Goal: Task Accomplishment & Management: Complete application form

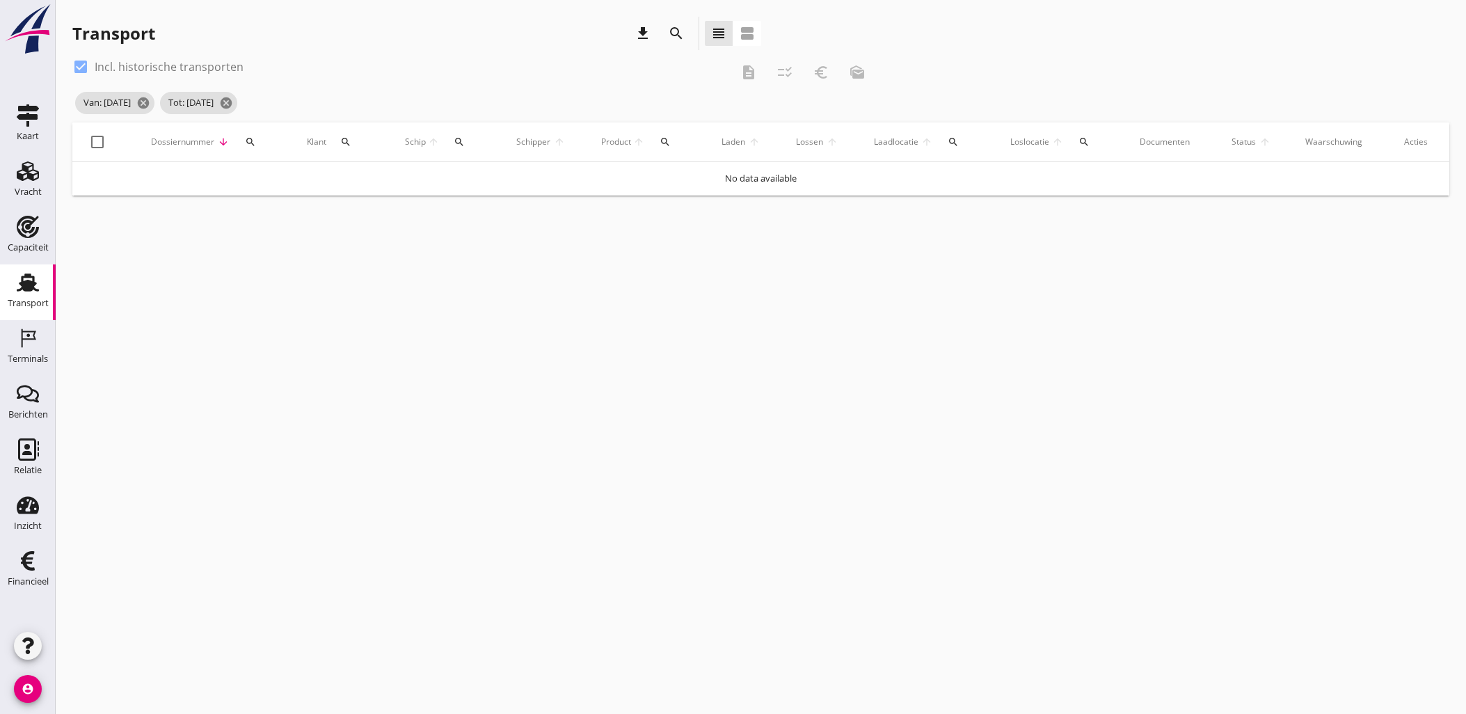
click at [19, 180] on icon "Vracht" at bounding box center [28, 171] width 22 height 22
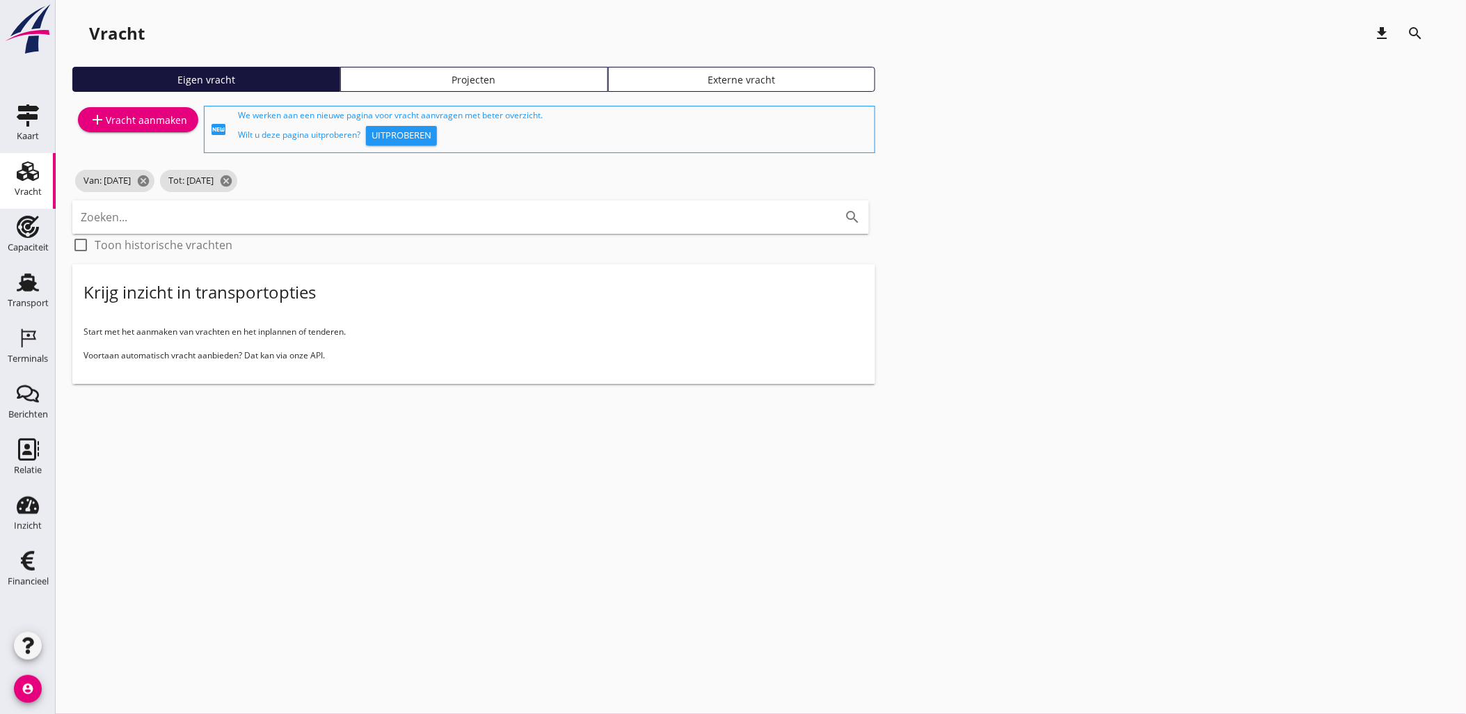
click at [454, 86] on link "Projecten" at bounding box center [474, 79] width 268 height 25
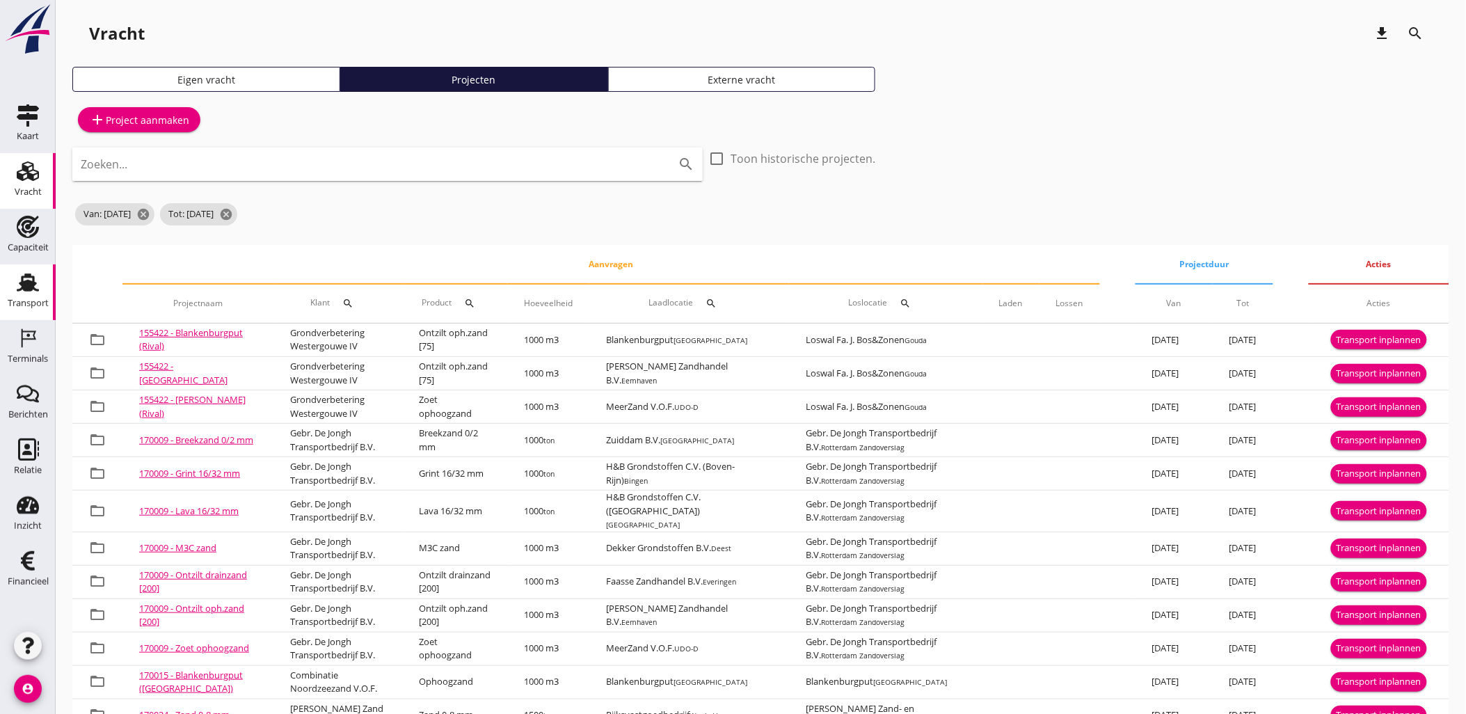
click at [35, 287] on icon "Transport" at bounding box center [28, 282] width 22 height 22
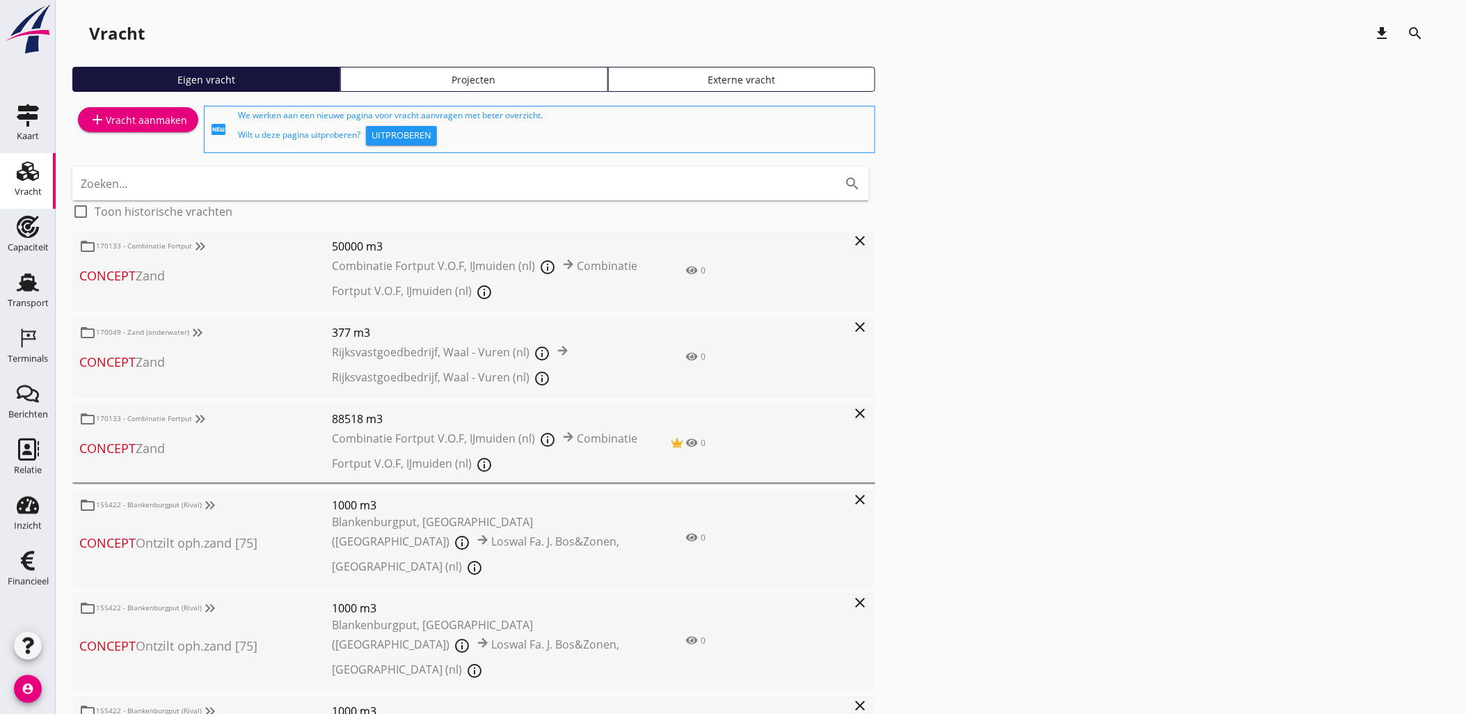
drag, startPoint x: 1036, startPoint y: 411, endPoint x: 1019, endPoint y: 413, distance: 16.8
click at [1036, 411] on div "add Vracht aanmaken fiber_new We werken aan een nieuwe pagina voor vracht aanvr…" at bounding box center [760, 662] width 1377 height 1119
click at [425, 77] on div "Projecten" at bounding box center [474, 79] width 255 height 15
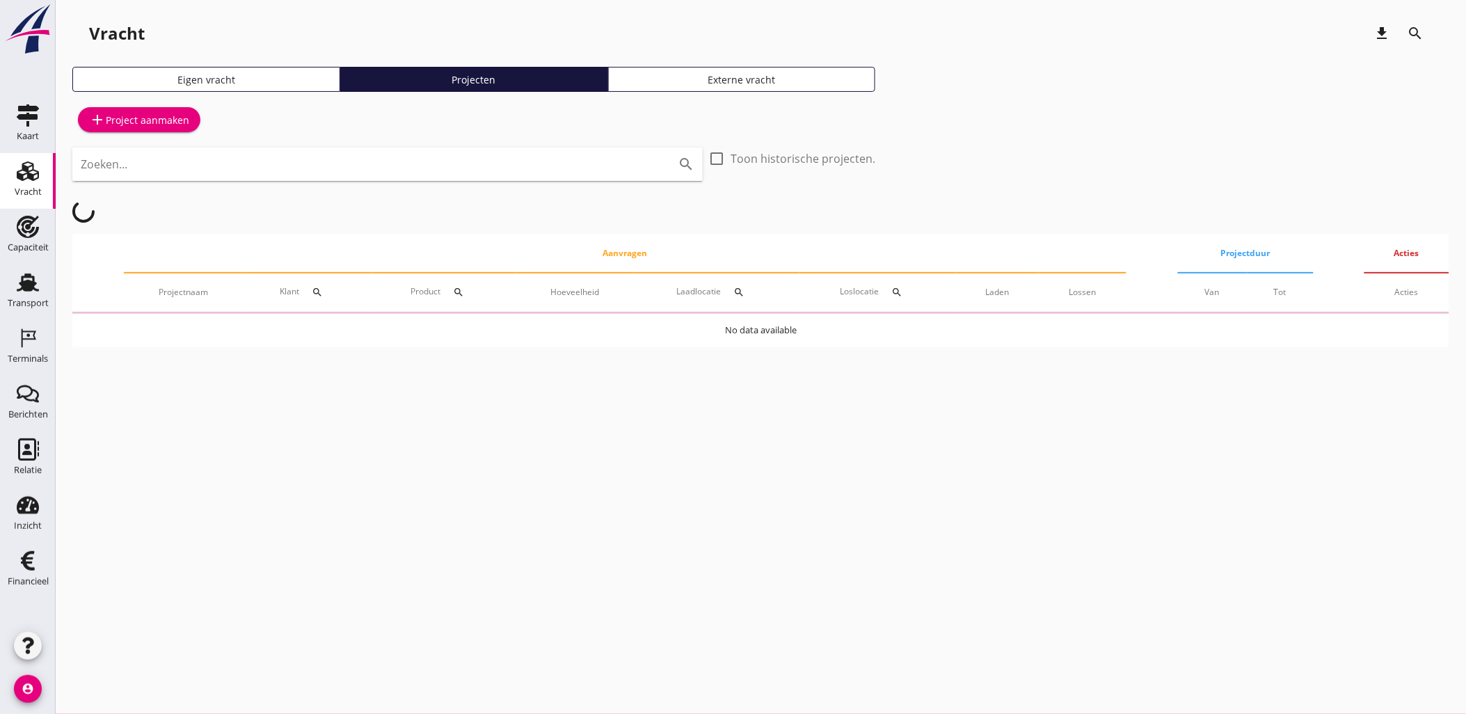
click at [495, 160] on input "Zoeken..." at bounding box center [368, 164] width 575 height 22
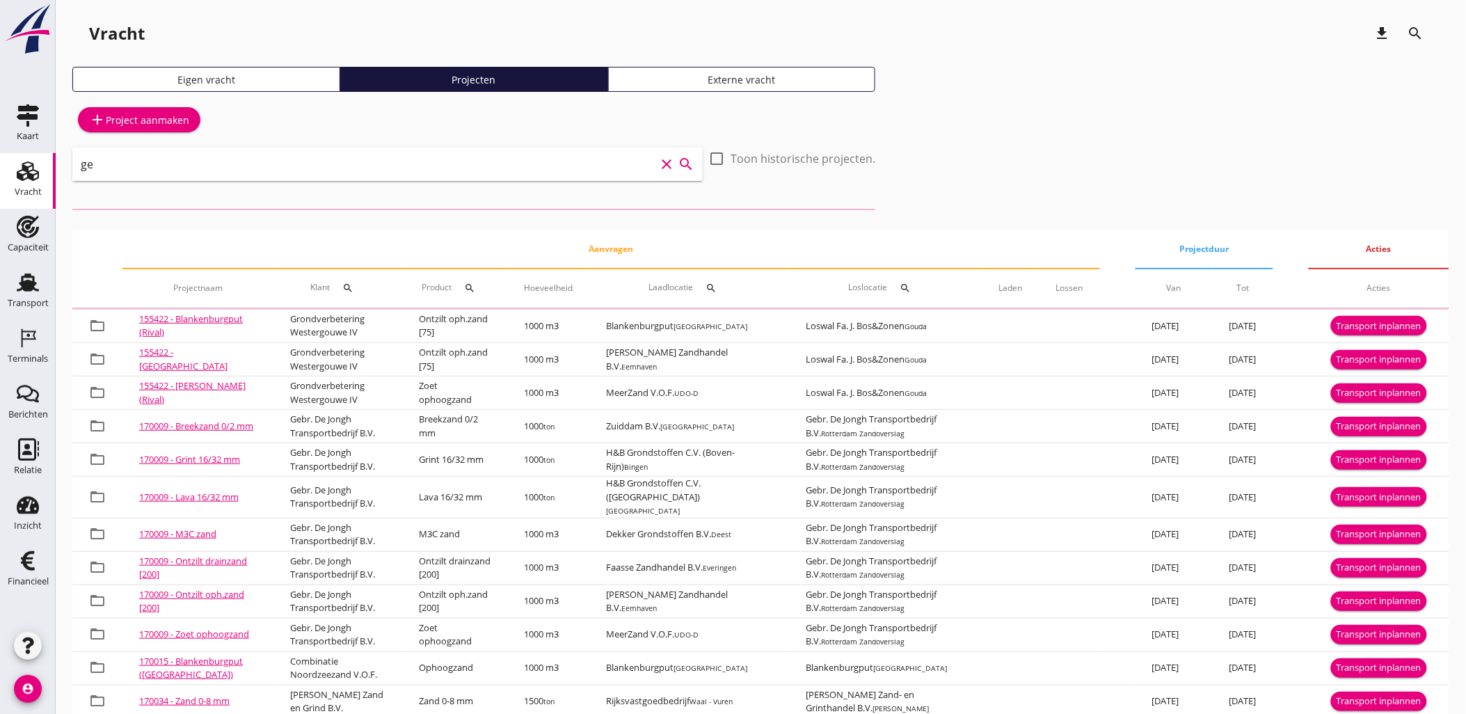
type input "g"
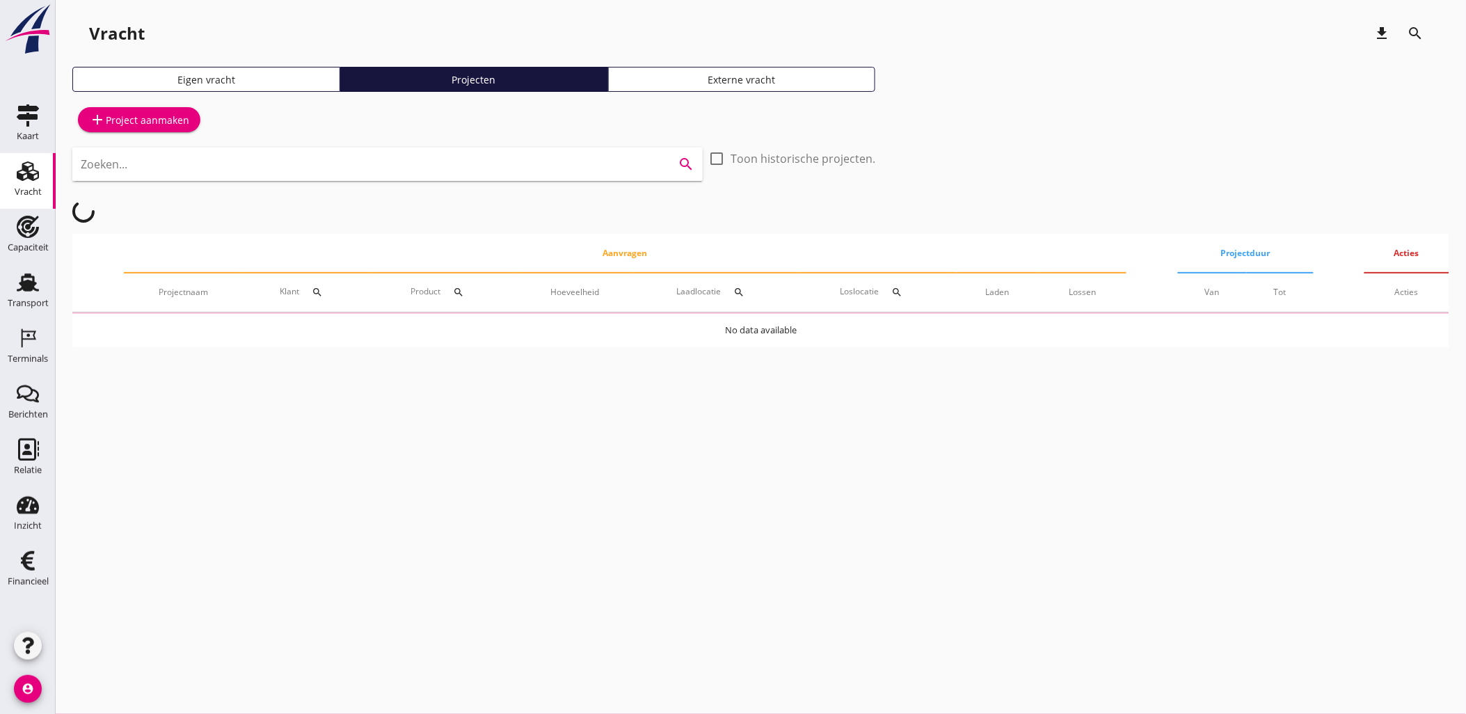
click at [23, 294] on div "Transport" at bounding box center [28, 303] width 41 height 19
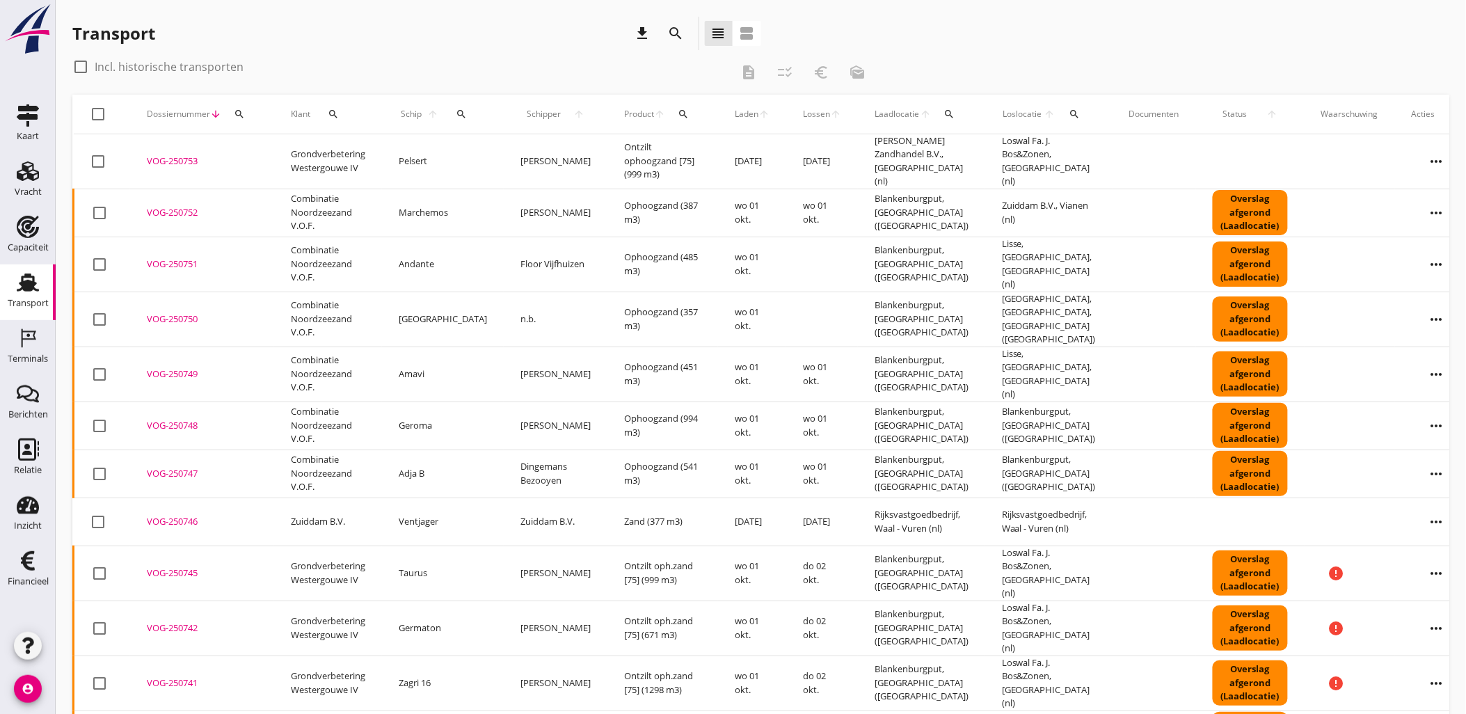
click at [177, 64] on label "Incl. historische transporten" at bounding box center [169, 67] width 149 height 14
checkbox input "true"
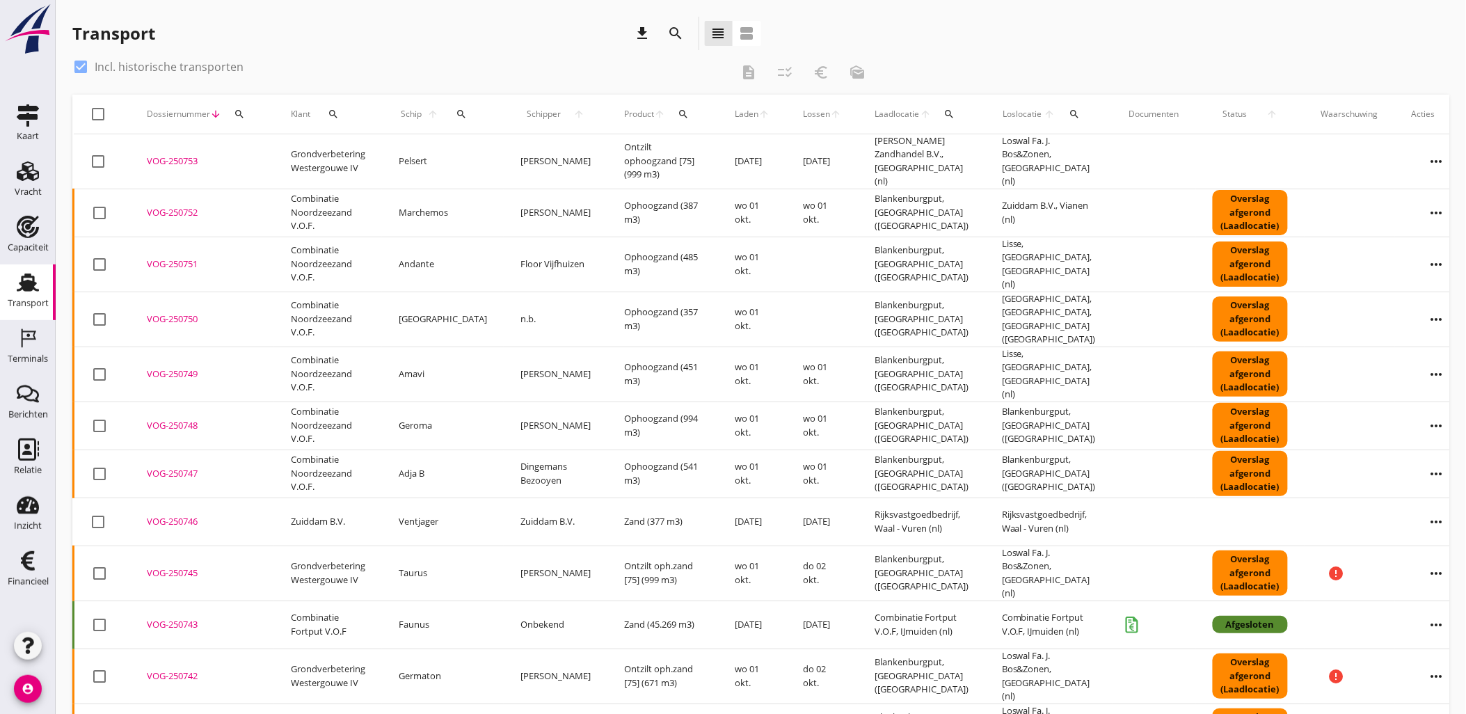
click at [519, 45] on div "Transport download search view_headline view_agenda" at bounding box center [416, 33] width 689 height 33
click at [349, 31] on div "Transport download search view_headline view_agenda" at bounding box center [416, 33] width 689 height 33
click at [944, 112] on icon "search" at bounding box center [949, 114] width 11 height 11
click at [987, 141] on div "arrow_drop_down" at bounding box center [1011, 150] width 203 height 31
click at [995, 144] on input "text" at bounding box center [1001, 154] width 145 height 22
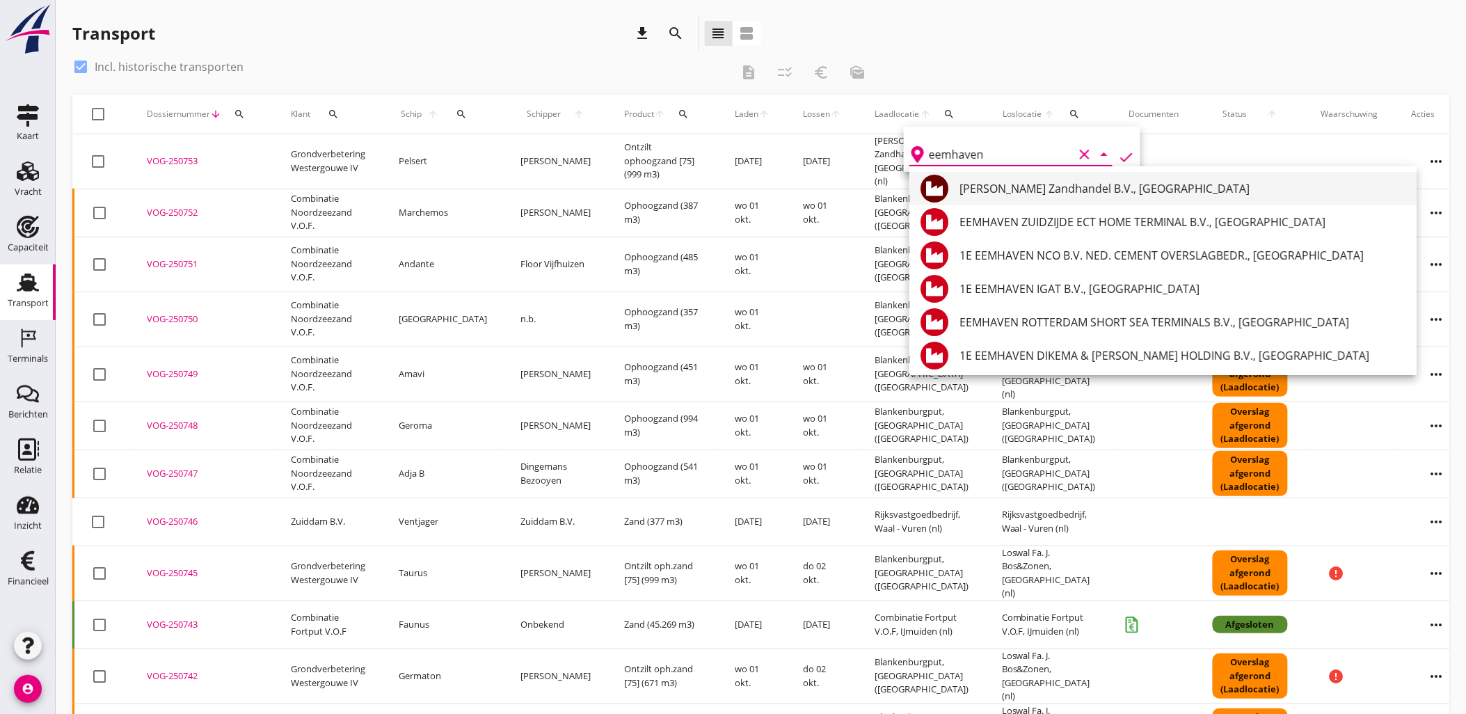
click at [1047, 191] on div "[PERSON_NAME] Zandhandel B.V., [GEOGRAPHIC_DATA]" at bounding box center [1183, 188] width 446 height 17
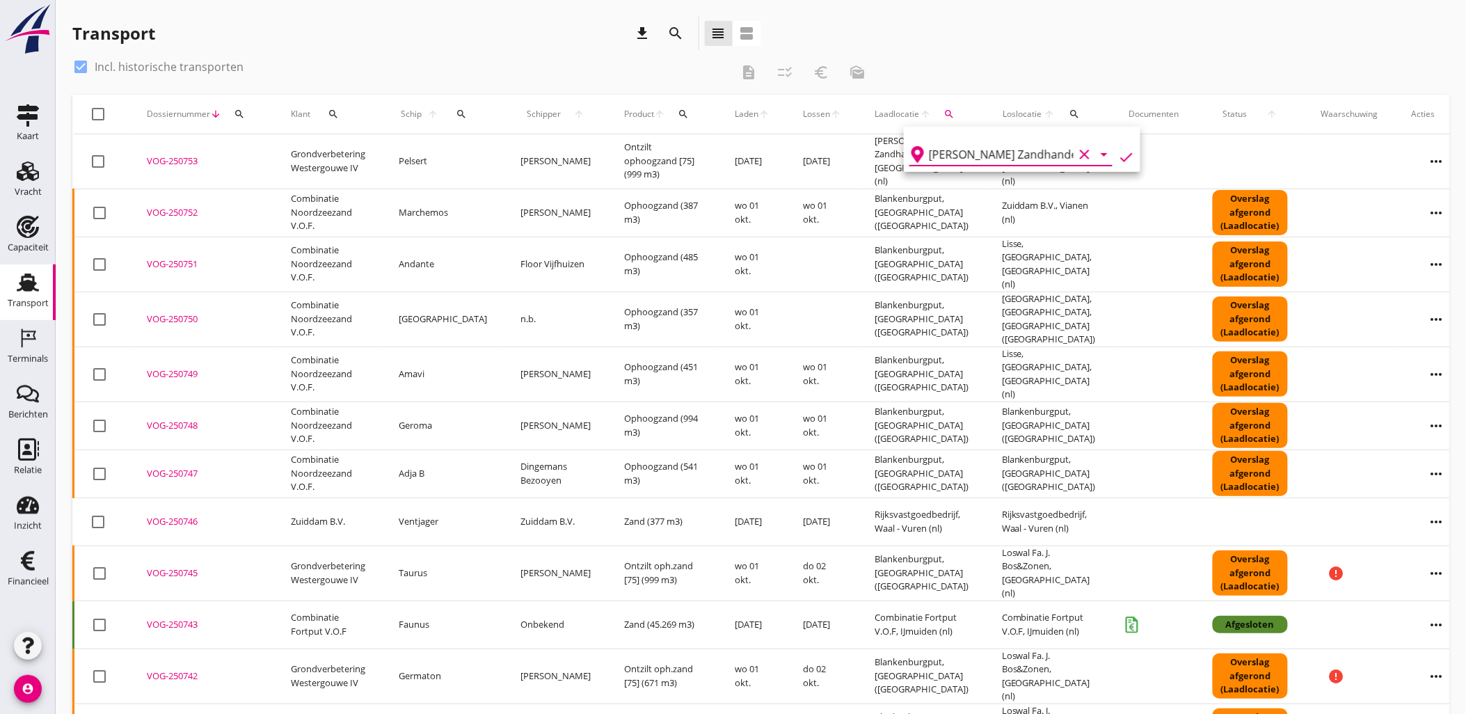
click at [1118, 151] on icon "check" at bounding box center [1126, 157] width 17 height 17
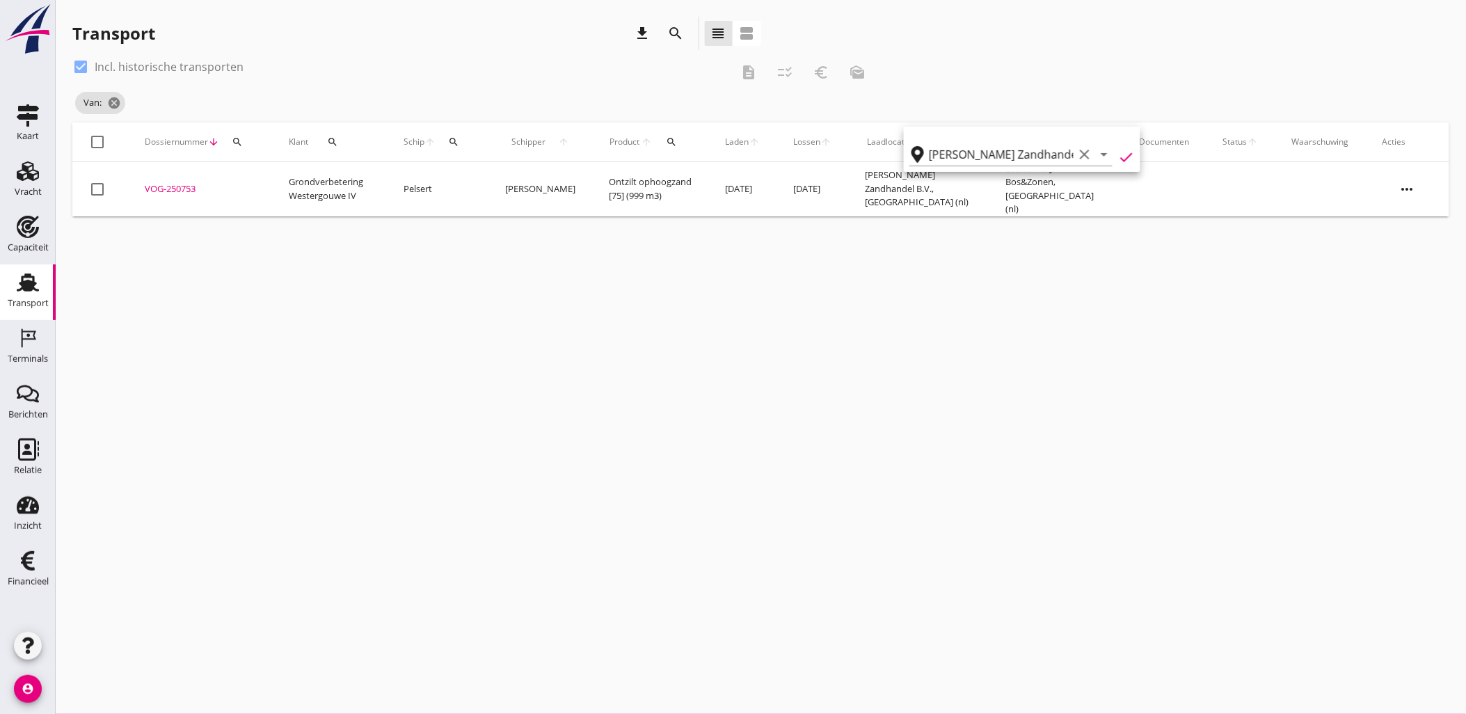
type input "[PERSON_NAME] Zandhandel B.V."
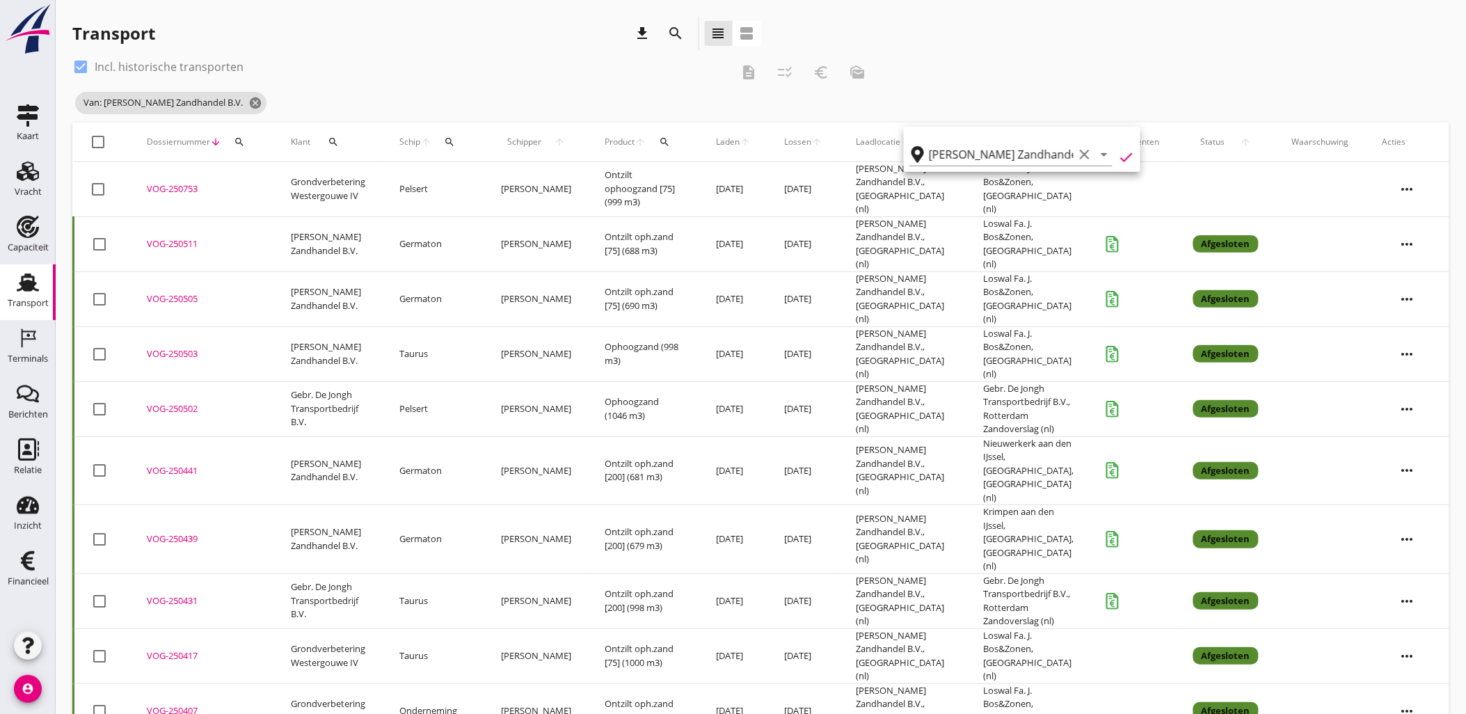
click at [1049, 58] on div "check_box Incl. historische transporten description checklist_rtl euro_symbol m…" at bounding box center [760, 89] width 1377 height 67
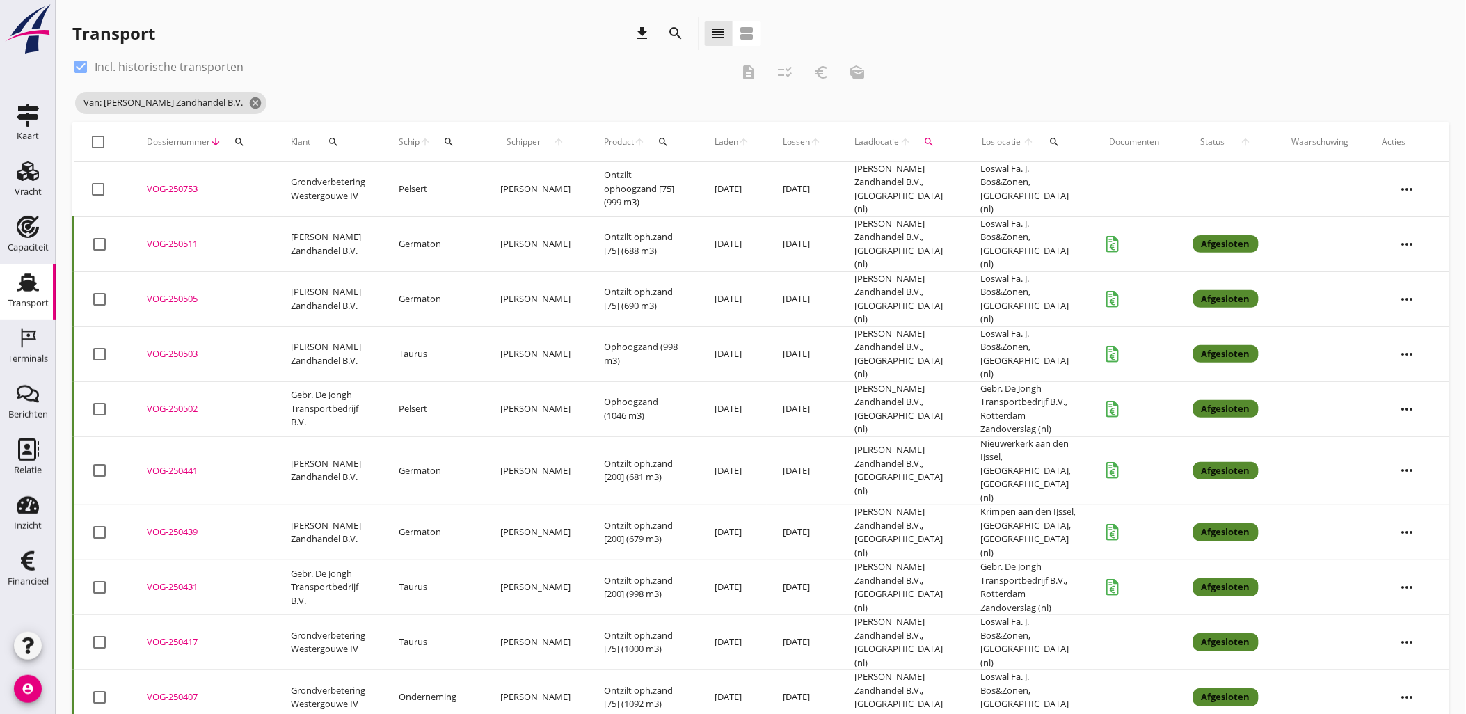
click at [164, 347] on div "VOG-250503" at bounding box center [202, 354] width 111 height 14
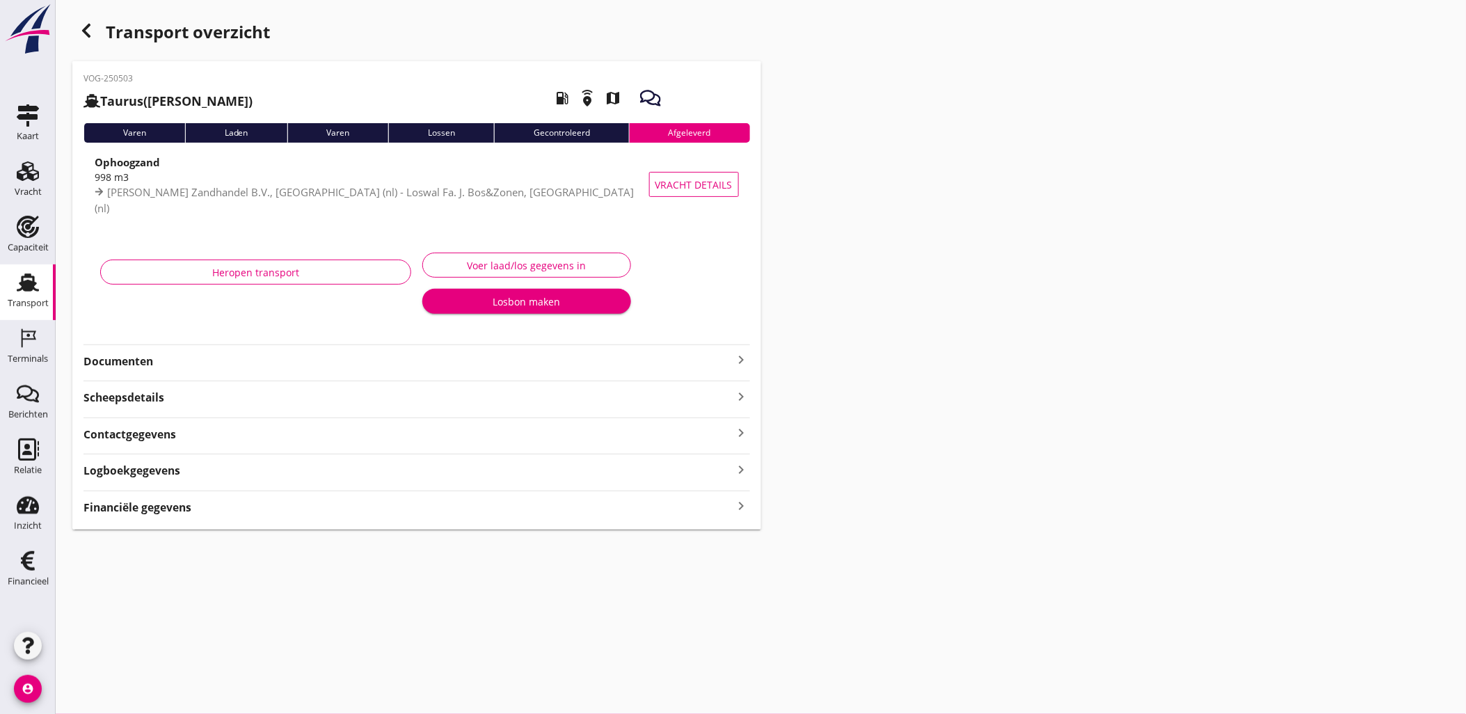
click at [253, 518] on div "VOG-250503 Taurus (Van Oord) local_gas_station emergency_share map Varen Laden …" at bounding box center [416, 295] width 689 height 468
click at [251, 514] on div "Financiële gegevens keyboard_arrow_right" at bounding box center [417, 506] width 667 height 19
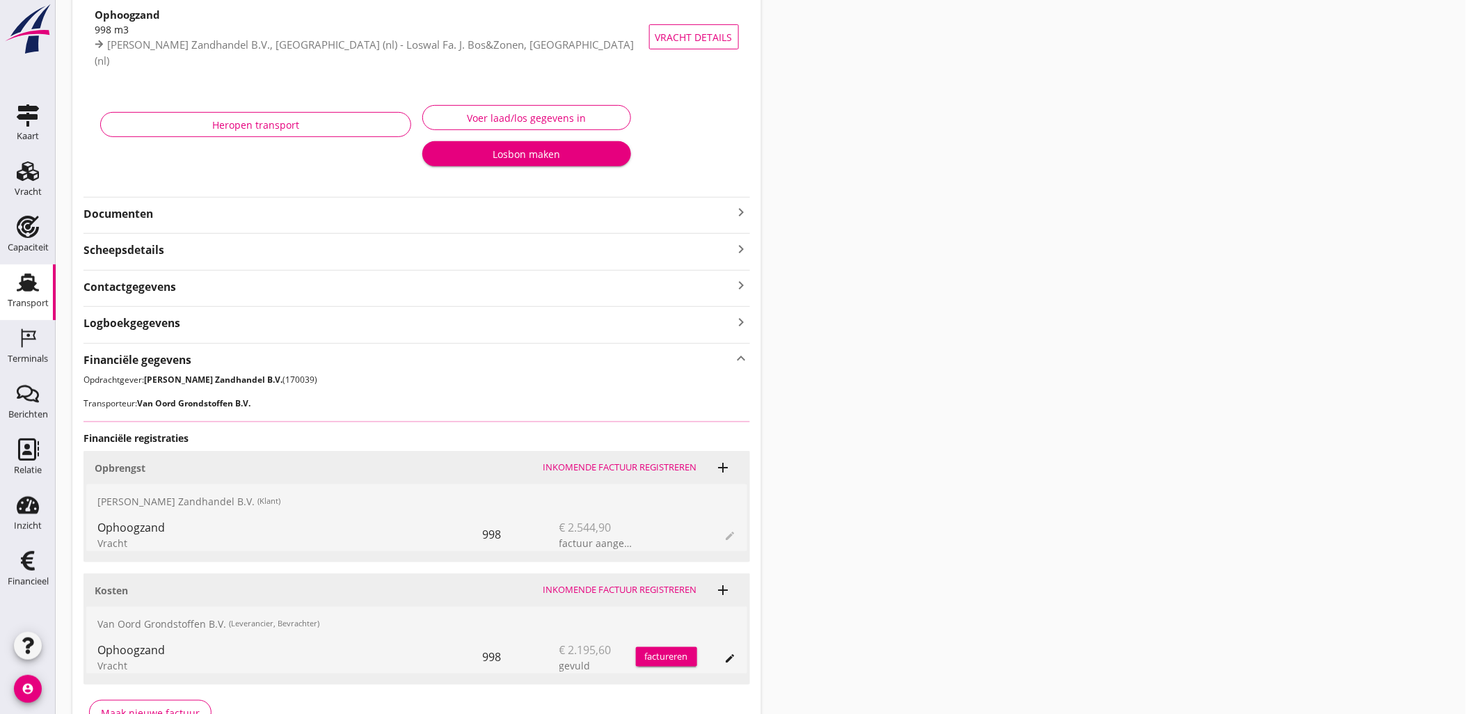
scroll to position [233, 0]
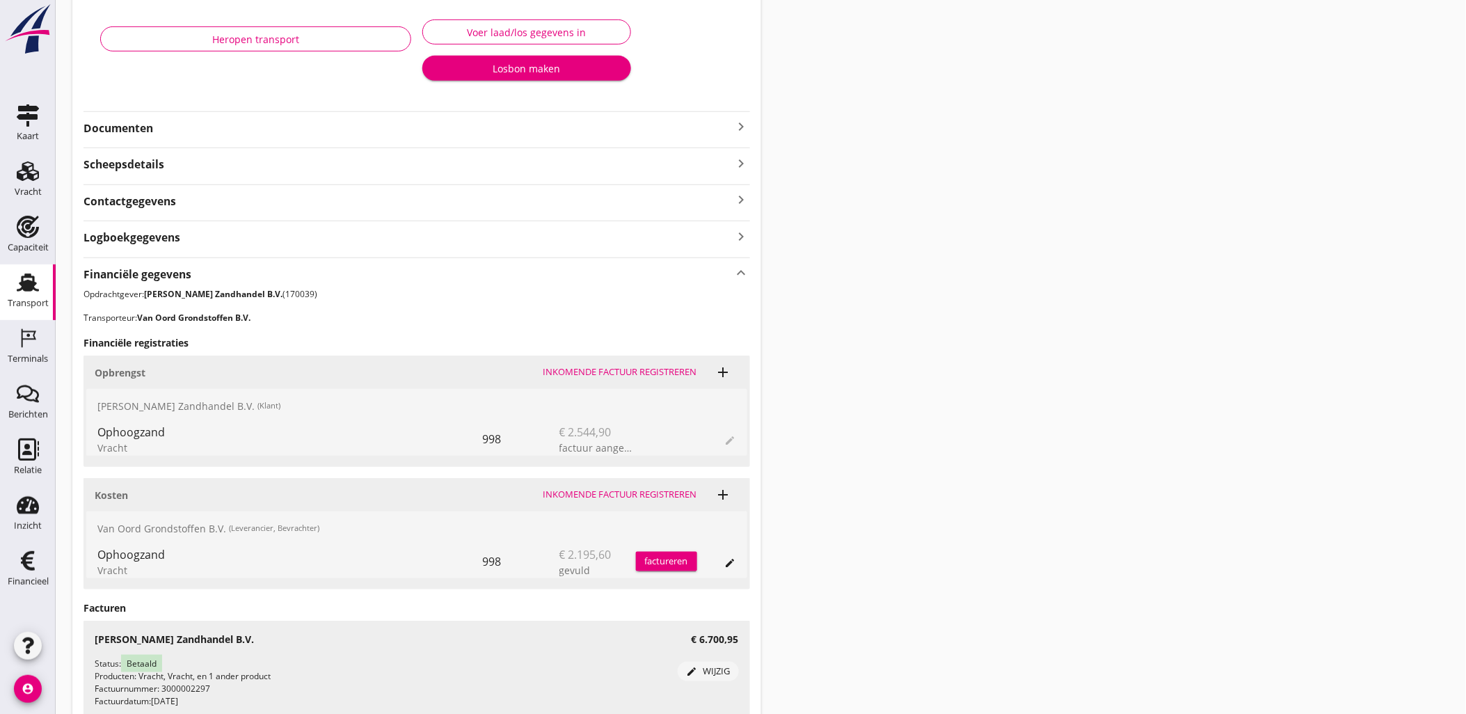
click at [287, 295] on p "Opdrachtgever: M.J. de Groot Zandhandel B.V. (170039)" at bounding box center [417, 294] width 667 height 13
click at [894, 332] on div "Transport overzicht VOG-250503 Taurus (Van Oord) local_gas_station emergency_sh…" at bounding box center [761, 284] width 1411 height 1034
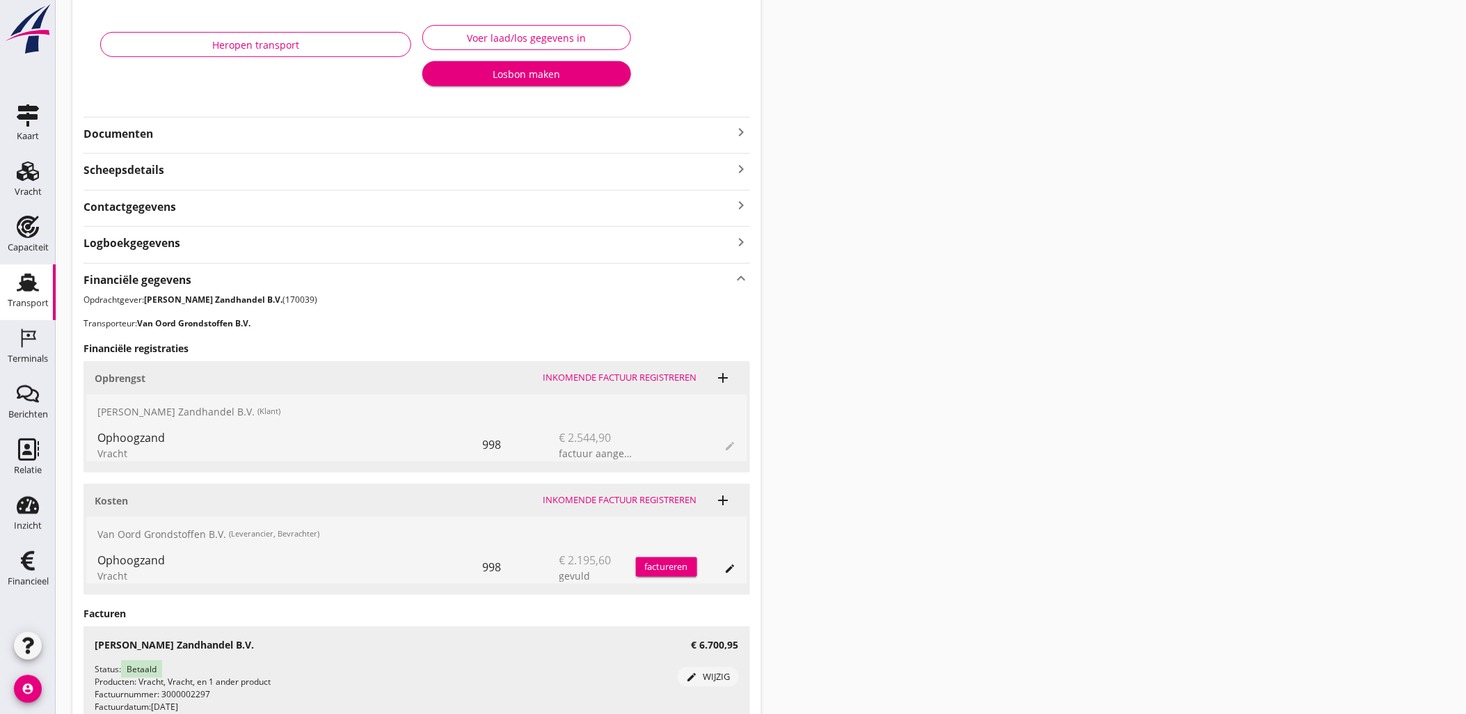
scroll to position [232, 0]
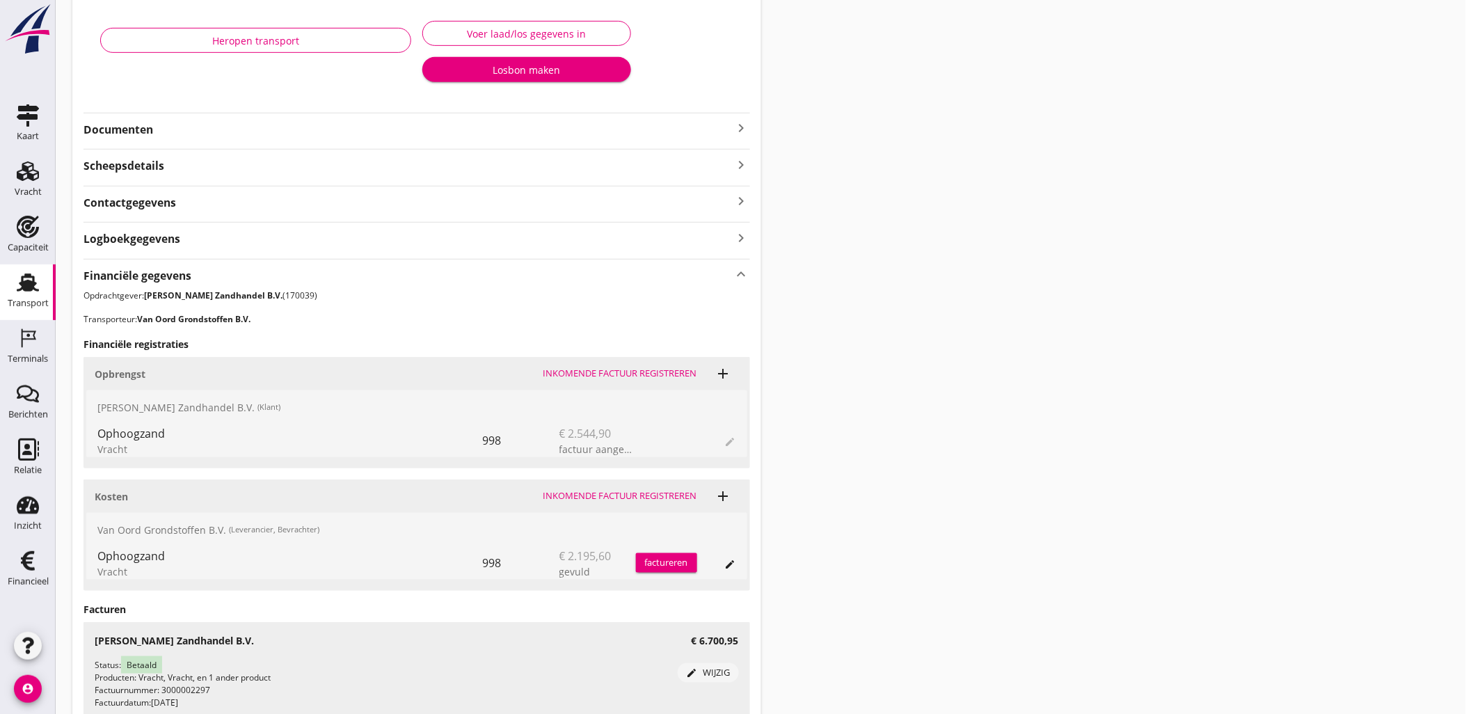
click at [795, 344] on div "Transport overzicht VOG-250503 Taurus (Van Oord) local_gas_station emergency_sh…" at bounding box center [761, 285] width 1411 height 1034
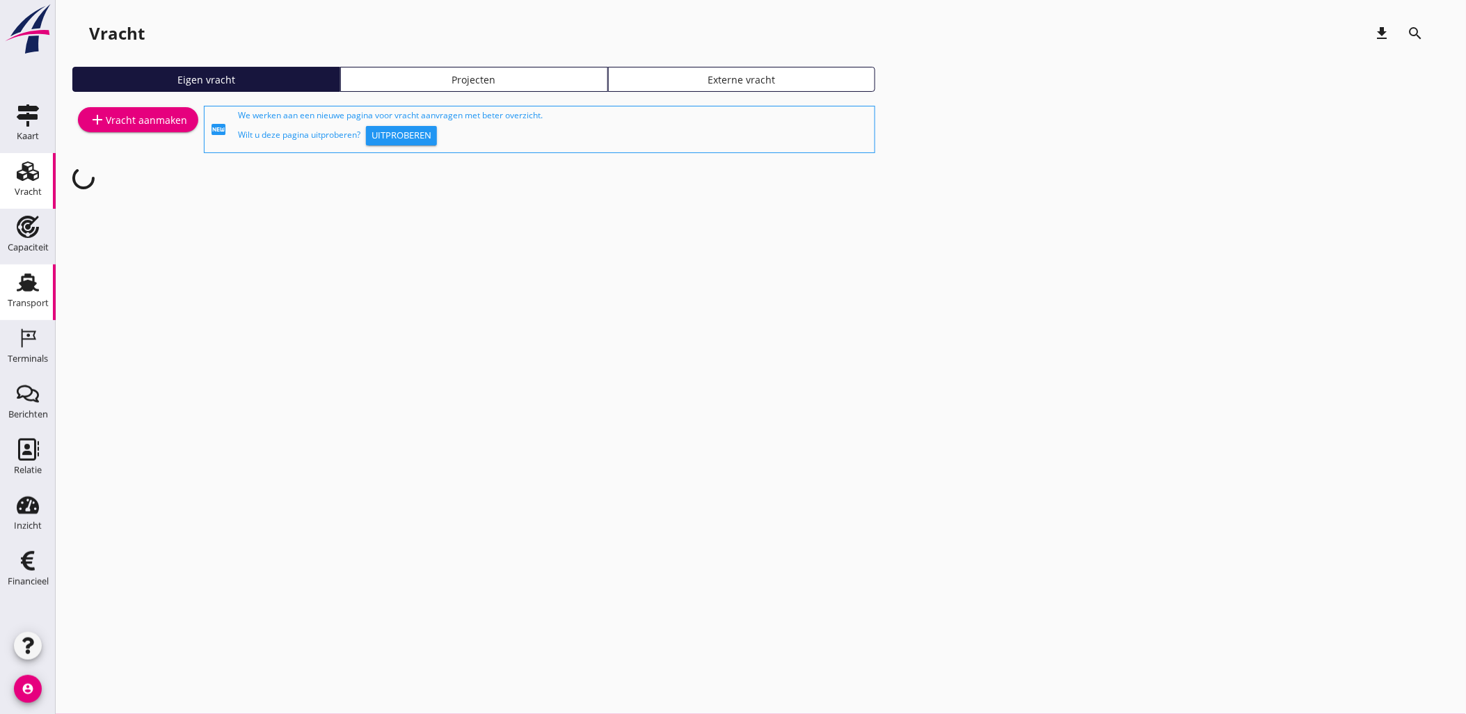
click at [30, 287] on use at bounding box center [28, 283] width 22 height 18
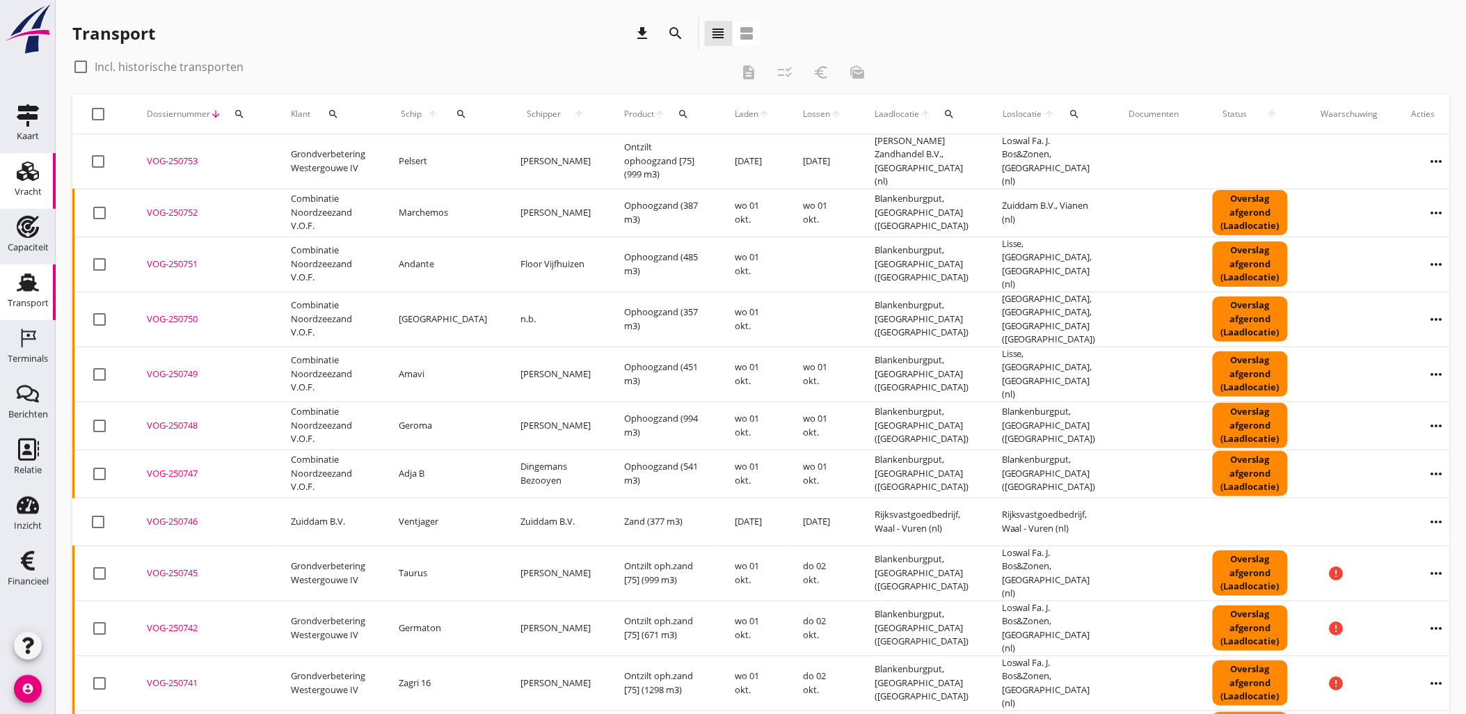
click at [29, 165] on icon "Vracht" at bounding box center [28, 171] width 22 height 22
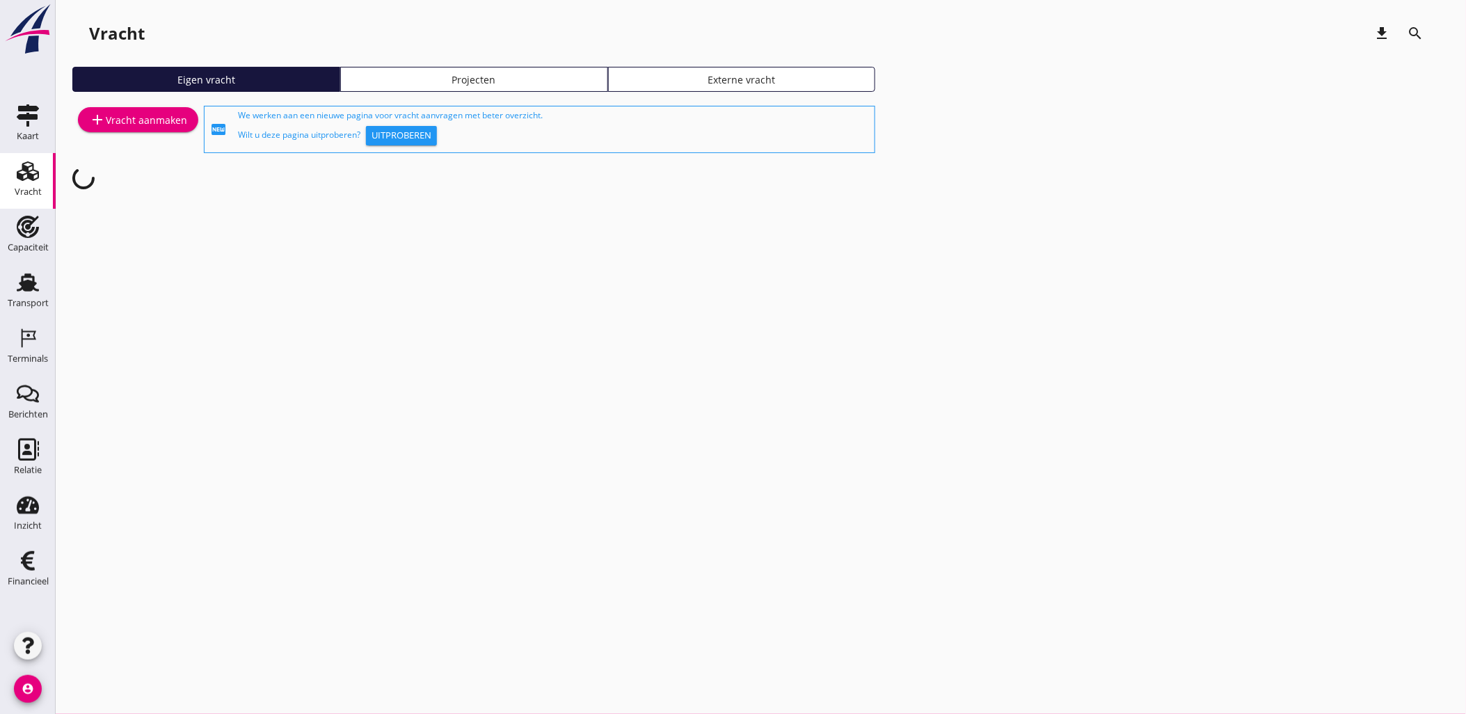
click at [451, 70] on link "Projecten" at bounding box center [474, 79] width 268 height 25
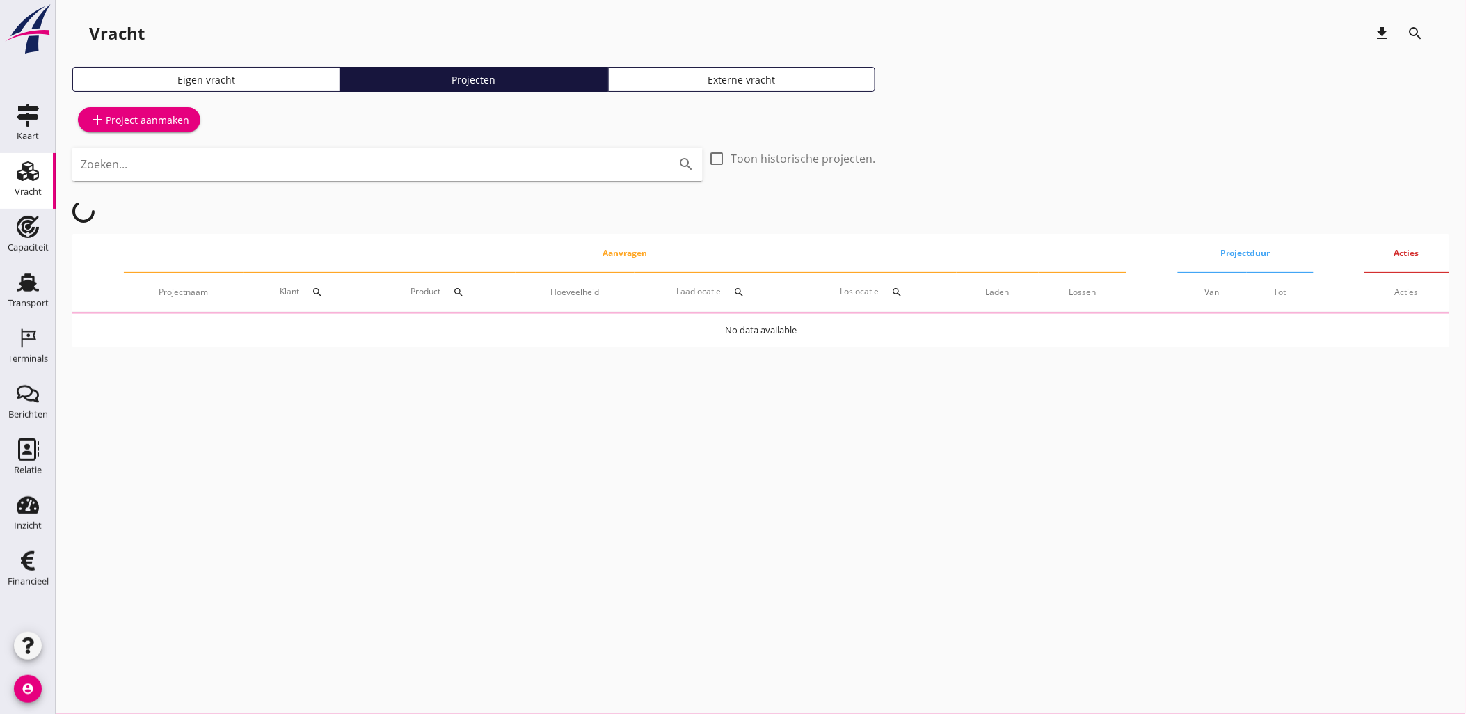
click at [289, 165] on input "Zoeken..." at bounding box center [368, 164] width 575 height 22
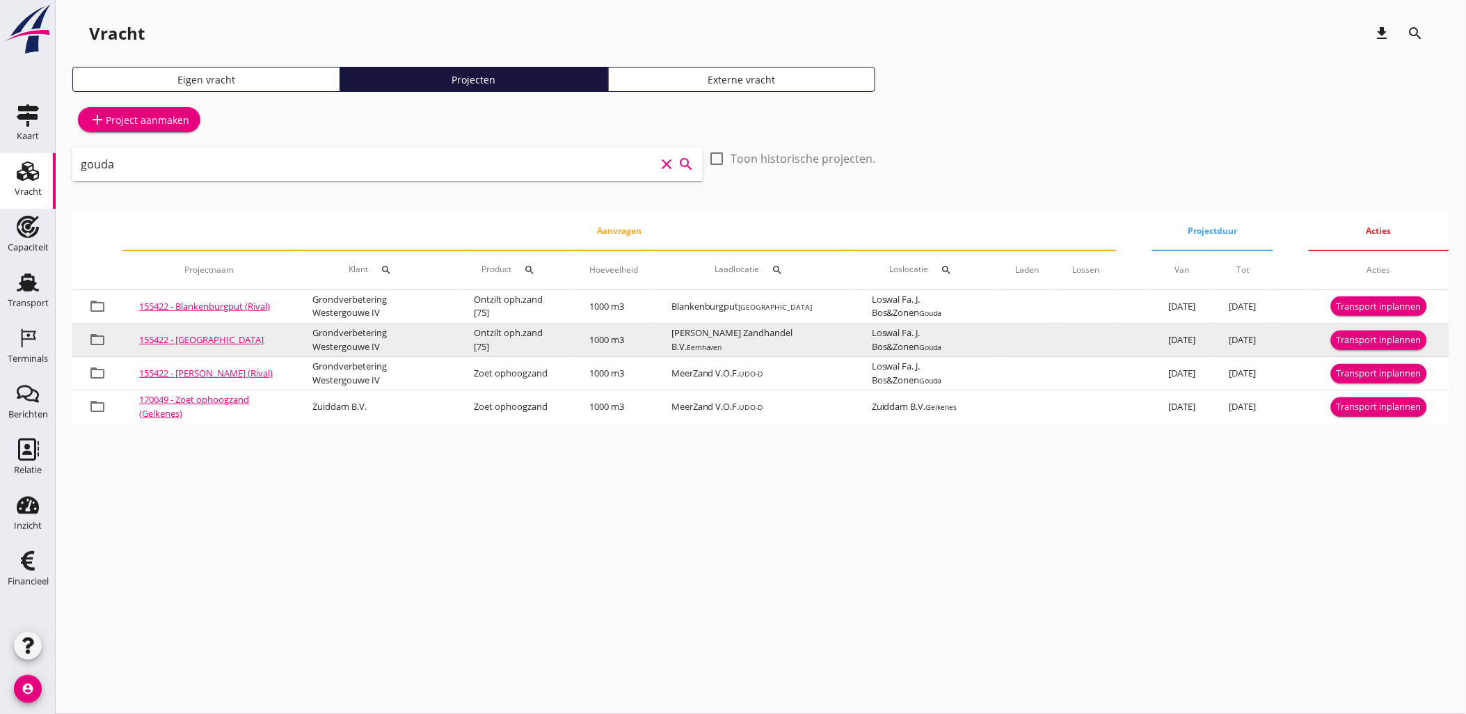
type input "gouda"
click at [1369, 338] on div "Transport inplannen" at bounding box center [1379, 340] width 85 height 14
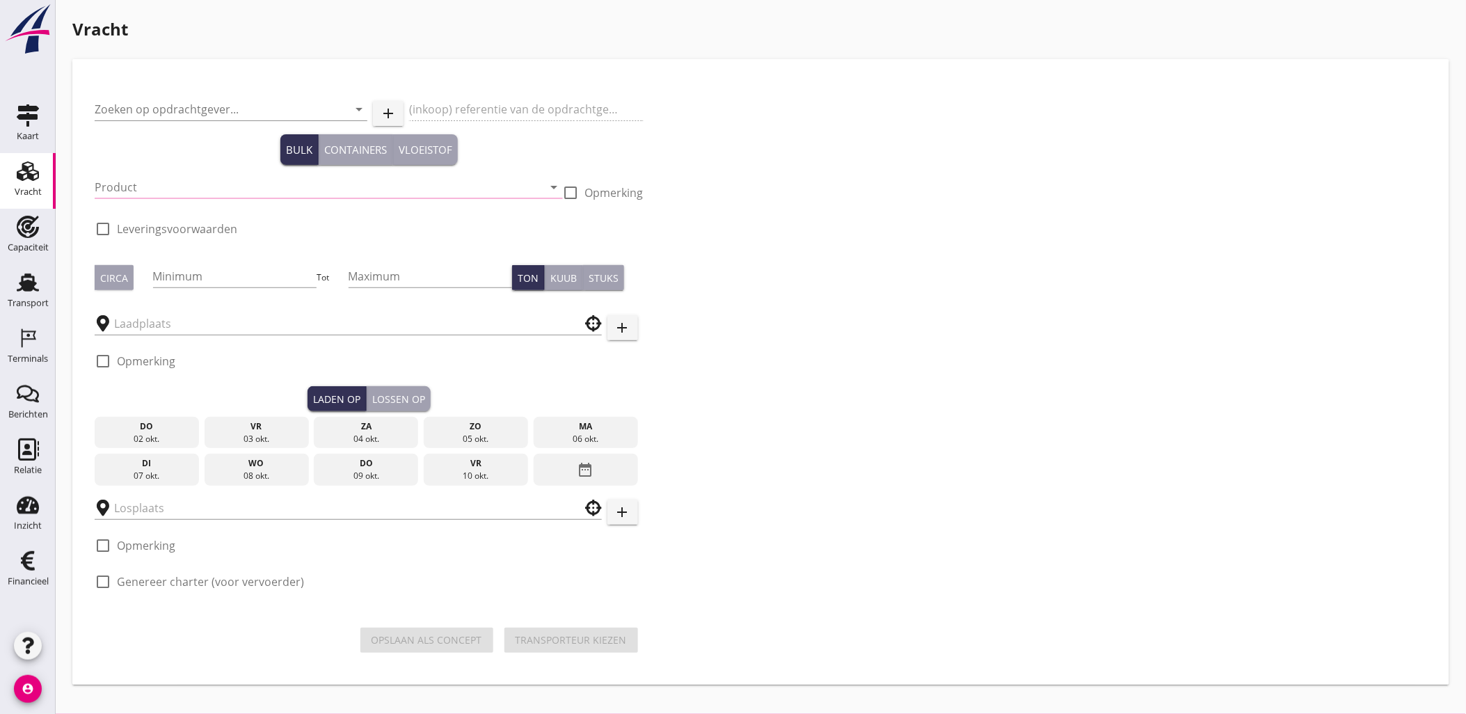
type input "Grondverbetering Westergouwe IV"
type input "Ontzilt oph.zand [75] (6120)"
type input "1000"
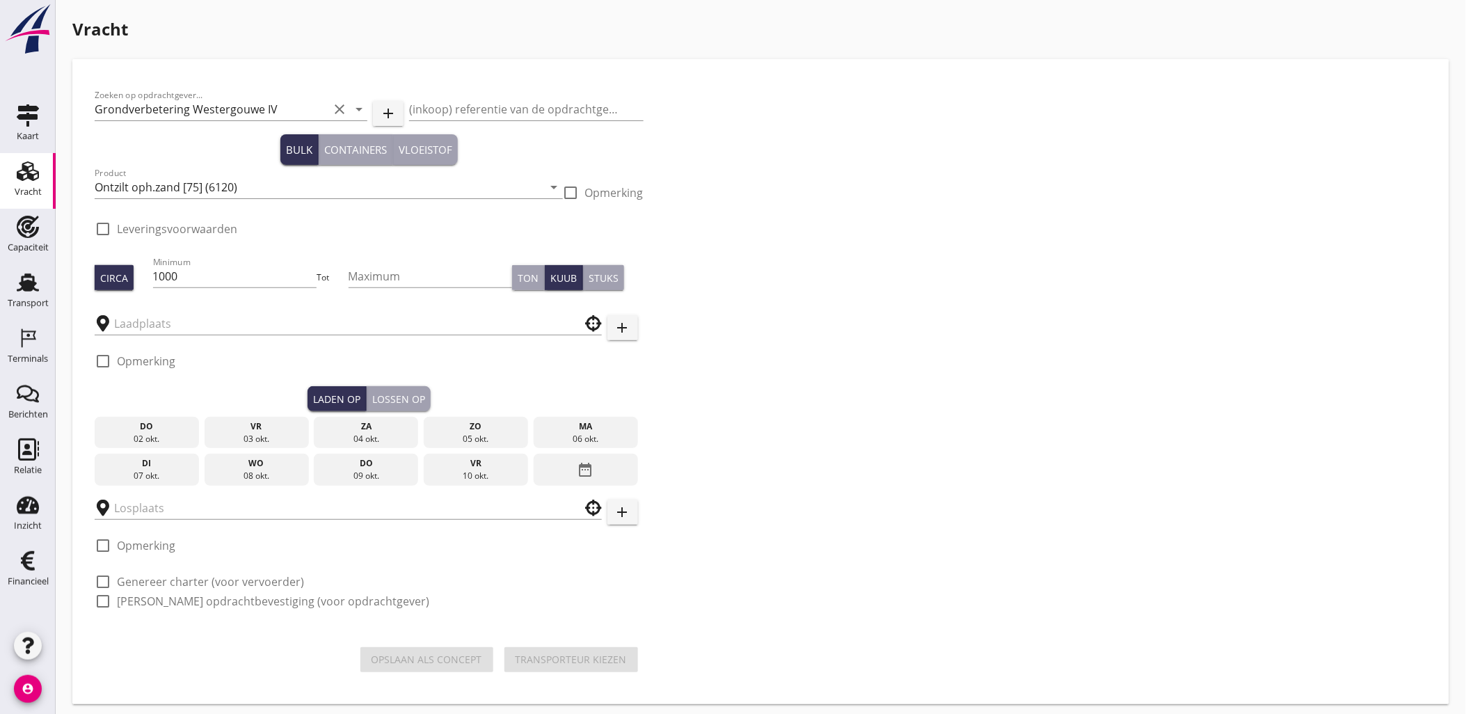
checkbox input "true"
type input "[PERSON_NAME] Zandhandel B.V."
type input "Loswal Fa. J. Bos&Zonen"
checkbox input "true"
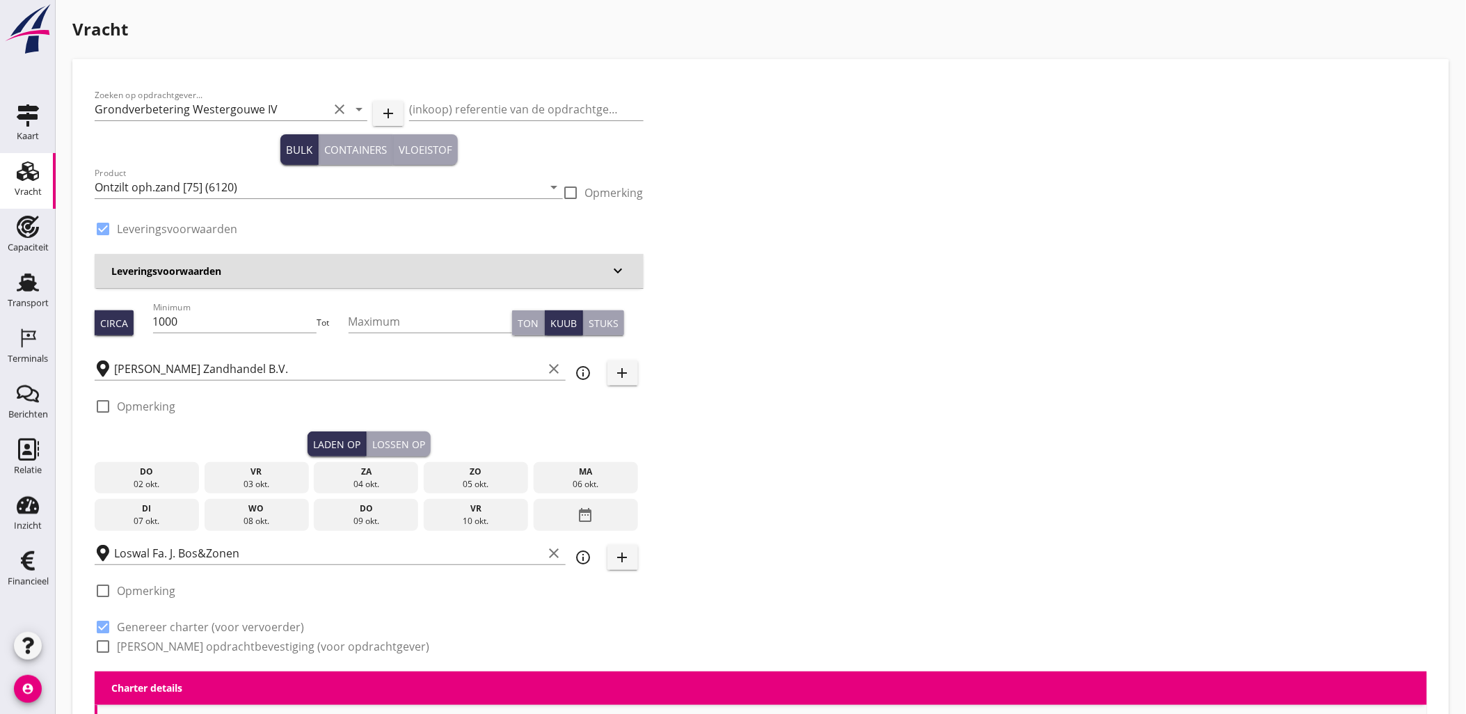
type input "2.2"
radio input "false"
click at [149, 475] on div "do" at bounding box center [146, 472] width 97 height 13
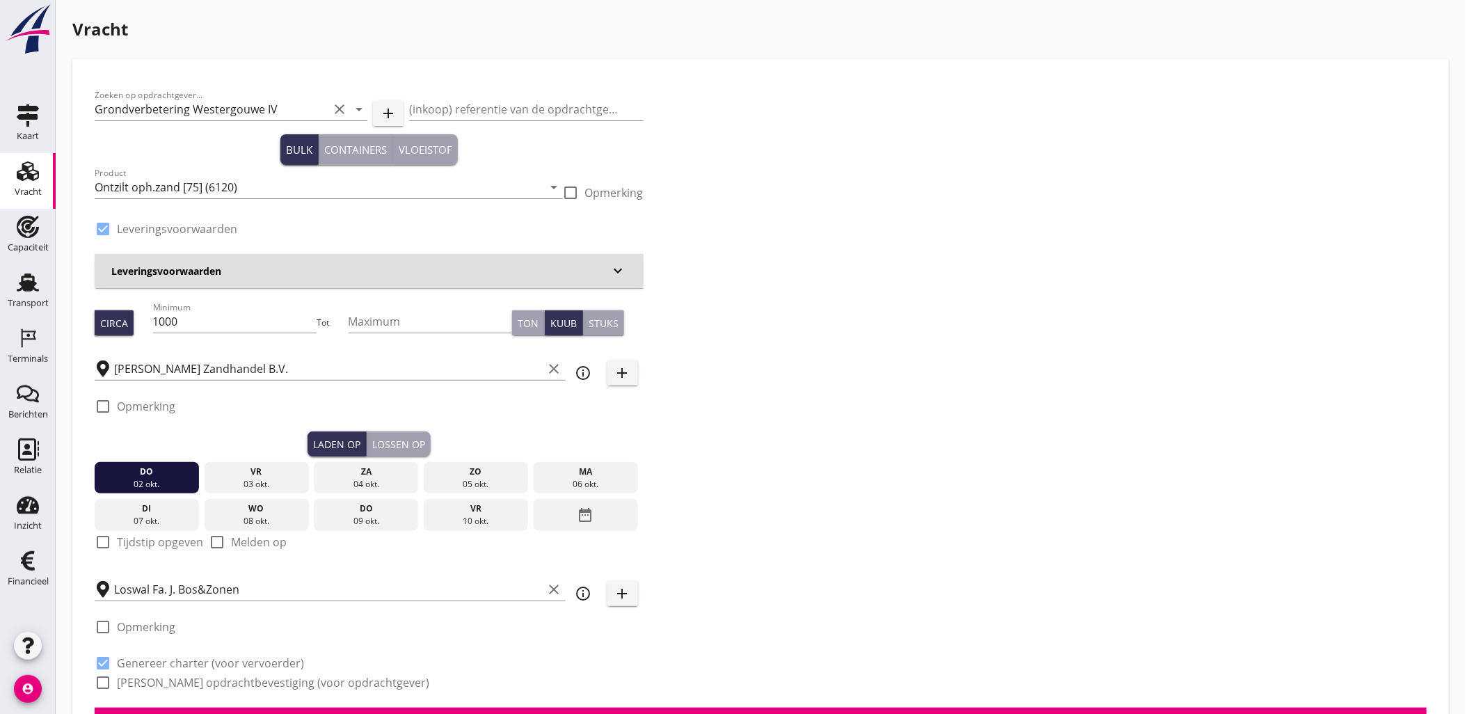
click at [418, 439] on div "Lossen op" at bounding box center [398, 444] width 53 height 15
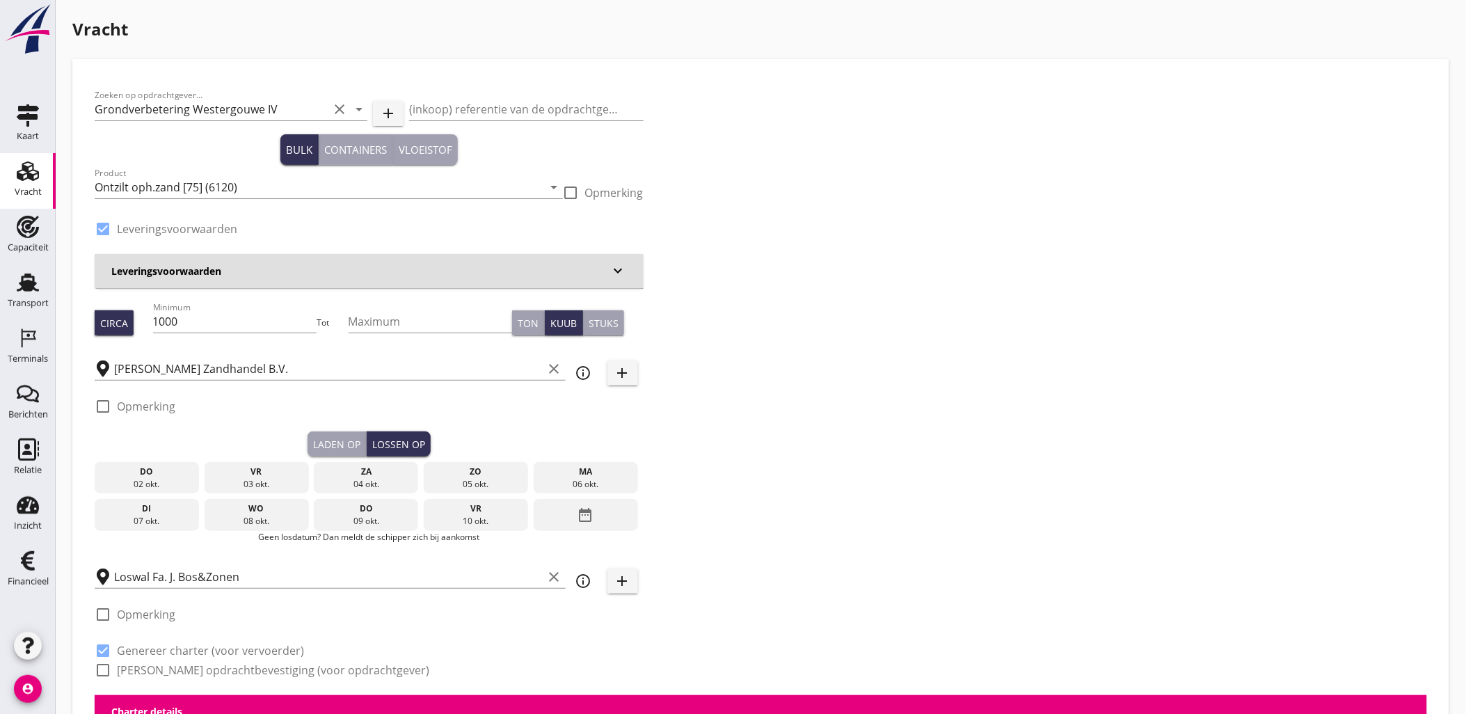
click at [274, 475] on div "vr" at bounding box center [256, 472] width 97 height 13
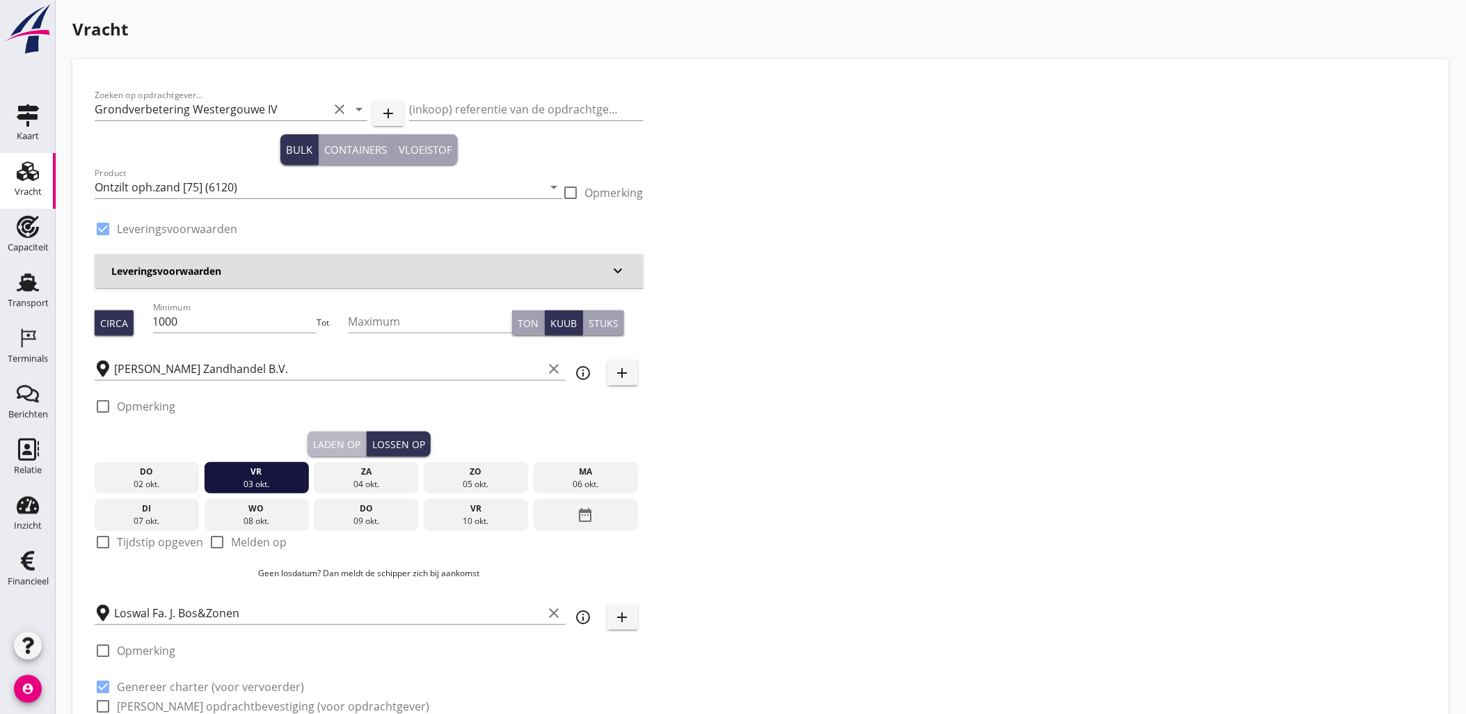
click at [342, 450] on div "Laden op" at bounding box center [336, 444] width 47 height 15
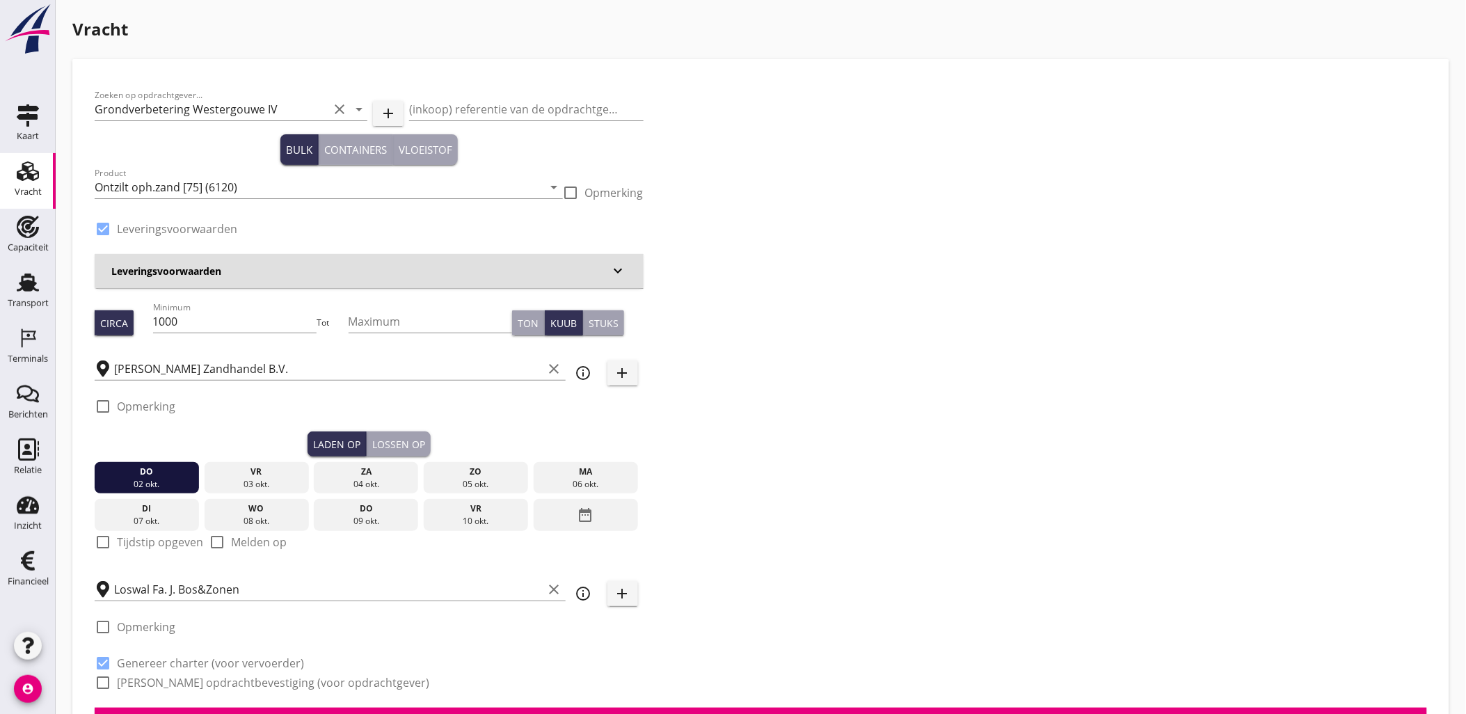
click at [186, 541] on label "Tijdstip opgeven" at bounding box center [160, 542] width 86 height 14
checkbox input "true"
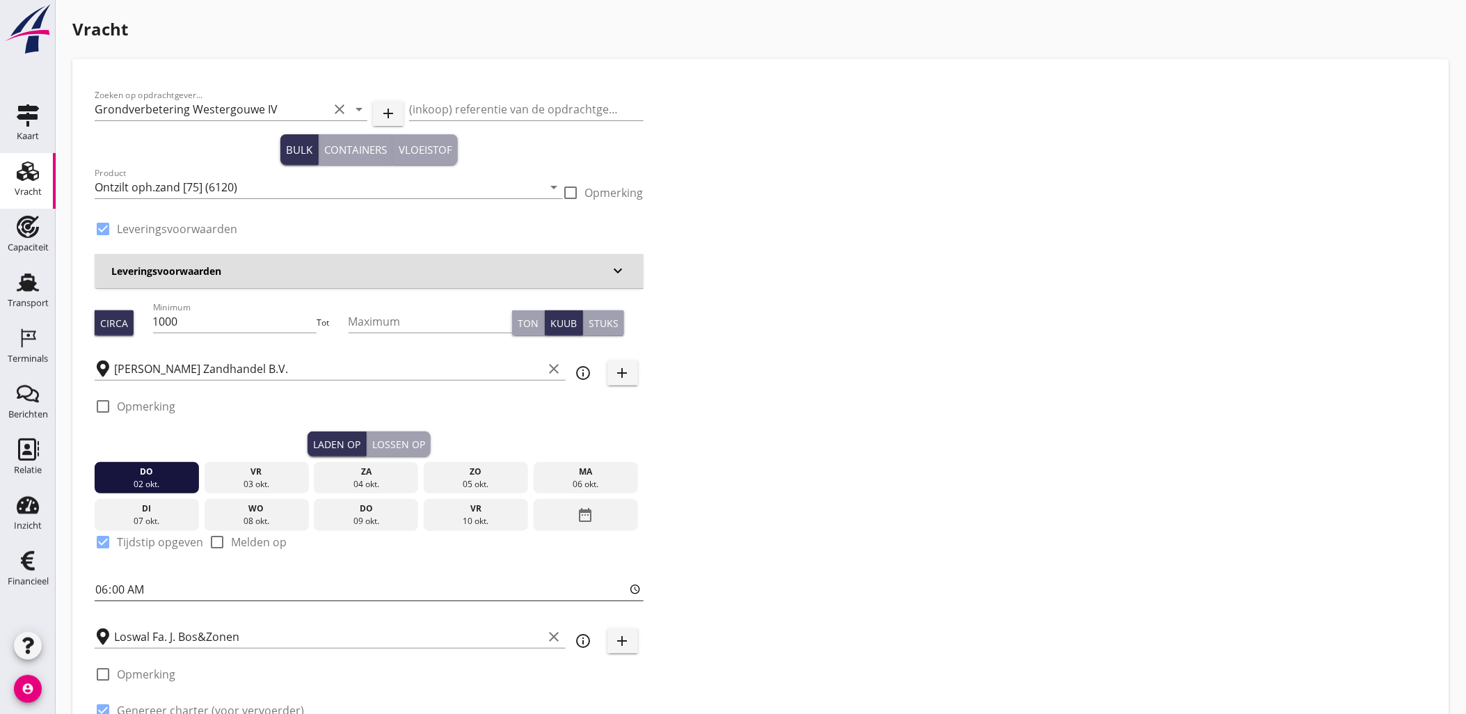
click at [157, 589] on input "06:00" at bounding box center [369, 589] width 549 height 22
type input "14:00"
click at [416, 441] on div "Lossen op" at bounding box center [398, 444] width 53 height 15
checkbox input "false"
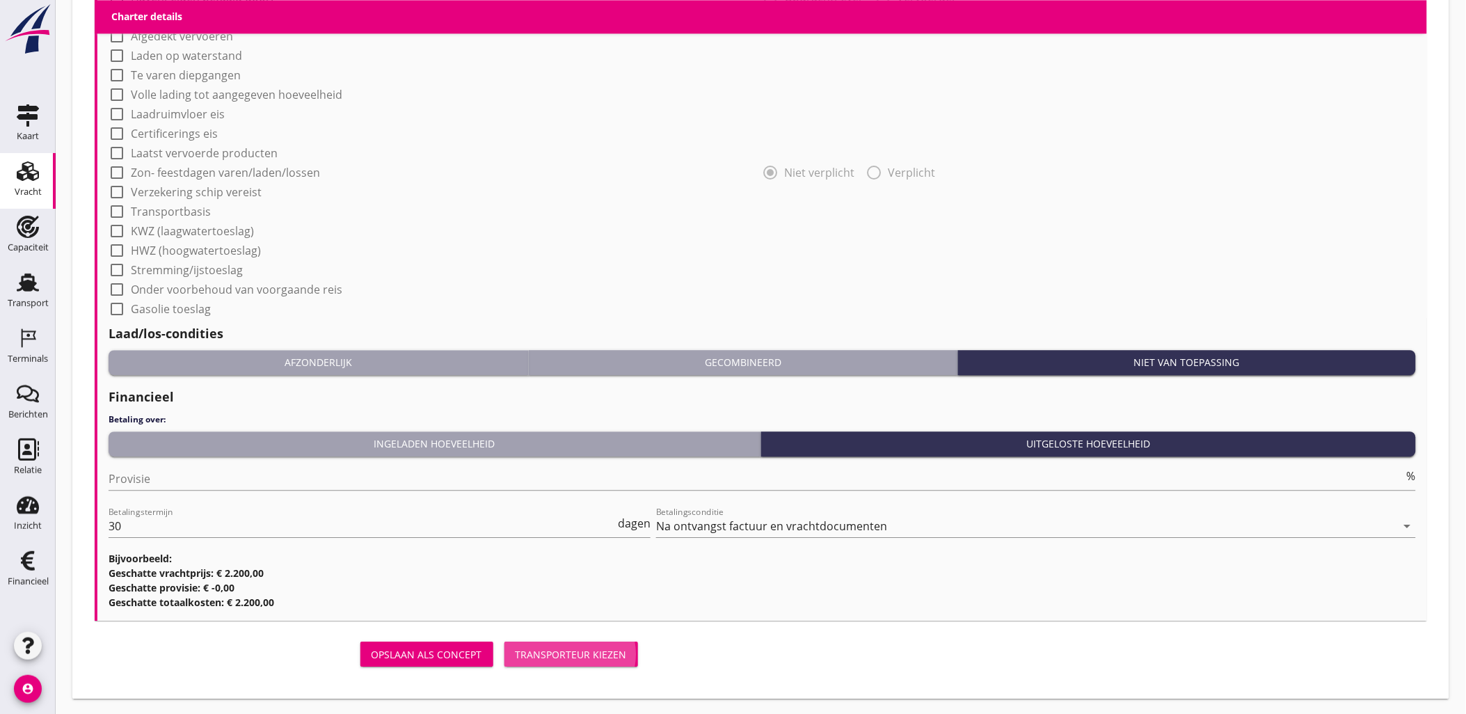
click at [565, 642] on button "Transporteur kiezen" at bounding box center [572, 654] width 134 height 25
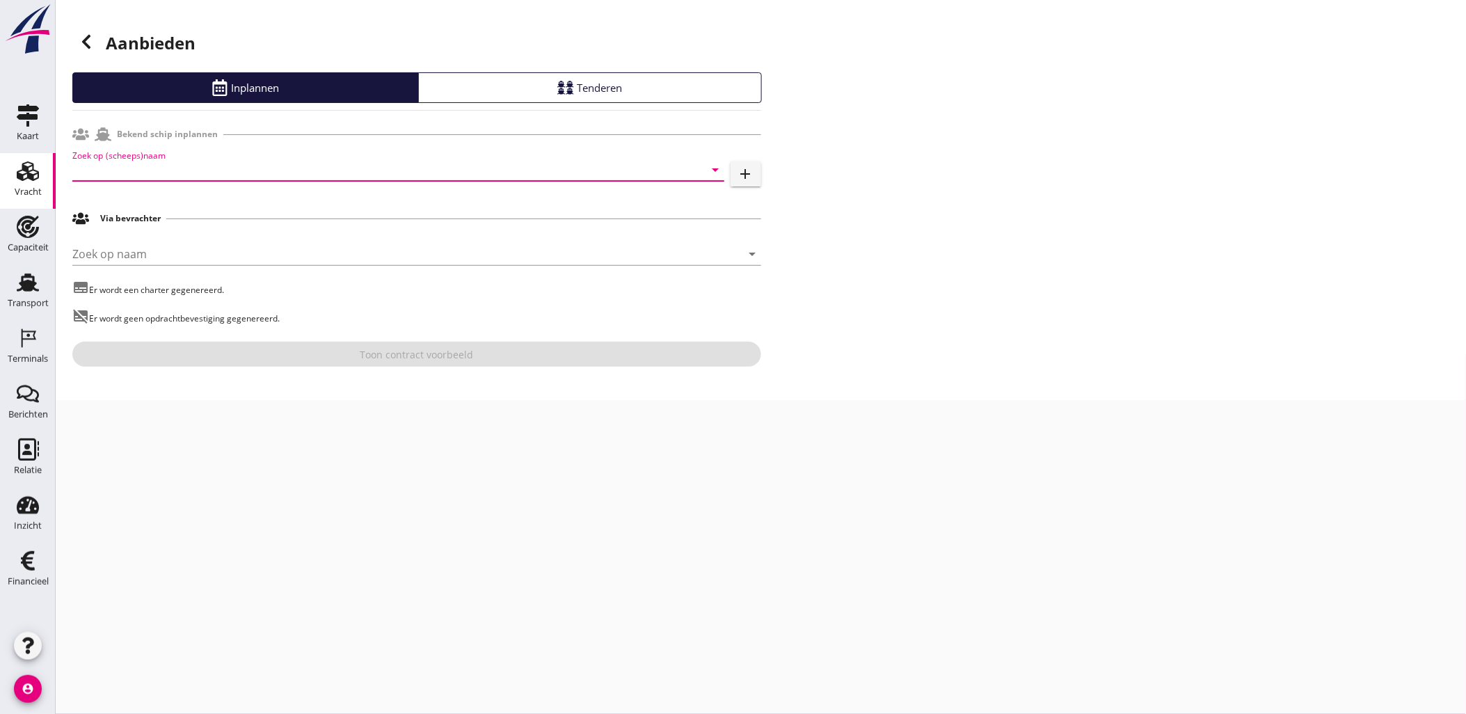
click at [240, 170] on input "Zoek op (scheeps)naam" at bounding box center [378, 170] width 613 height 22
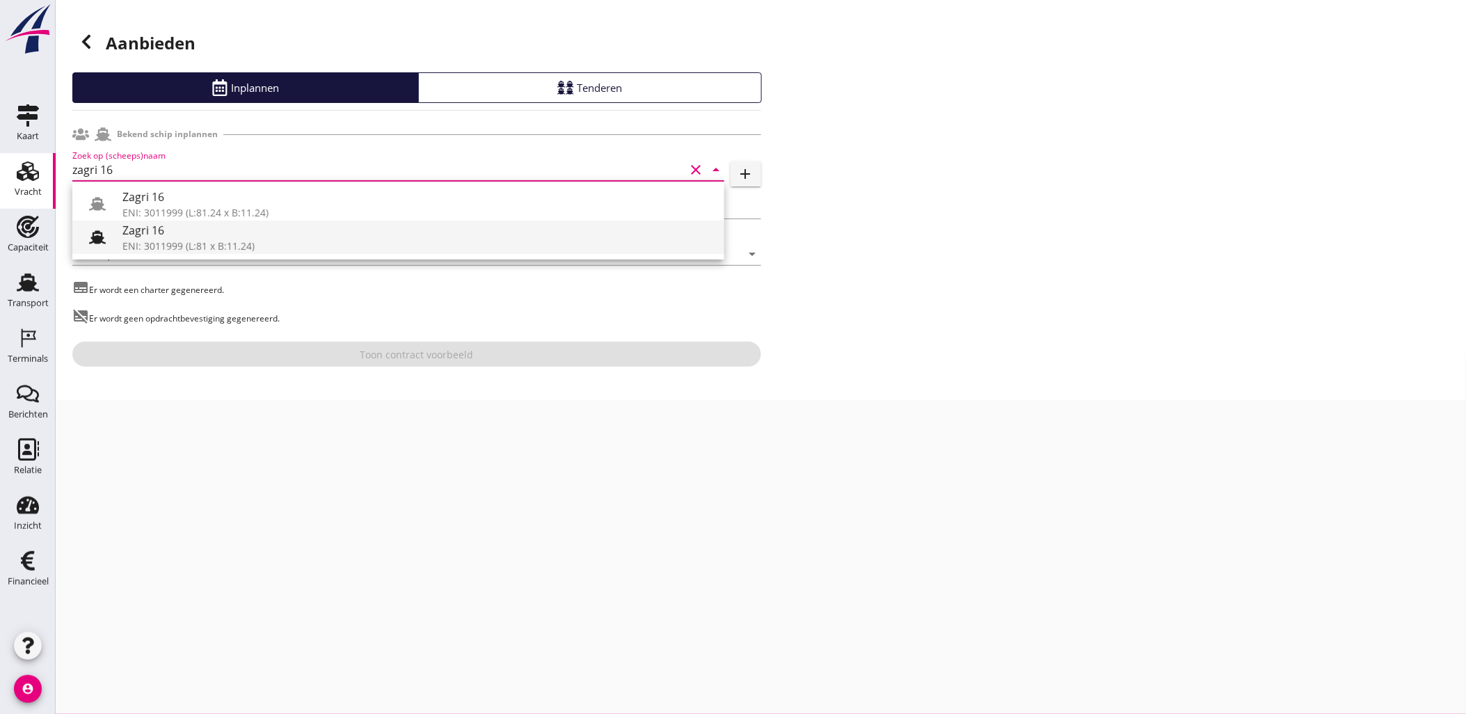
click at [280, 225] on div "Zagri 16" at bounding box center [417, 230] width 591 height 17
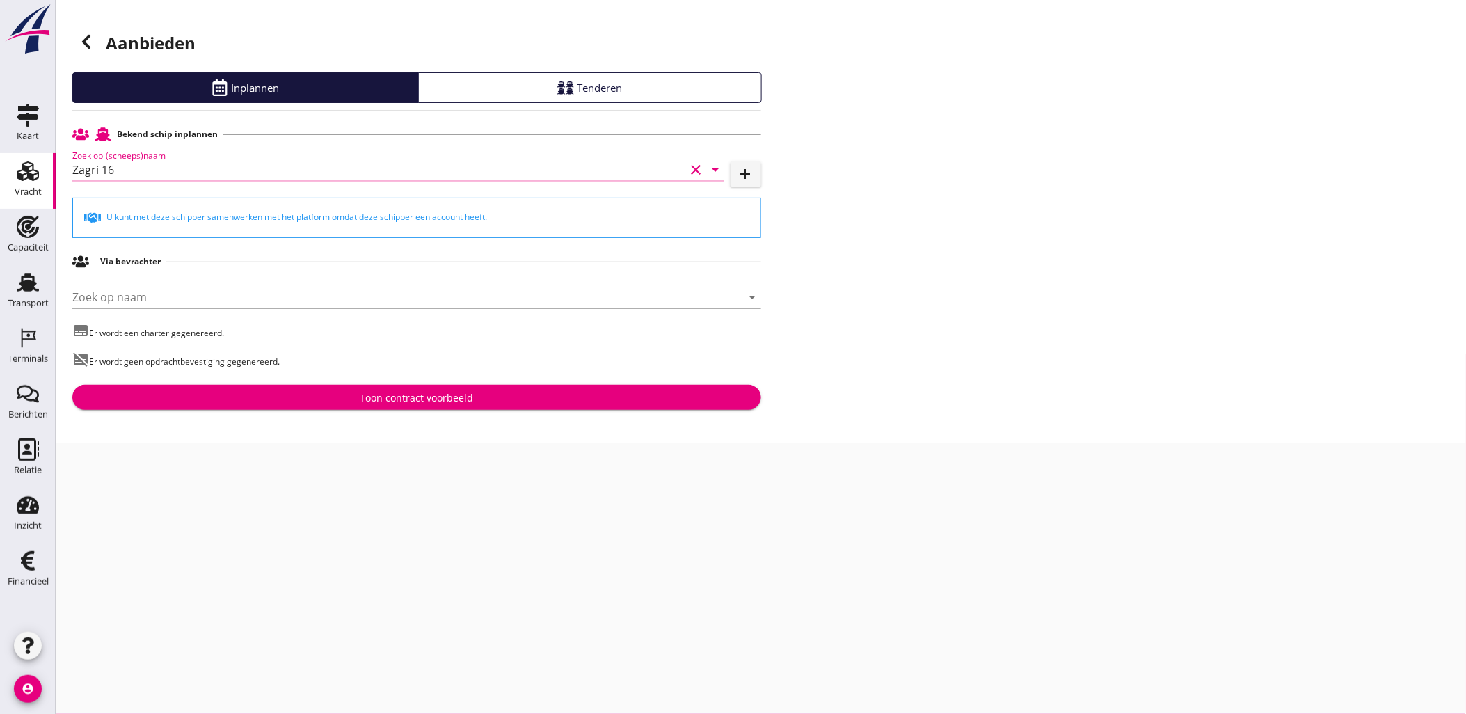
type input "Zagri 16"
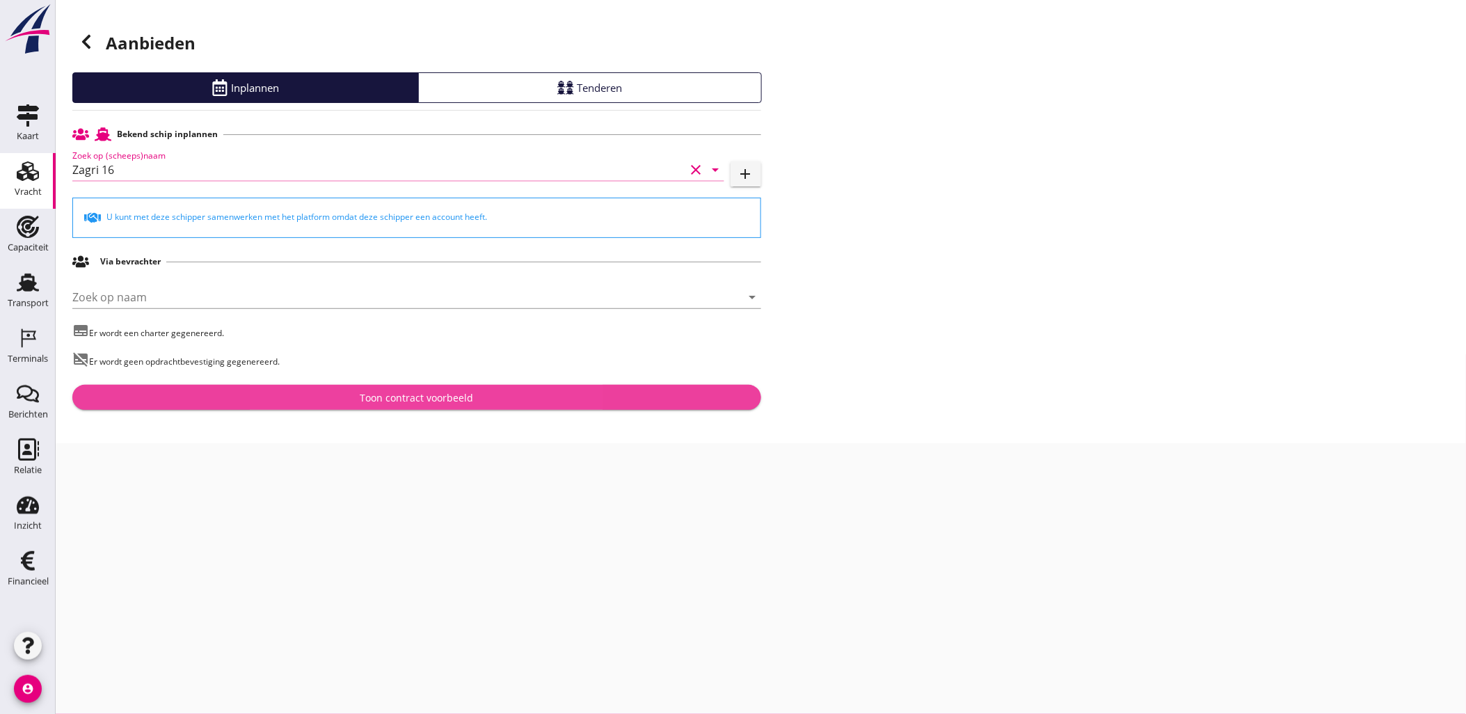
click at [482, 387] on button "Toon contract voorbeeld" at bounding box center [416, 397] width 689 height 25
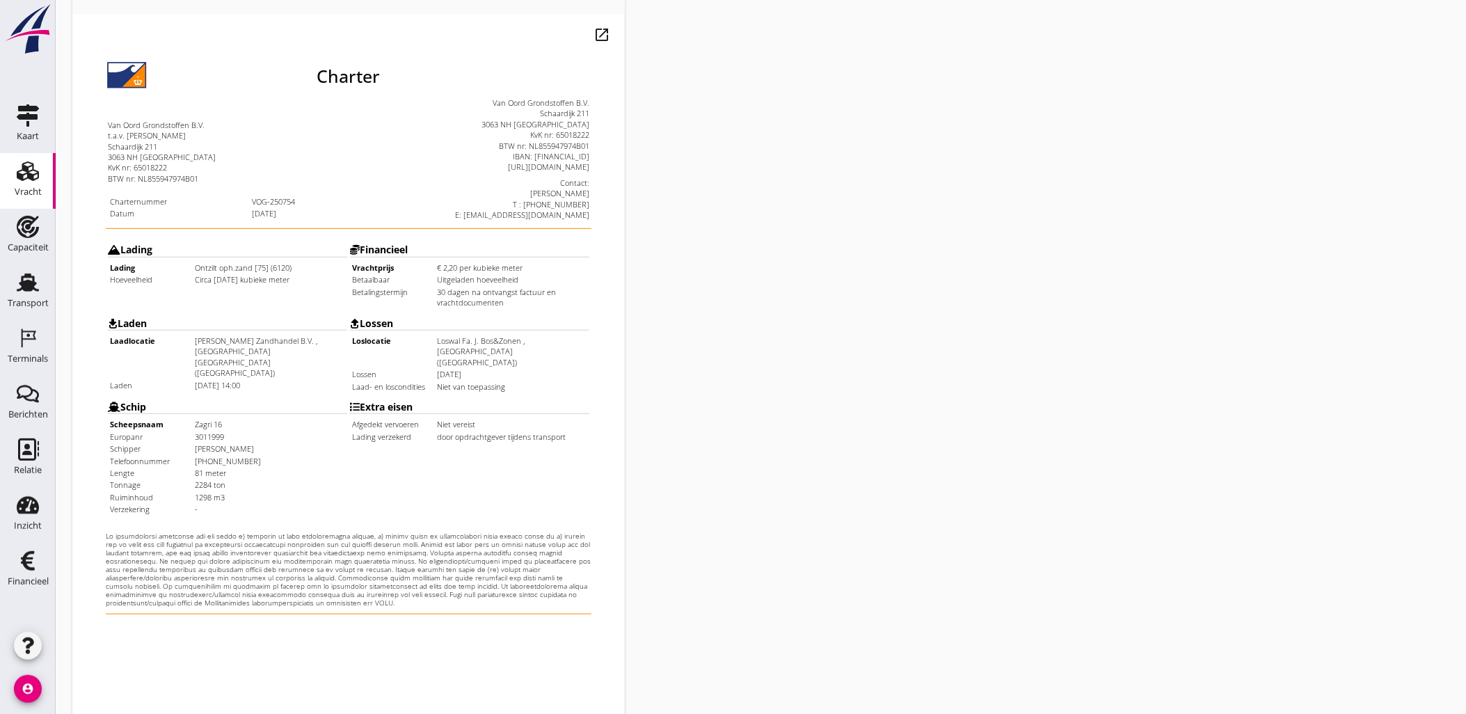
scroll to position [315, 0]
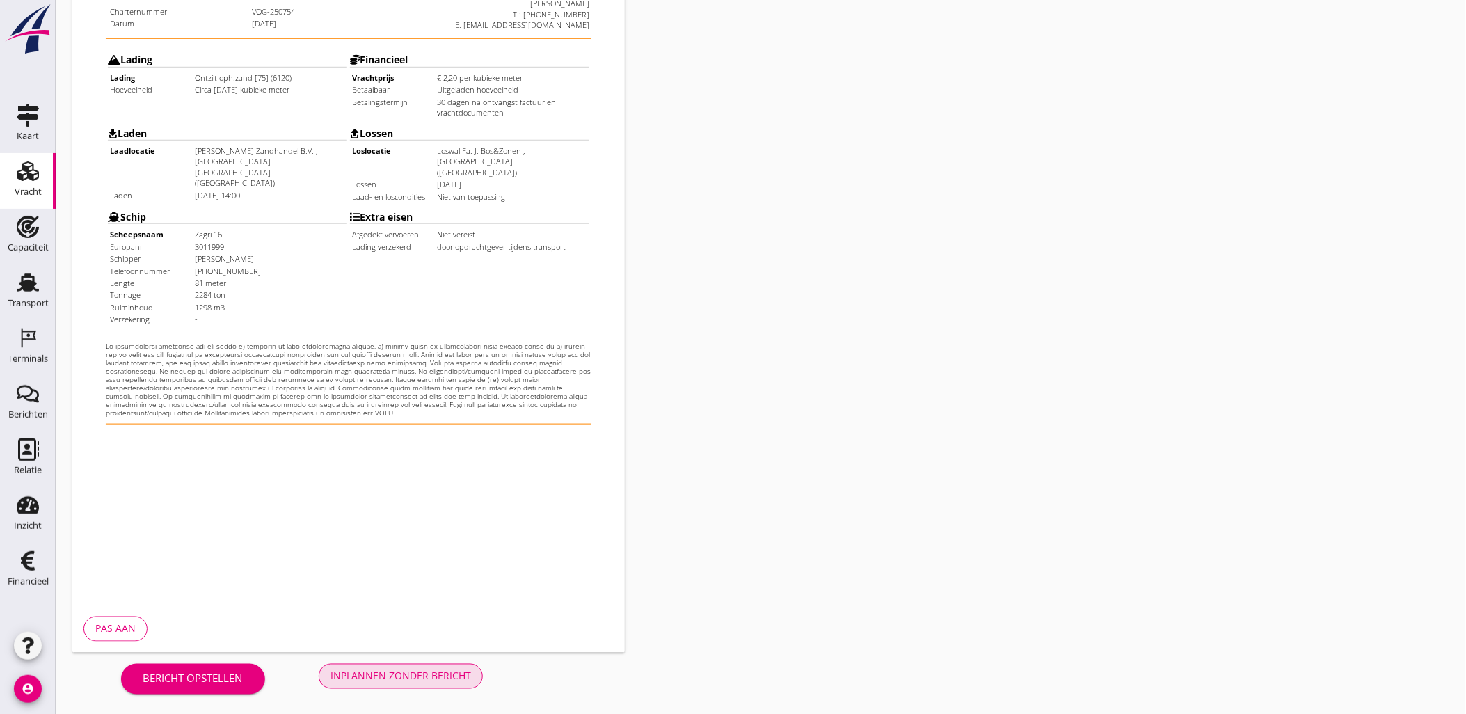
click at [409, 664] on button "Inplannen zonder bericht" at bounding box center [401, 676] width 164 height 25
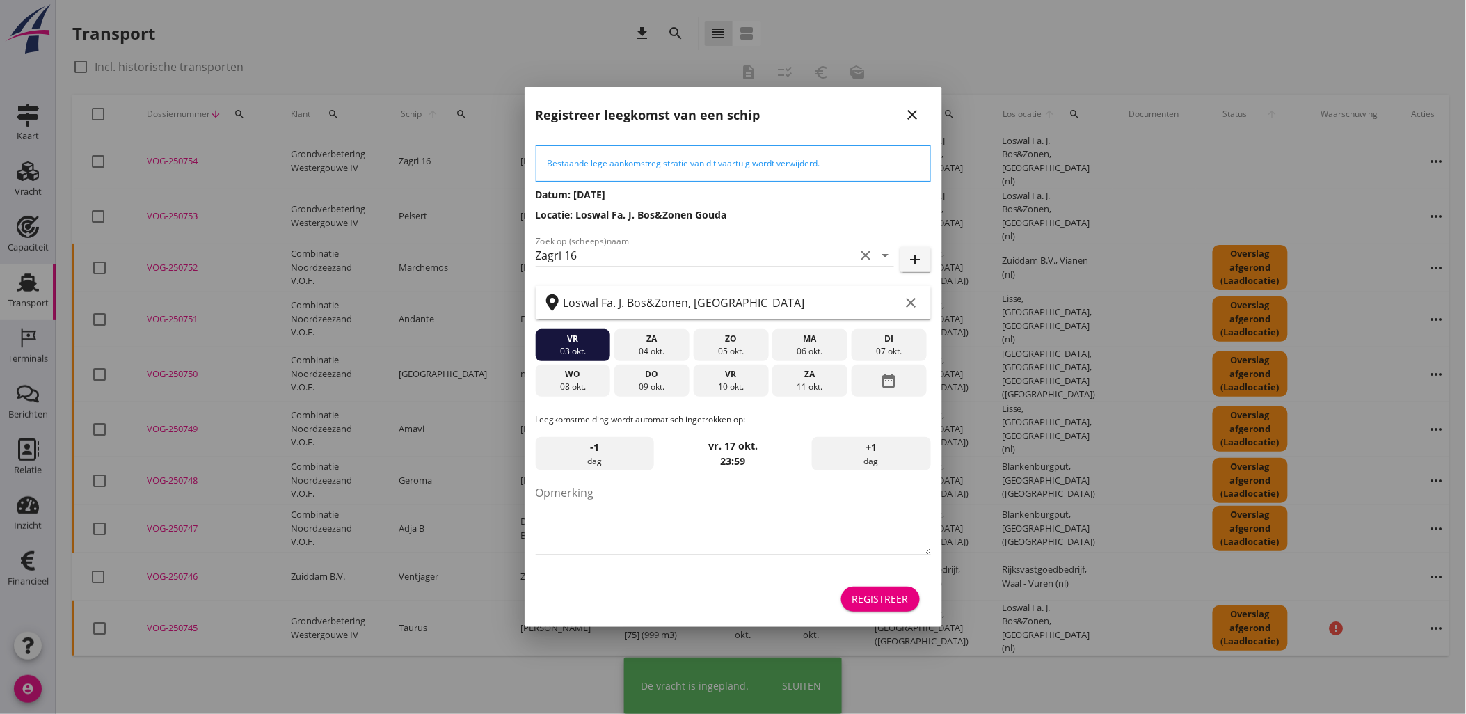
click at [896, 592] on div "Registreer" at bounding box center [881, 599] width 56 height 15
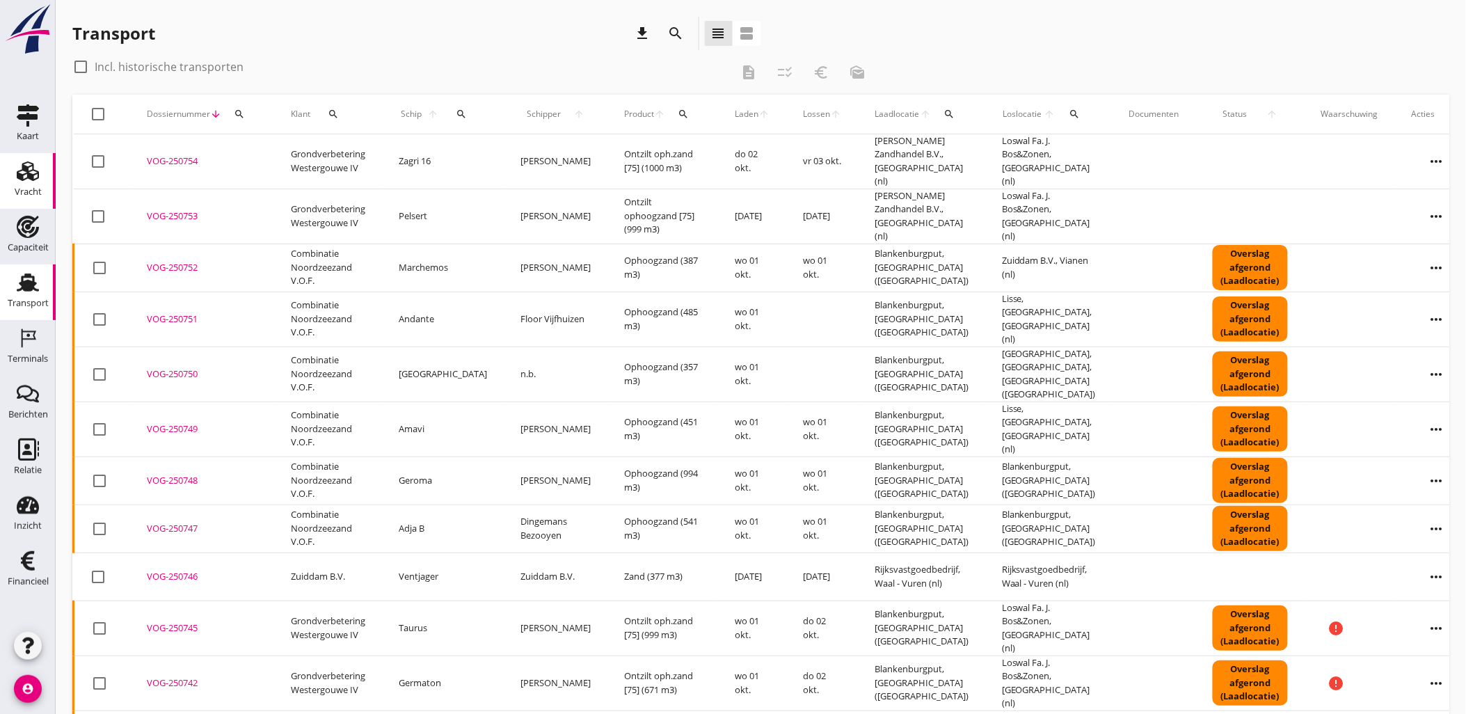
click at [22, 157] on link "Vracht Vracht" at bounding box center [28, 181] width 56 height 56
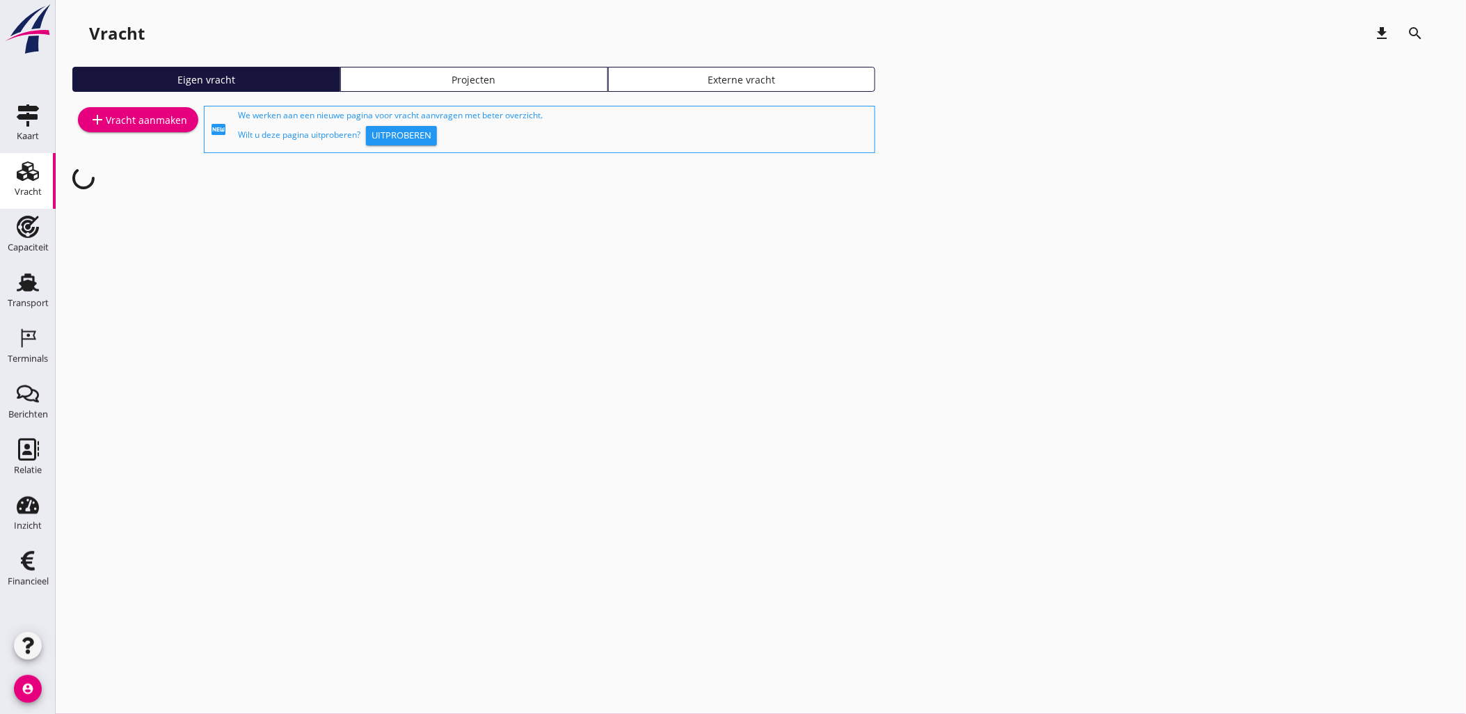
click at [562, 81] on div "Projecten" at bounding box center [474, 79] width 255 height 15
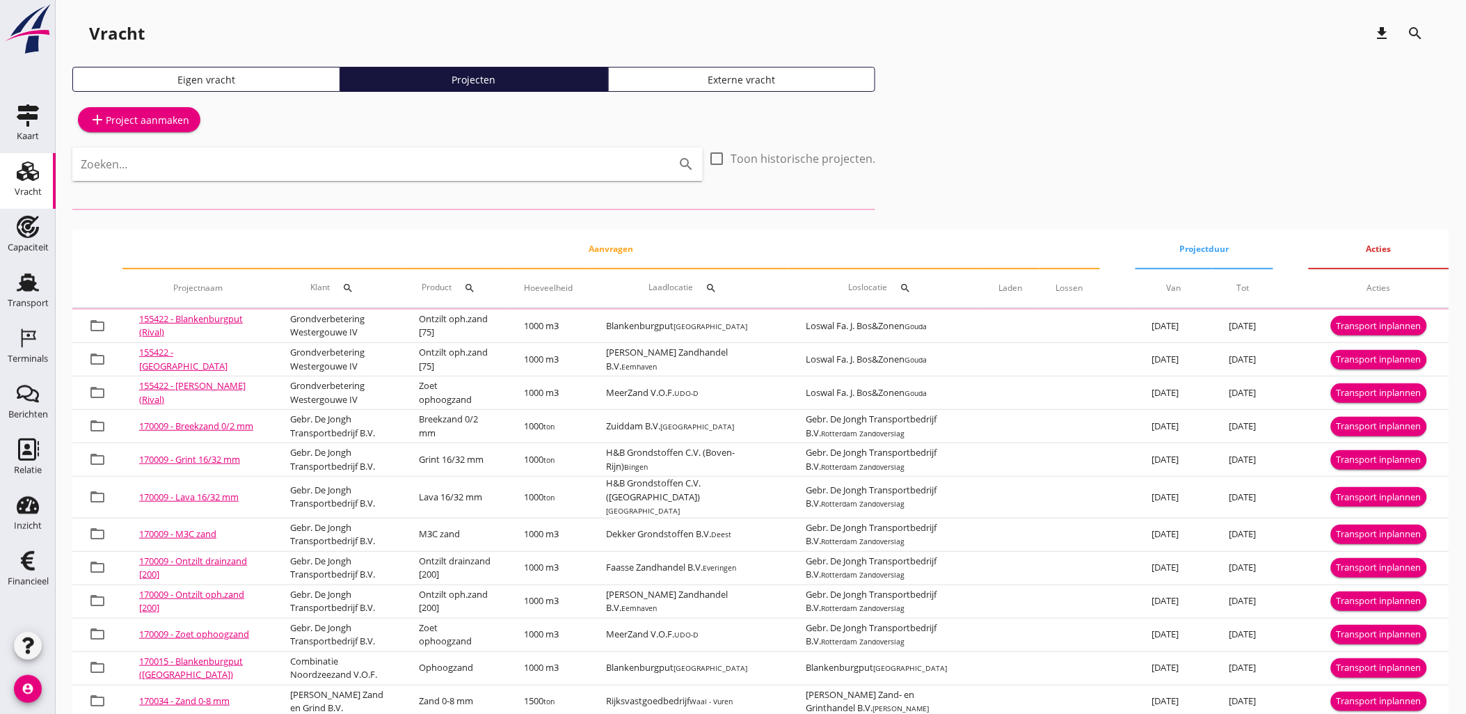
click at [254, 168] on input "Zoeken..." at bounding box center [368, 164] width 575 height 22
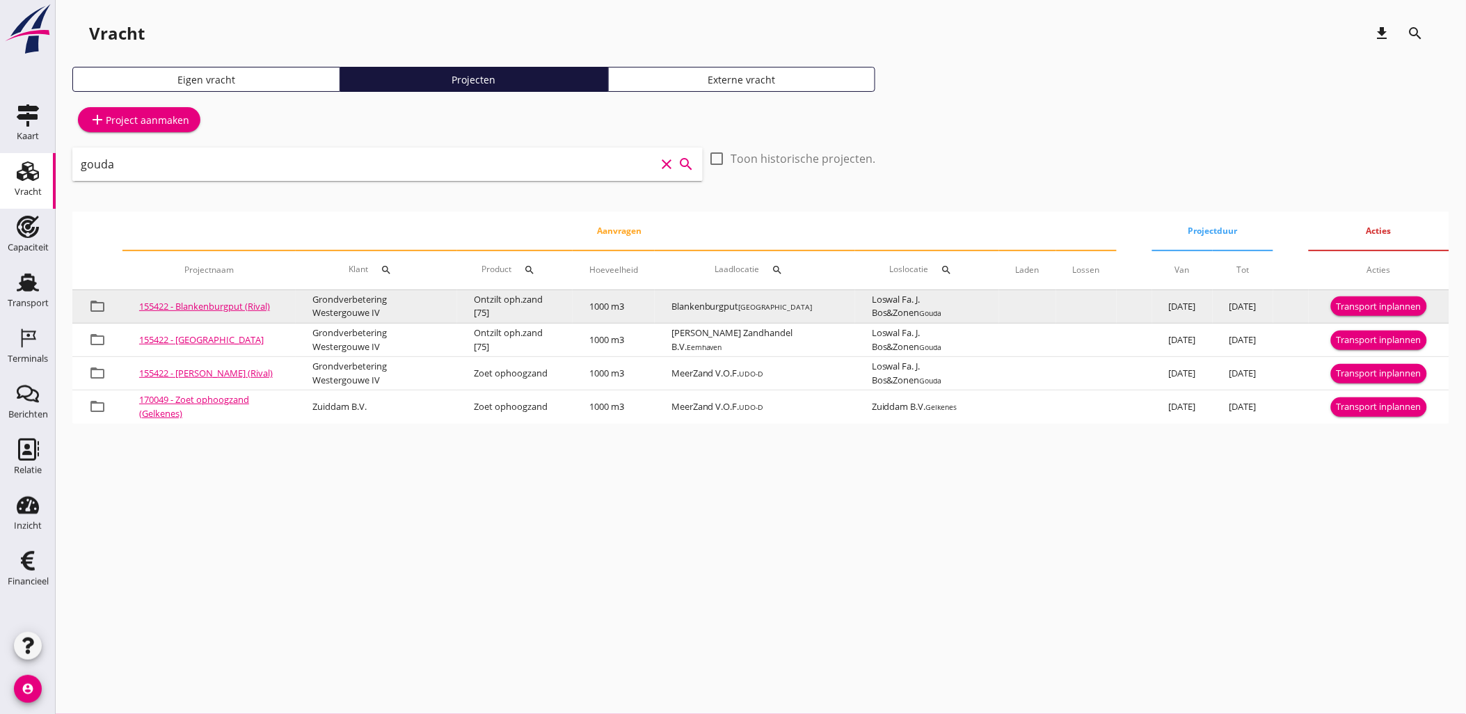
type input "gouda"
click at [1364, 303] on div "Transport inplannen" at bounding box center [1379, 307] width 85 height 14
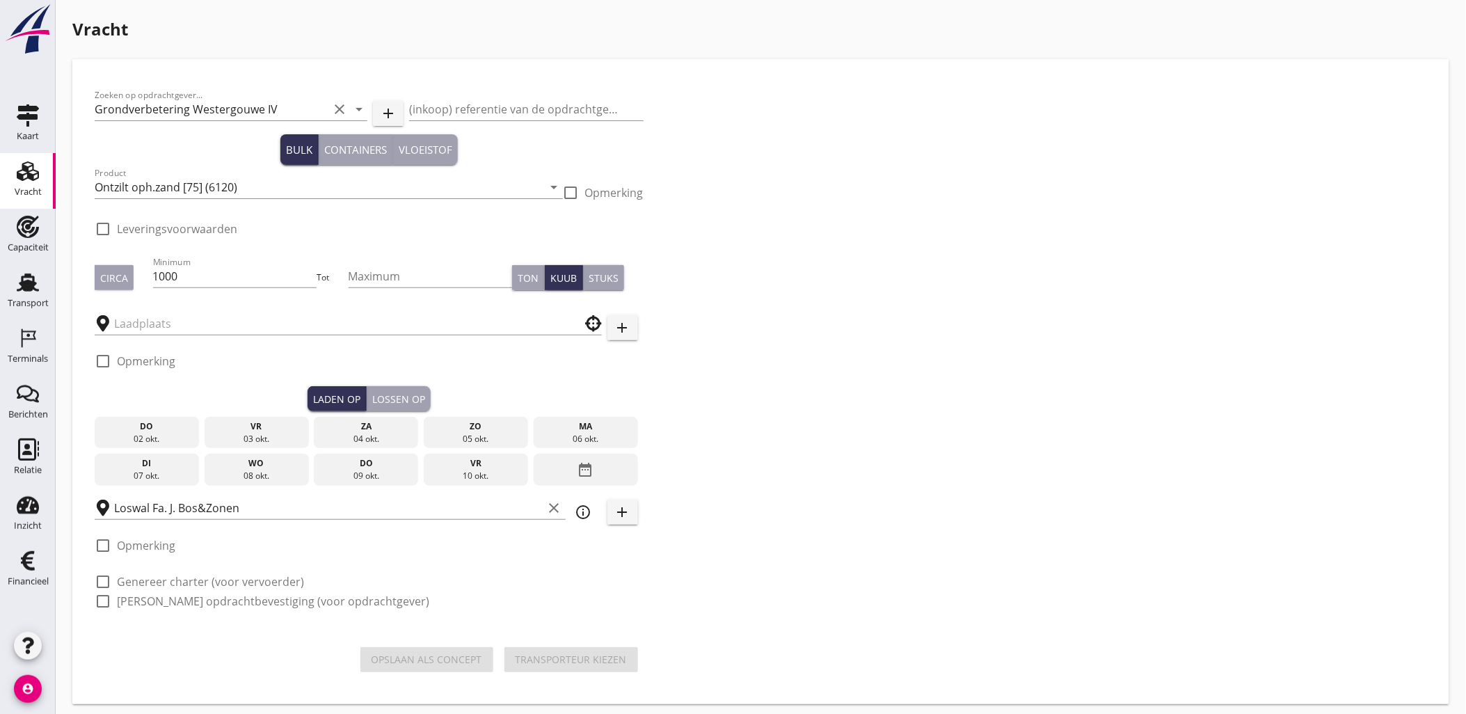
checkbox input "true"
type input "Blankenburgput"
checkbox input "true"
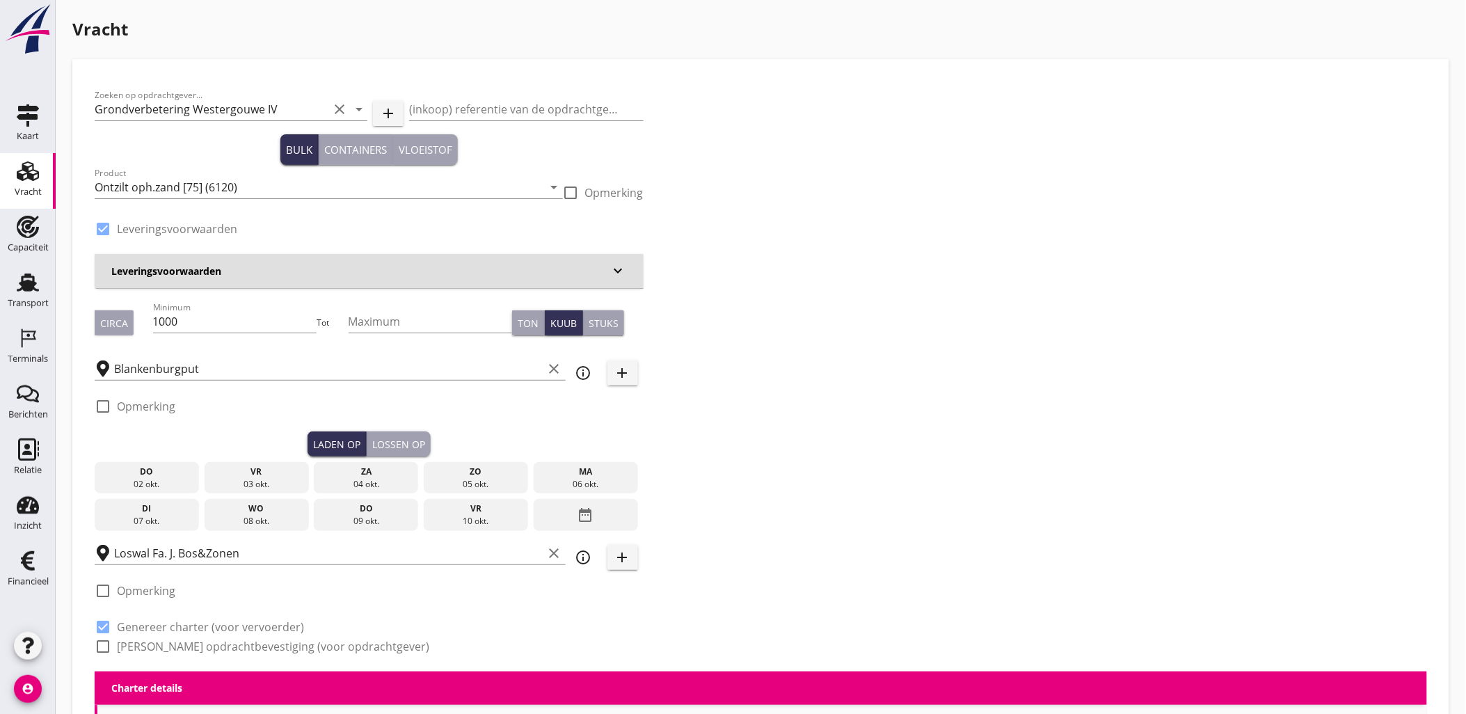
click at [153, 477] on div "do" at bounding box center [146, 472] width 97 height 13
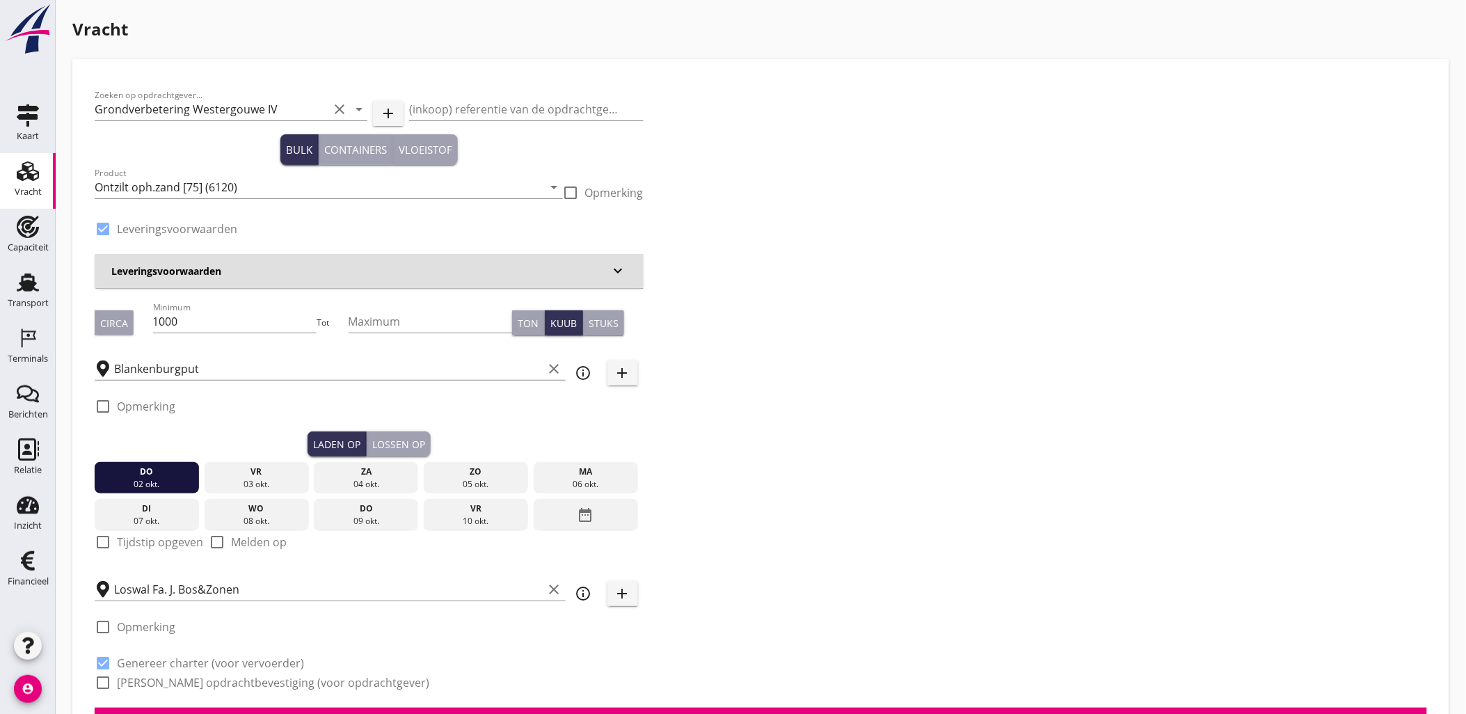
click at [414, 449] on div "Lossen op" at bounding box center [398, 444] width 53 height 15
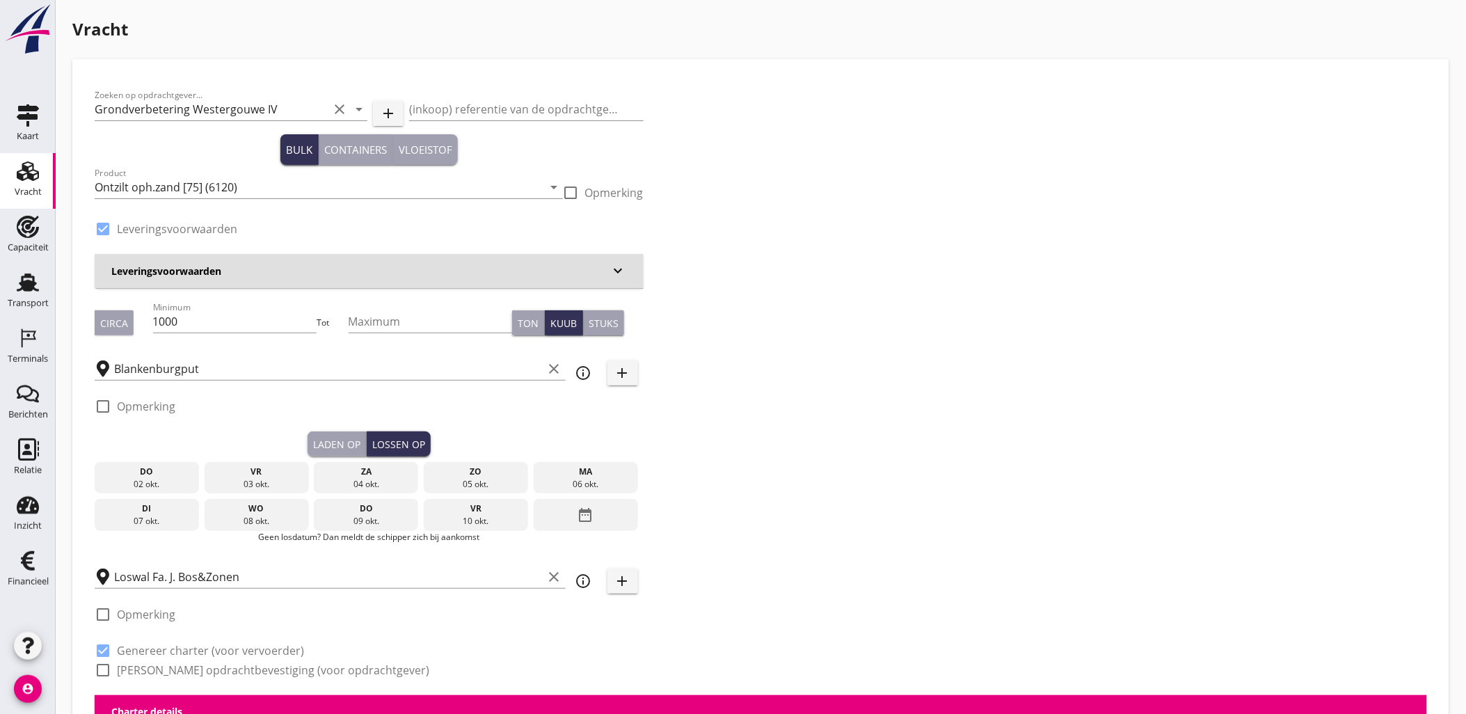
click at [278, 470] on div "vr" at bounding box center [256, 472] width 97 height 13
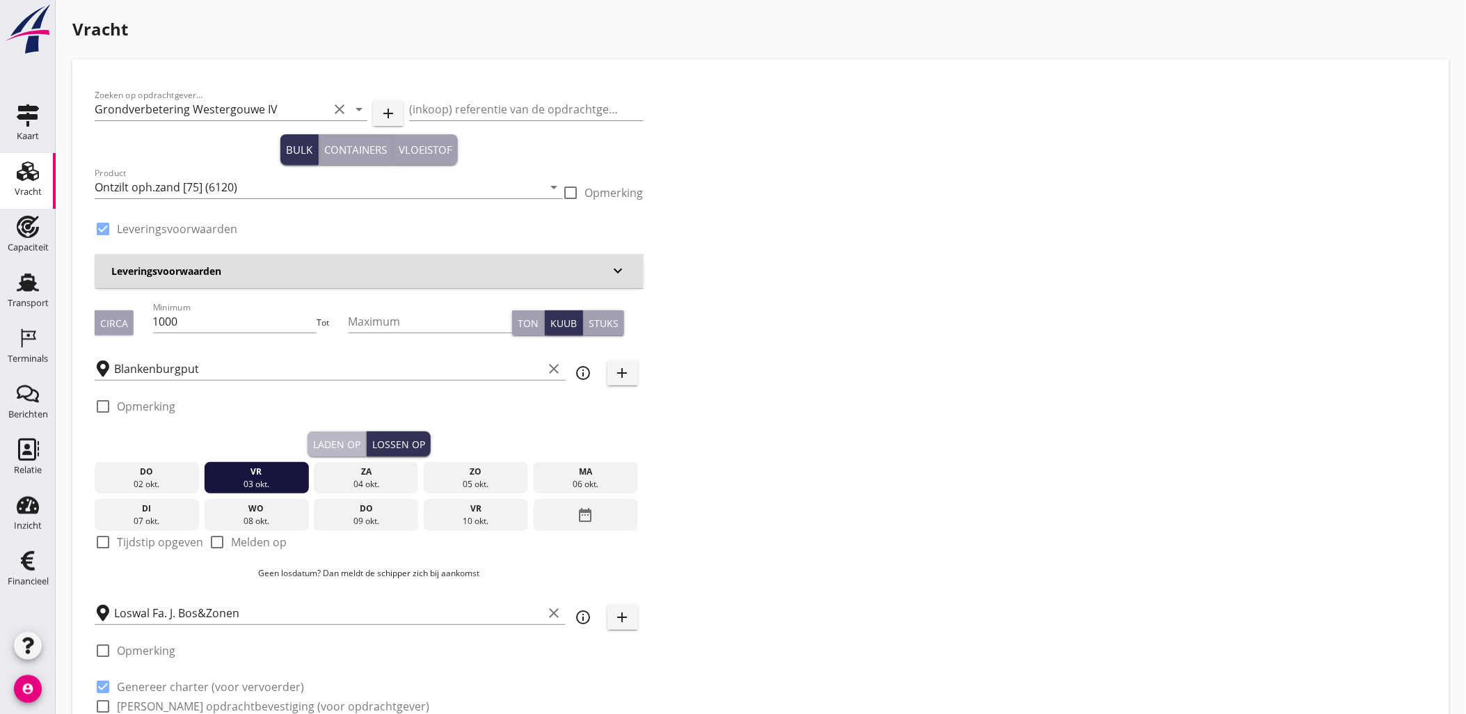
click at [330, 442] on div "Laden op" at bounding box center [336, 444] width 47 height 15
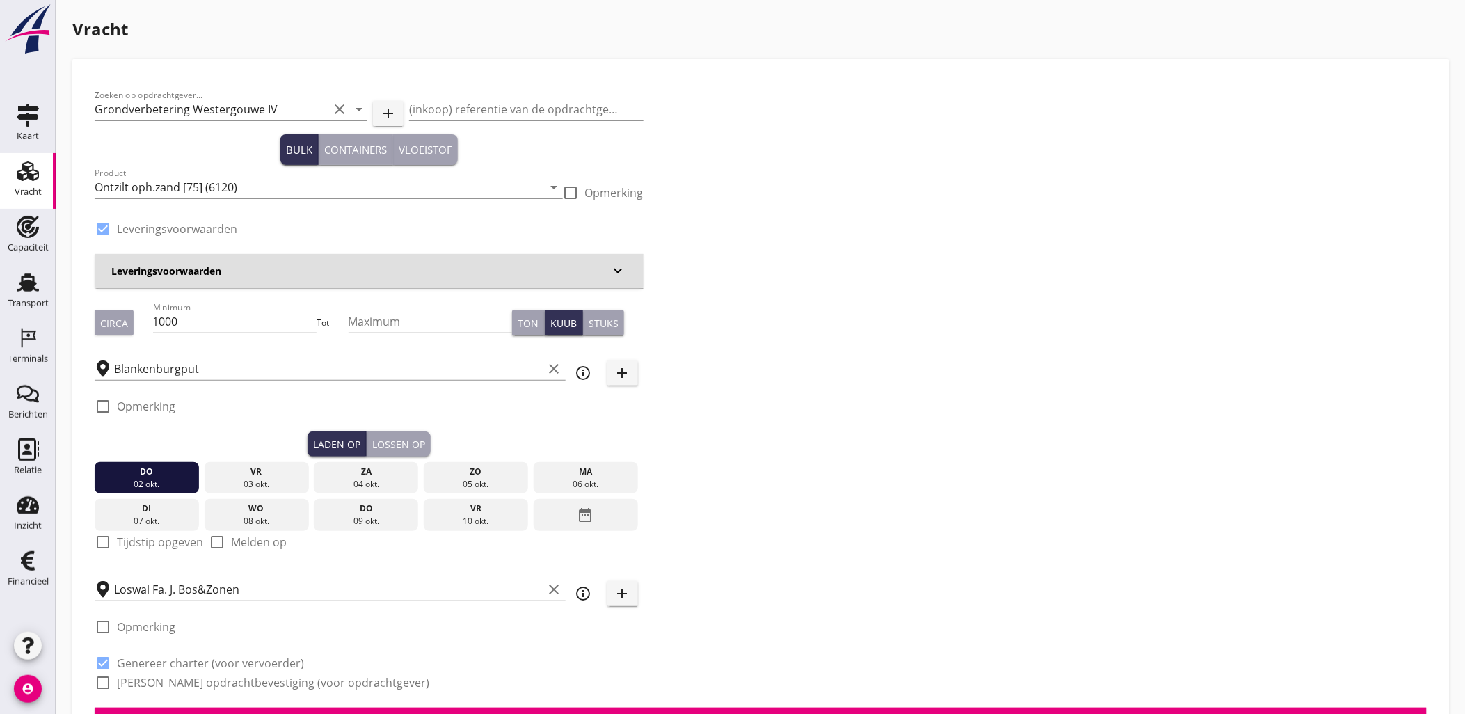
click at [175, 548] on label "Tijdstip opgeven" at bounding box center [160, 542] width 86 height 14
checkbox input "true"
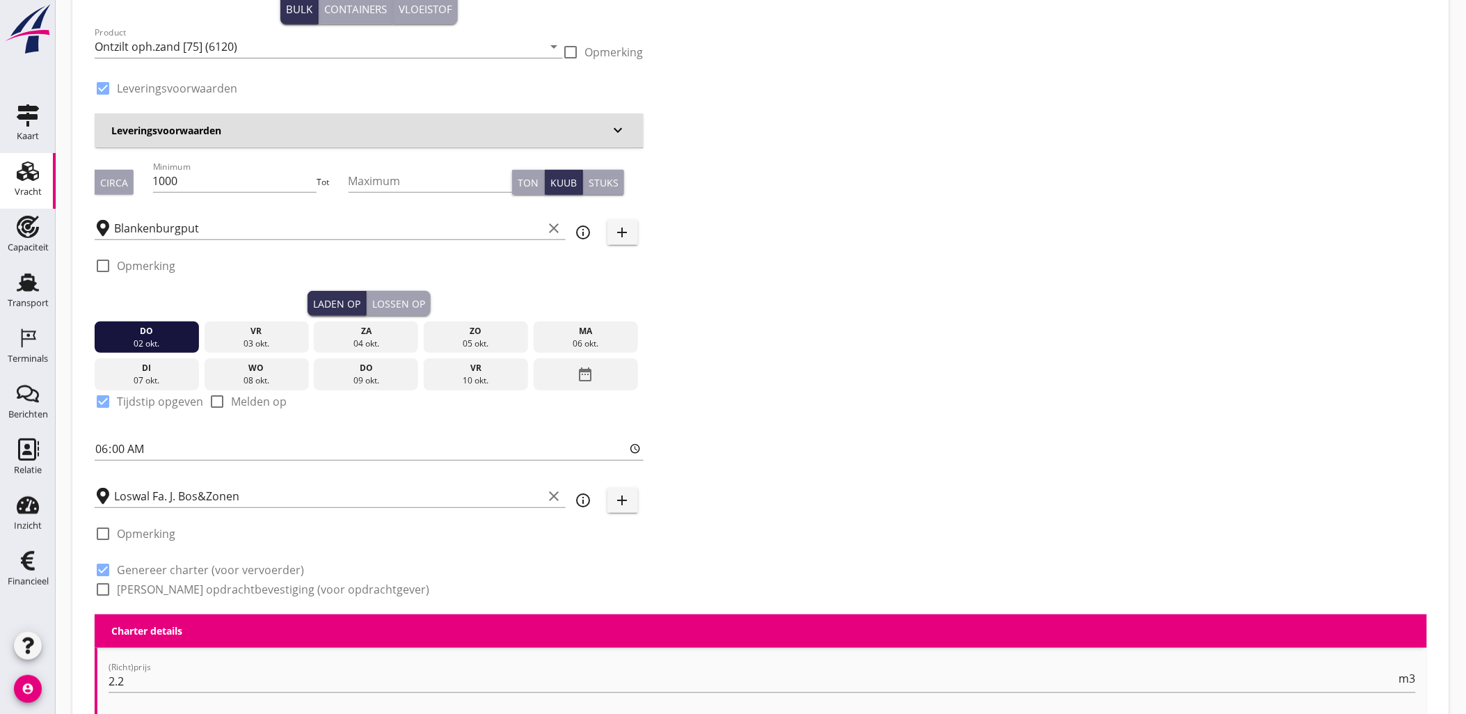
scroll to position [154, 0]
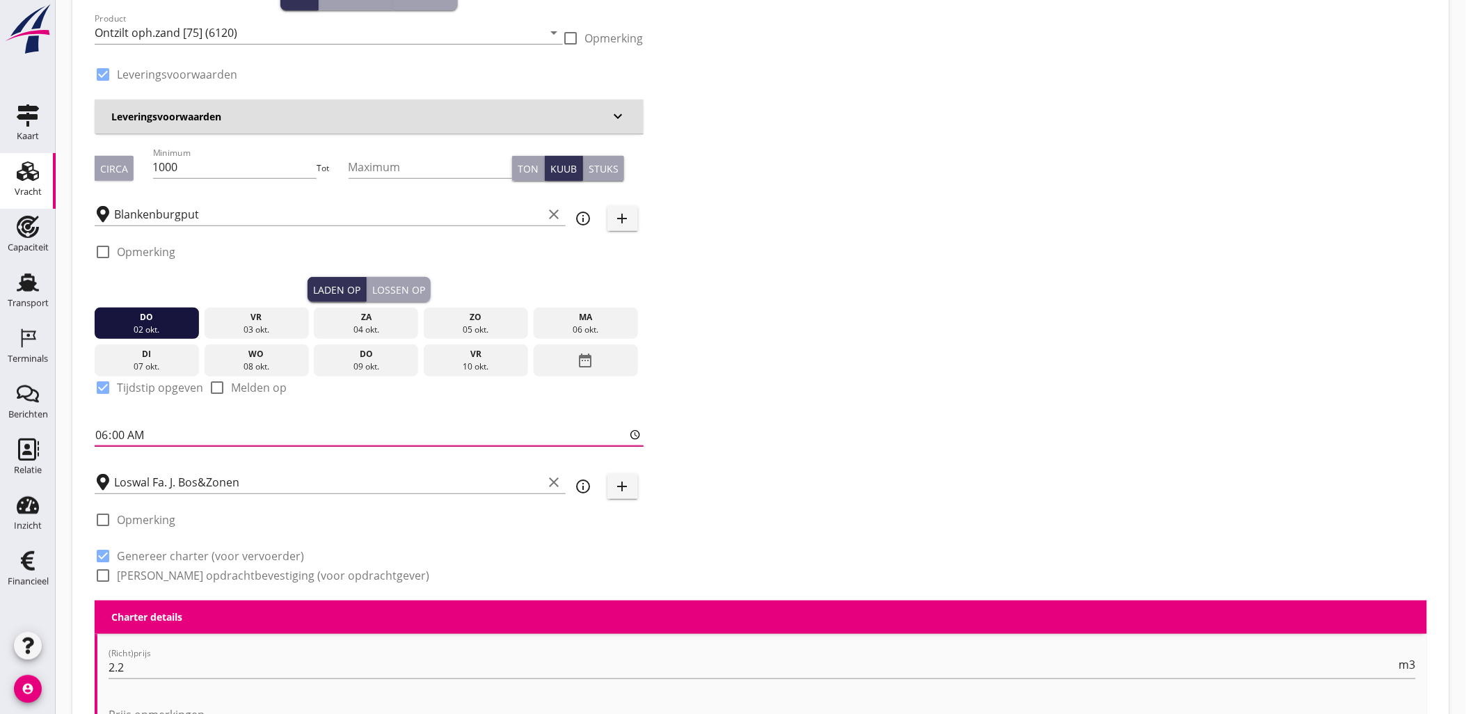
click at [102, 443] on input "06:00" at bounding box center [369, 435] width 549 height 22
type input "18:00"
click at [795, 329] on div "Zoeken op opdrachtgever... Grondverbetering Westergouwe IV clear arrow_drop_dow…" at bounding box center [761, 264] width 1344 height 674
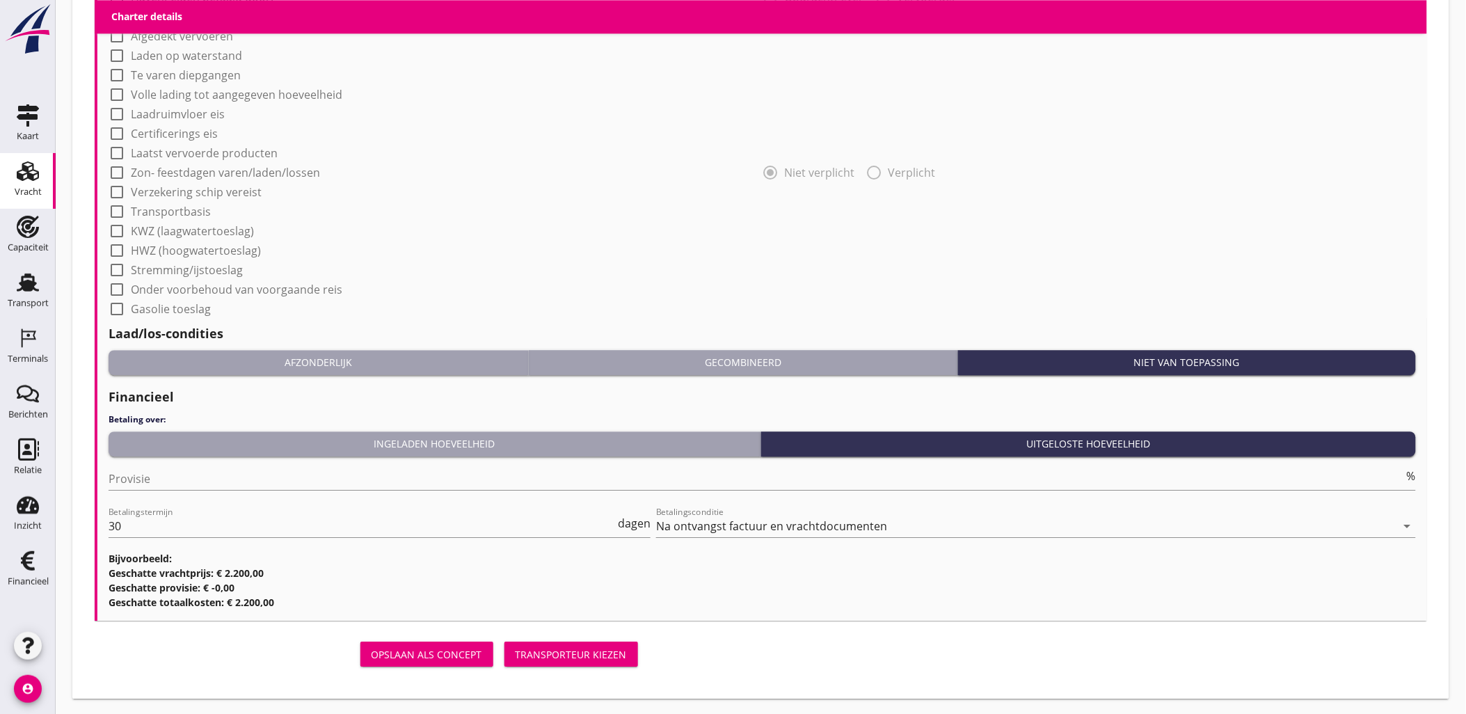
click at [560, 651] on div "Transporteur kiezen" at bounding box center [571, 654] width 111 height 15
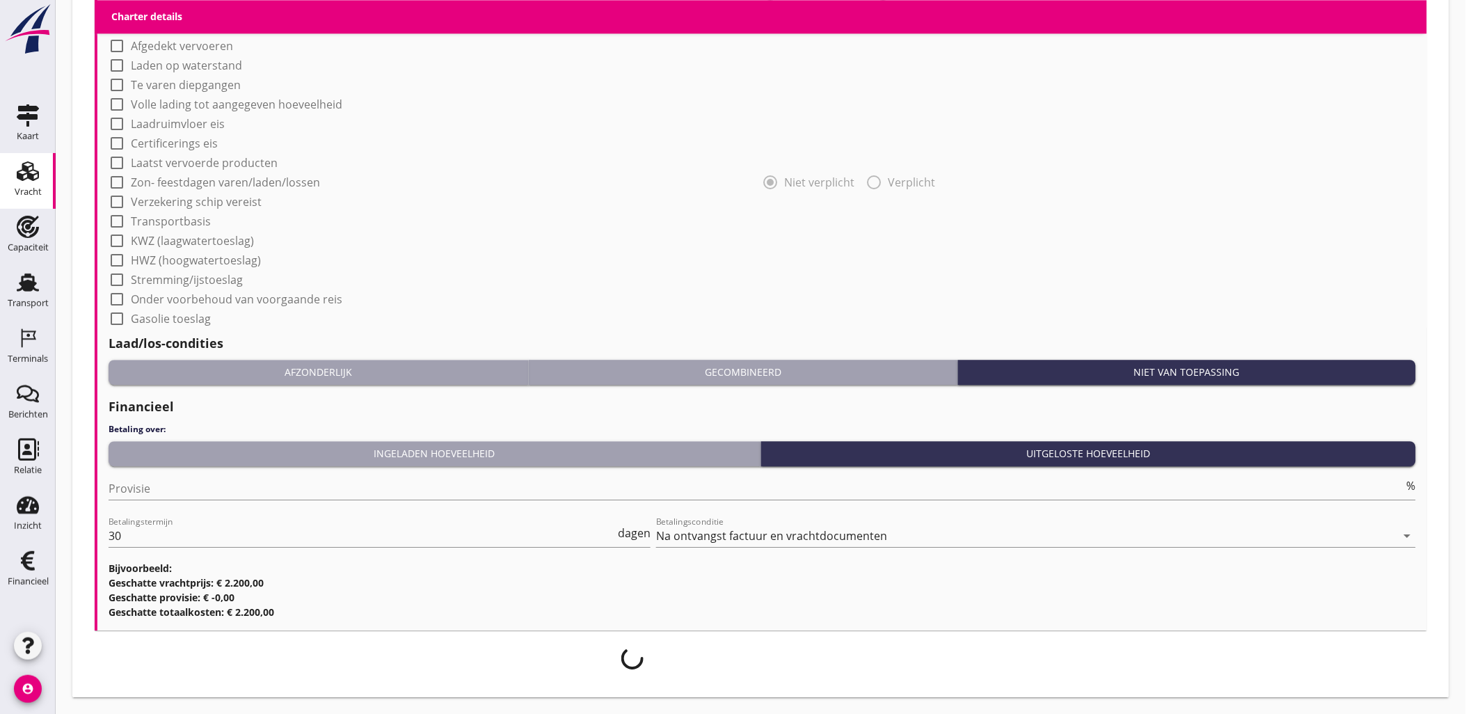
scroll to position [1166, 0]
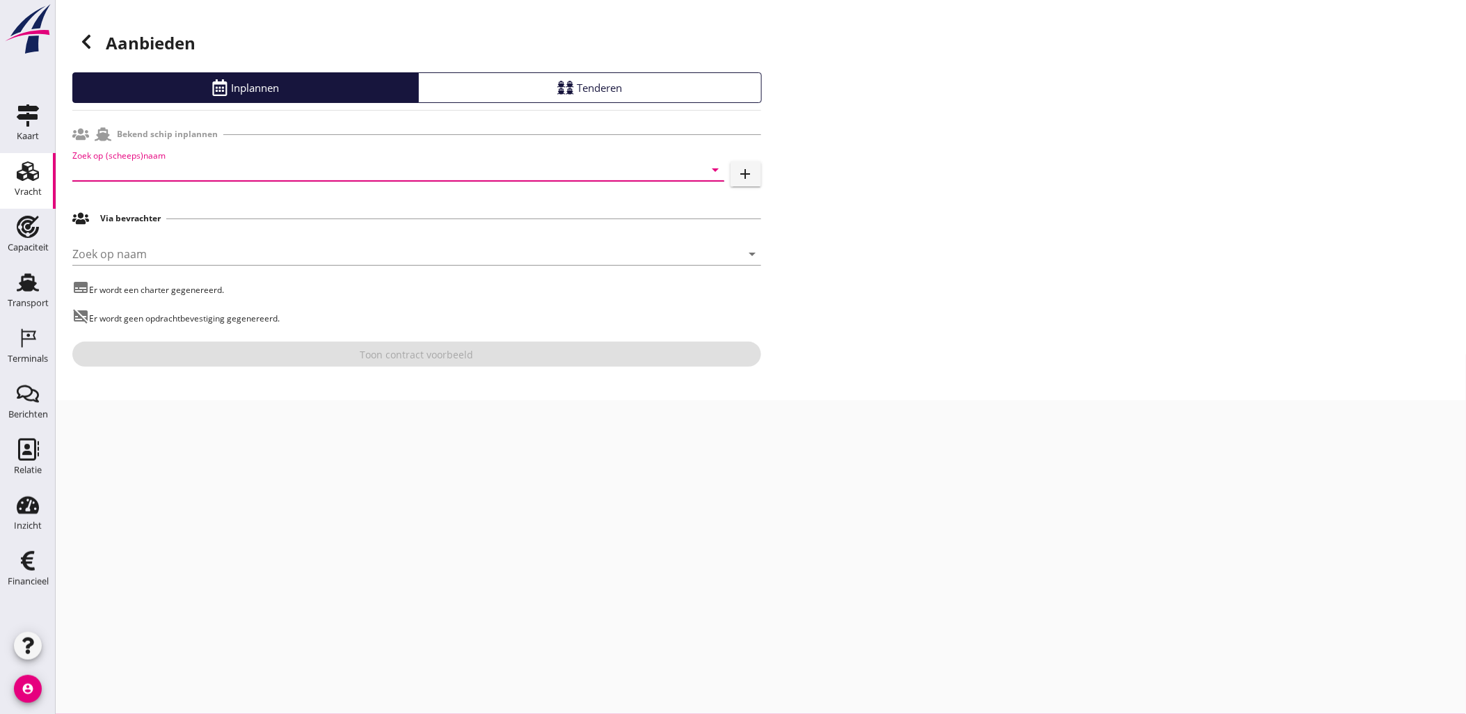
click at [198, 177] on input "Zoek op (scheeps)naam" at bounding box center [378, 170] width 613 height 22
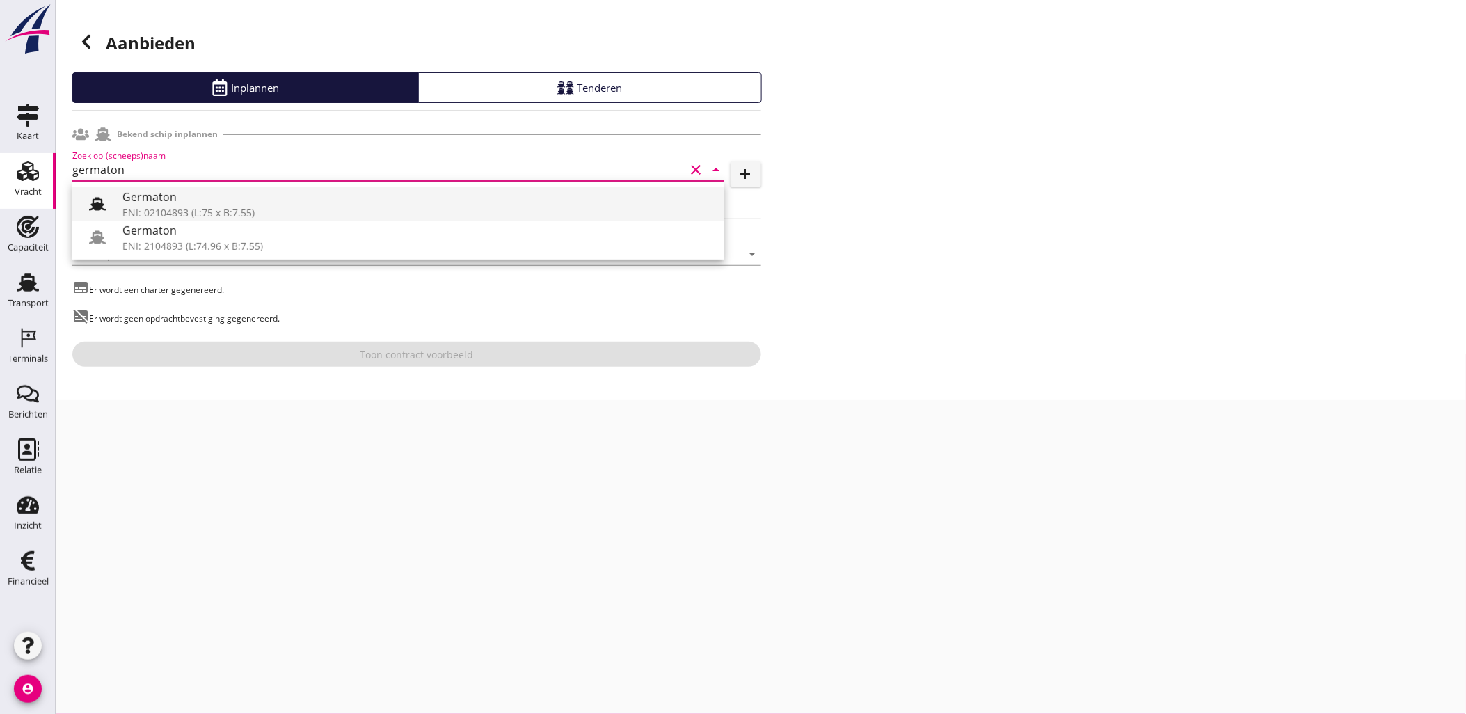
click at [193, 195] on div "Germaton" at bounding box center [417, 197] width 591 height 17
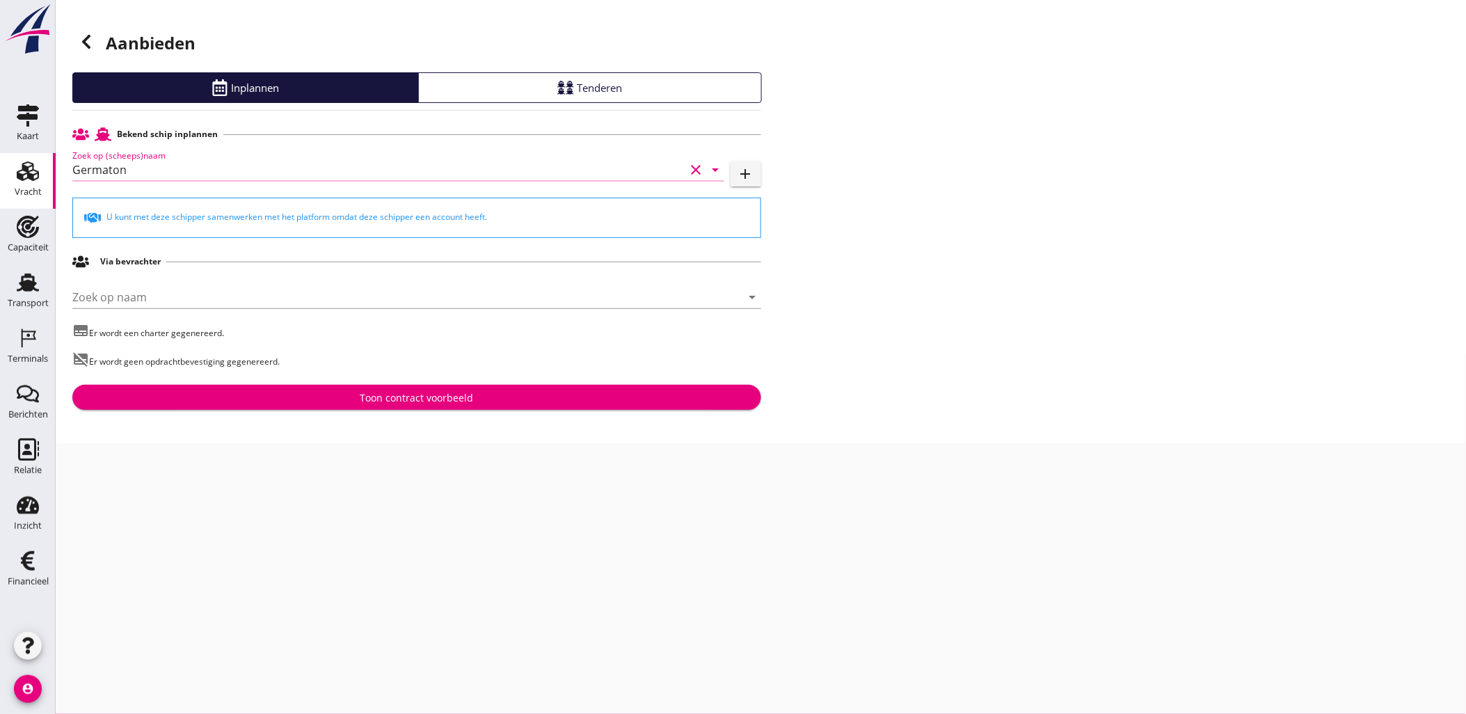
type input "Germaton"
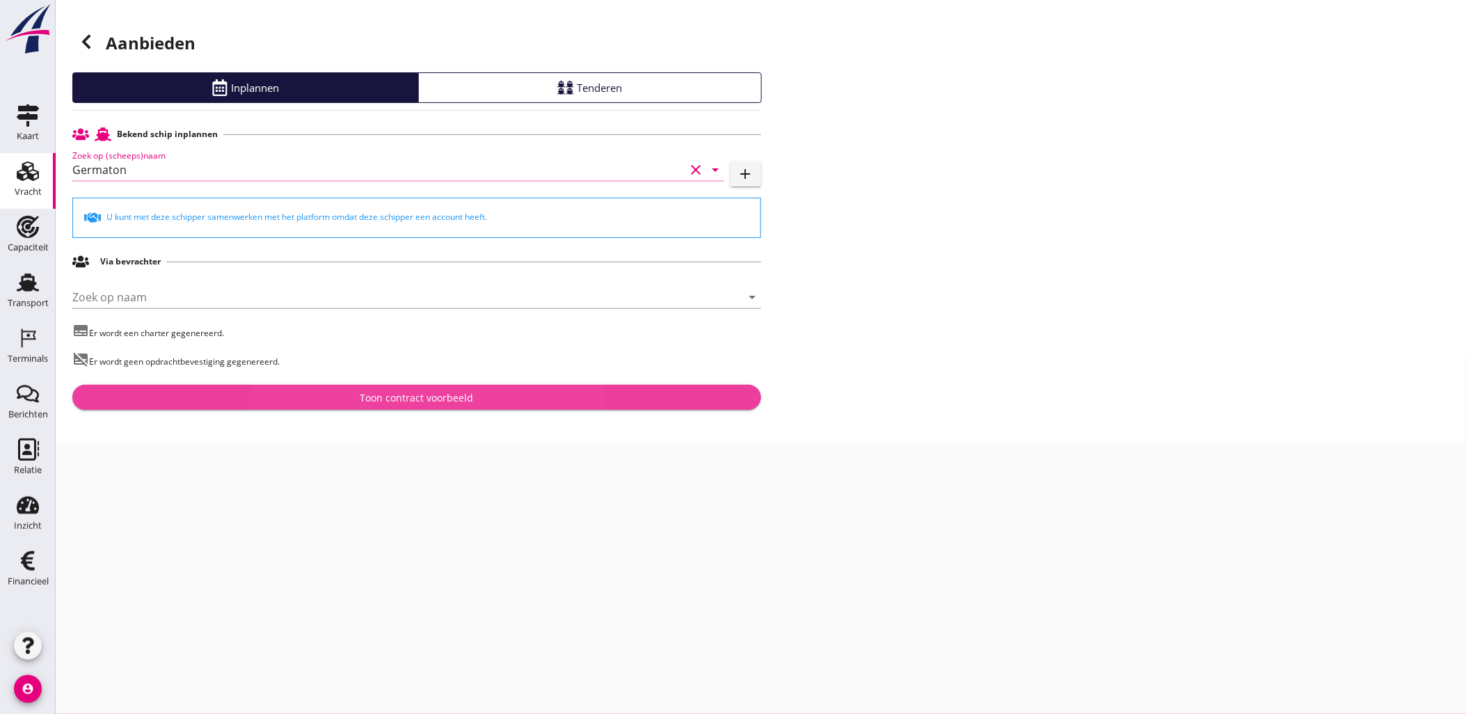
click at [491, 402] on div "Toon contract voorbeeld" at bounding box center [417, 397] width 667 height 15
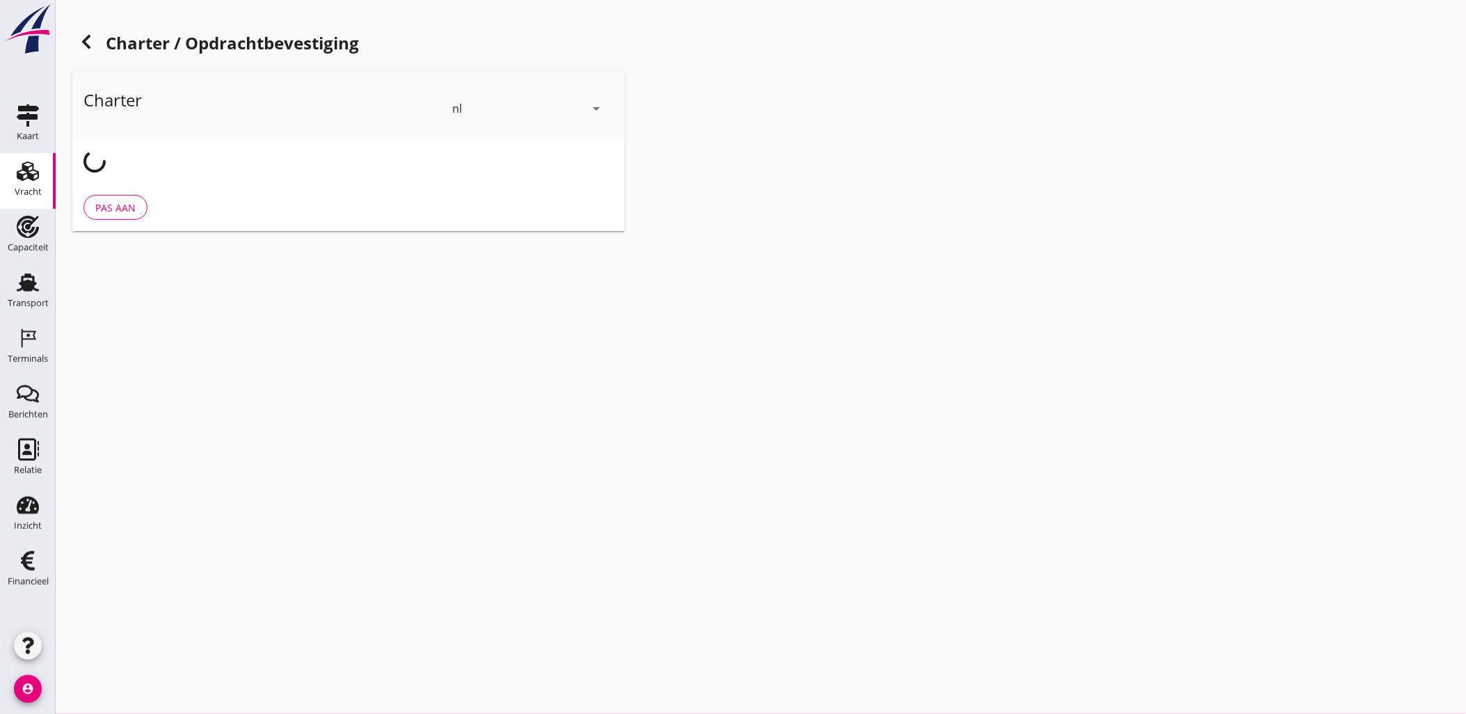
click at [89, 40] on icon at bounding box center [86, 41] width 17 height 17
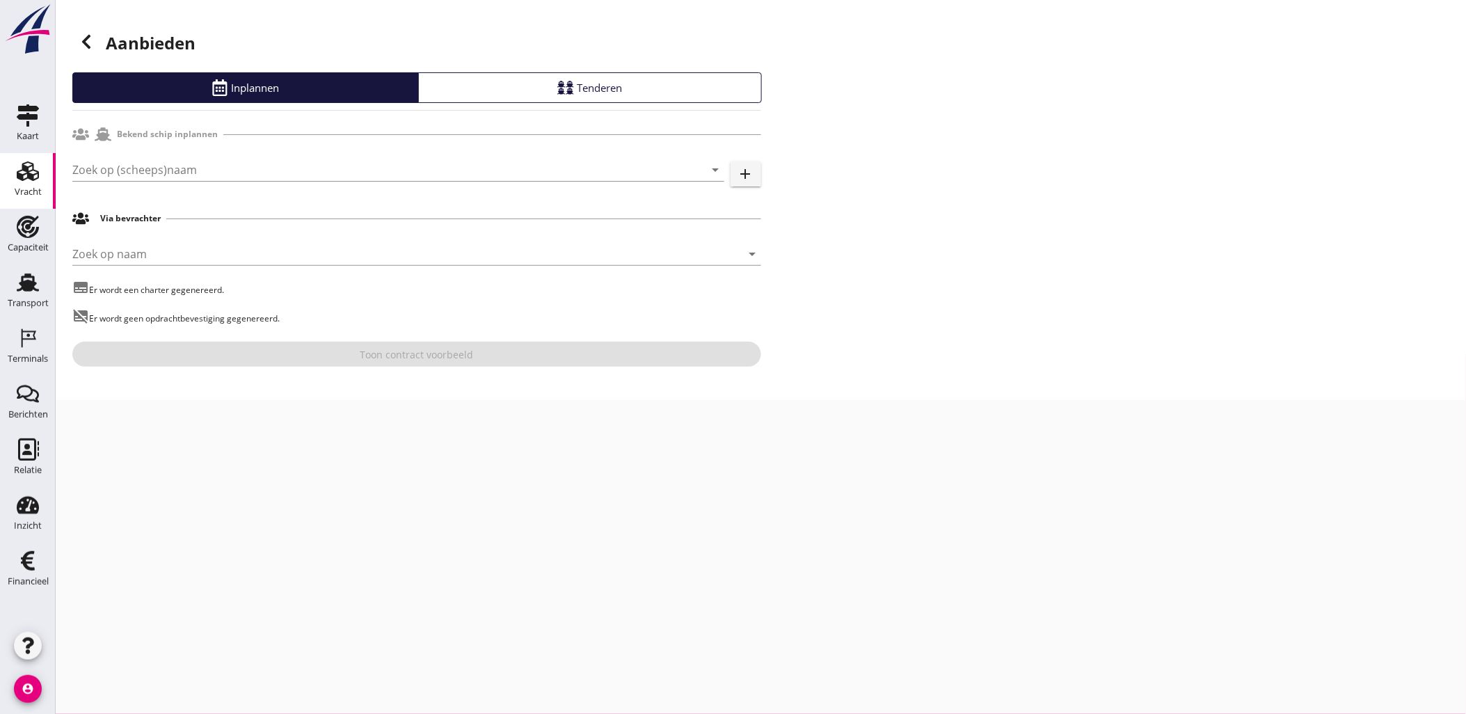
click at [91, 40] on icon at bounding box center [86, 41] width 17 height 17
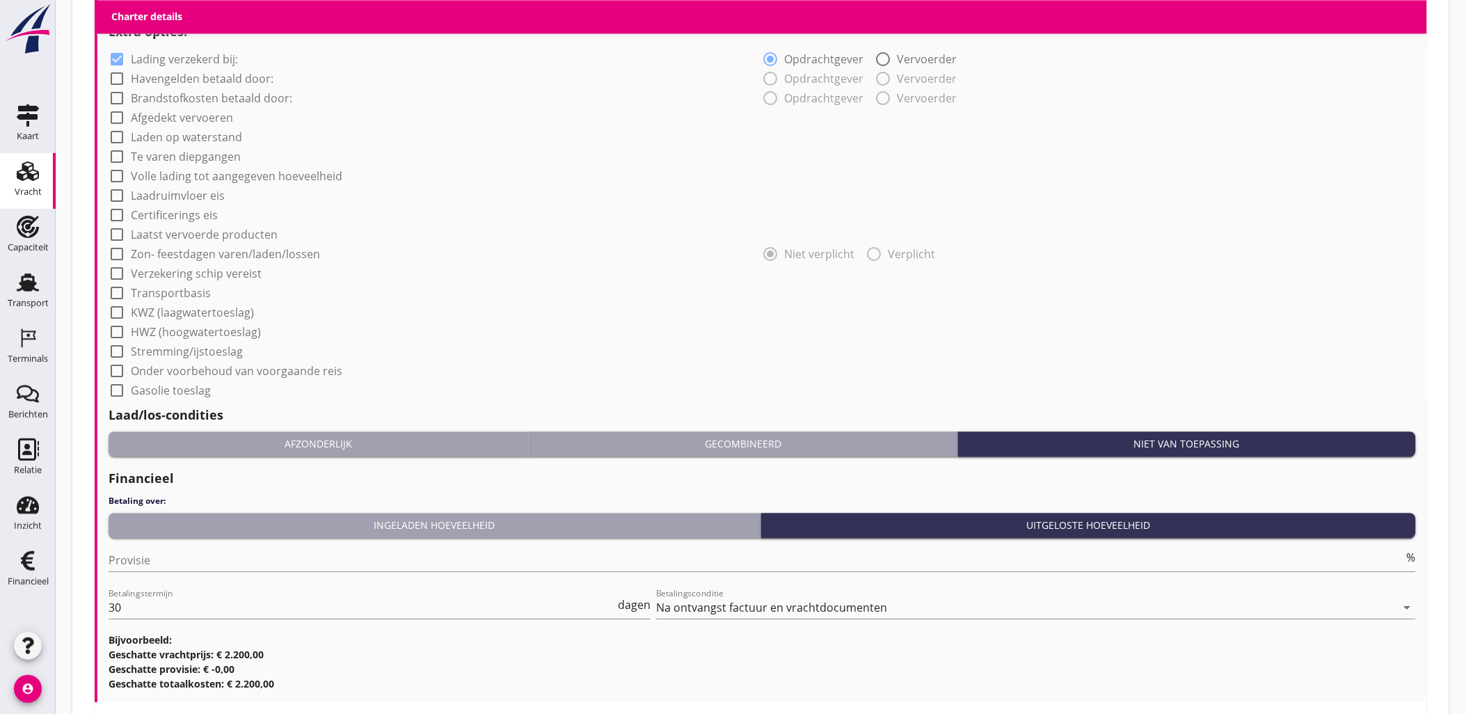
scroll to position [1159, 0]
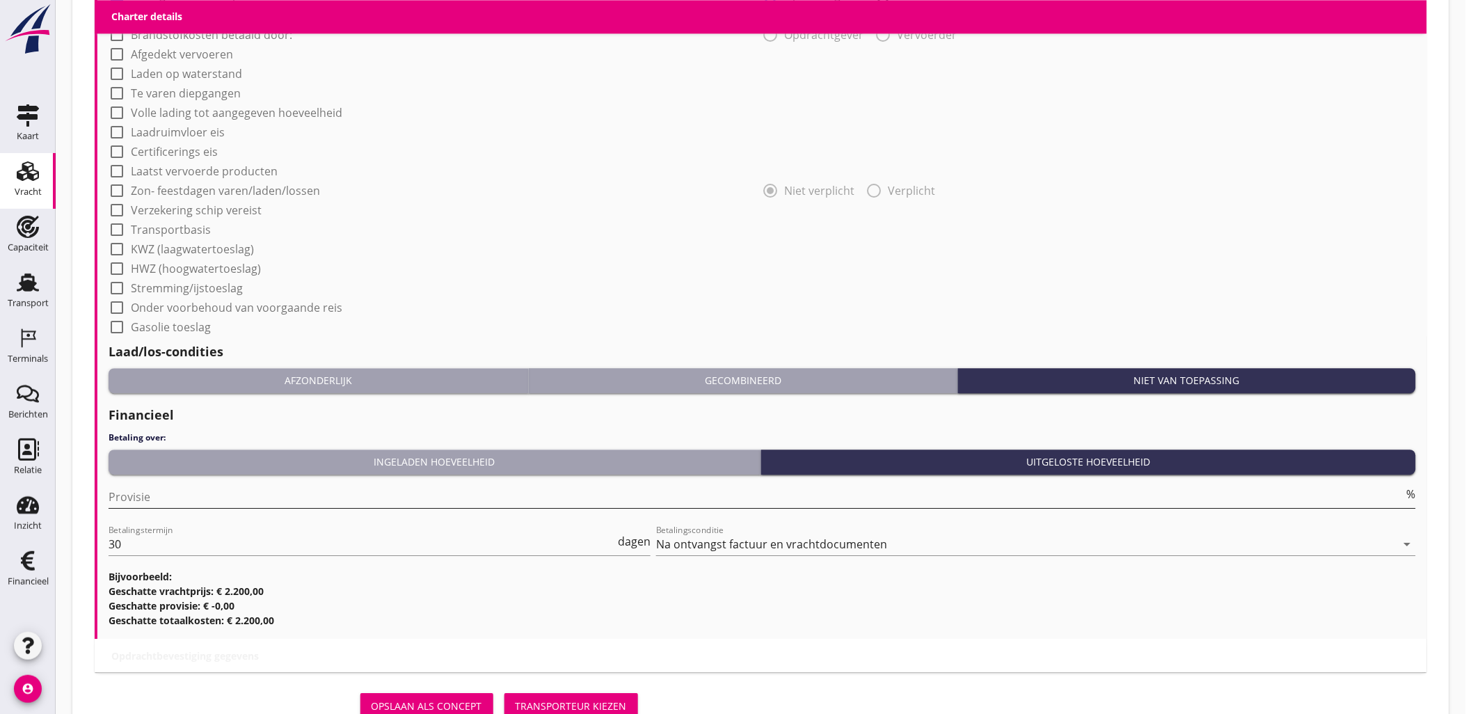
click at [178, 496] on input "Provisie" at bounding box center [757, 497] width 1296 height 22
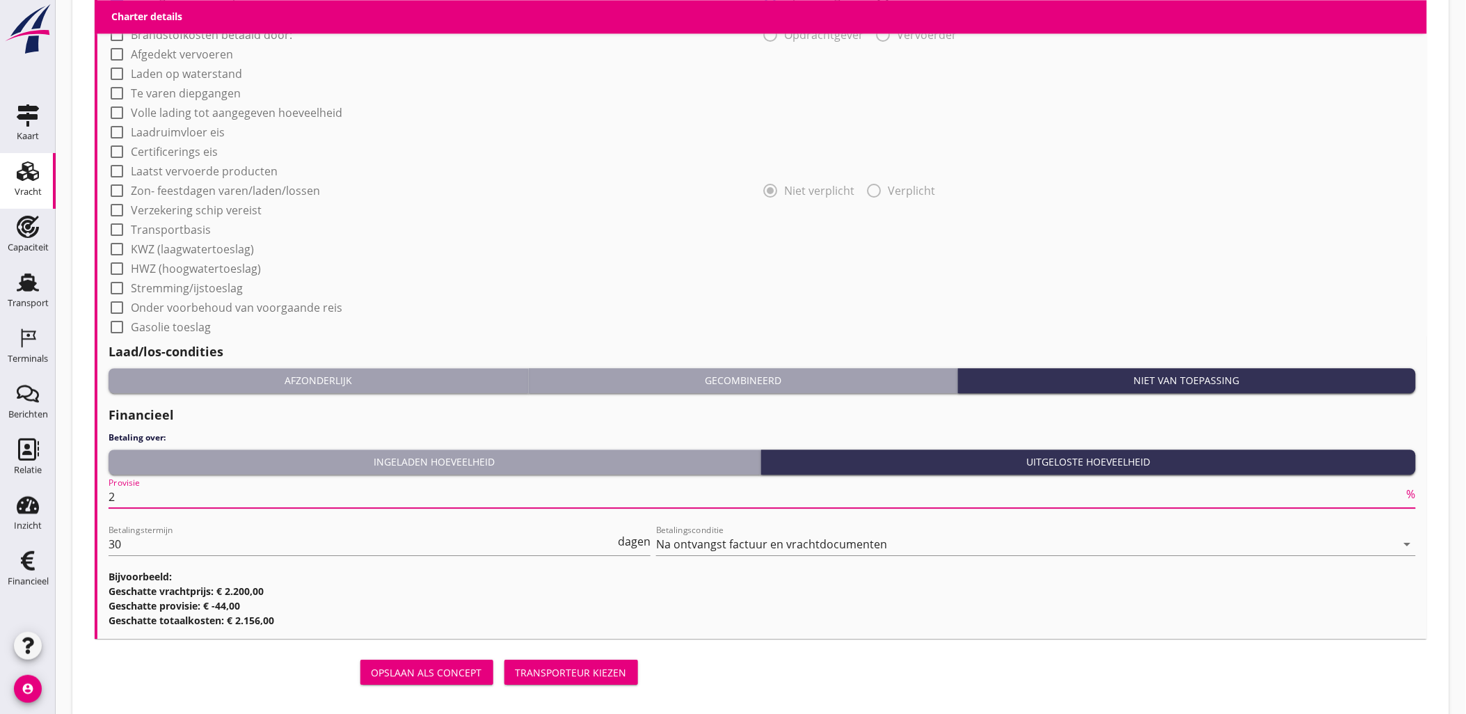
type input "2"
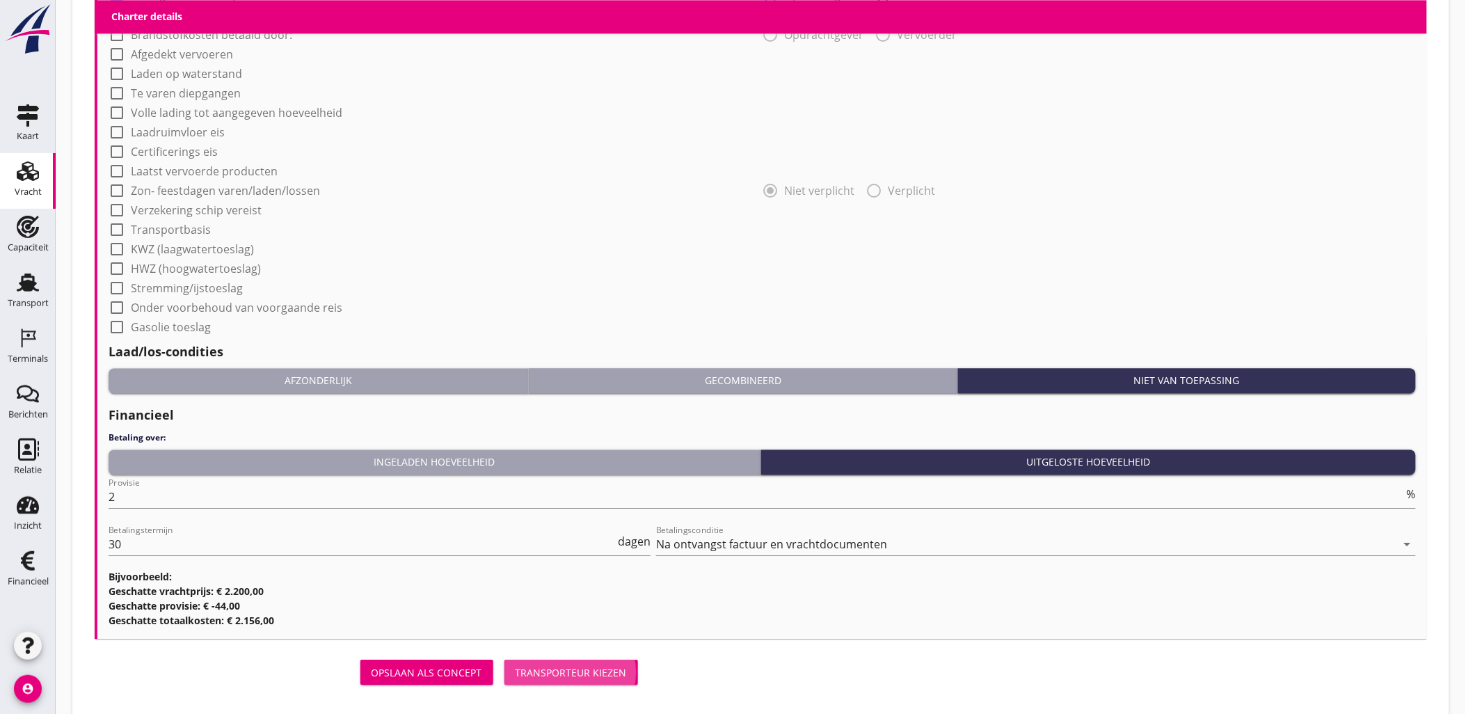
click at [550, 668] on div "Transporteur kiezen" at bounding box center [571, 672] width 111 height 15
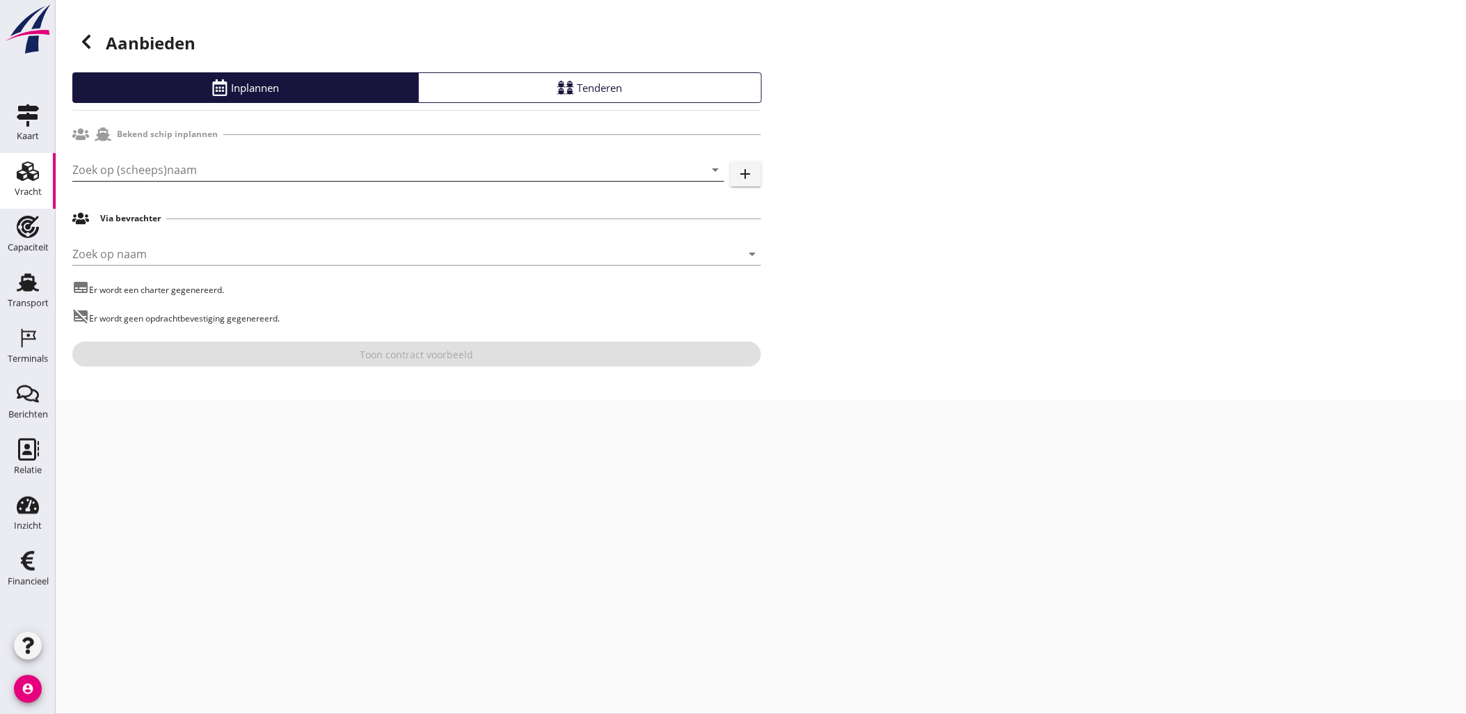
click at [153, 164] on input "Zoek op (scheeps)naam" at bounding box center [378, 170] width 613 height 22
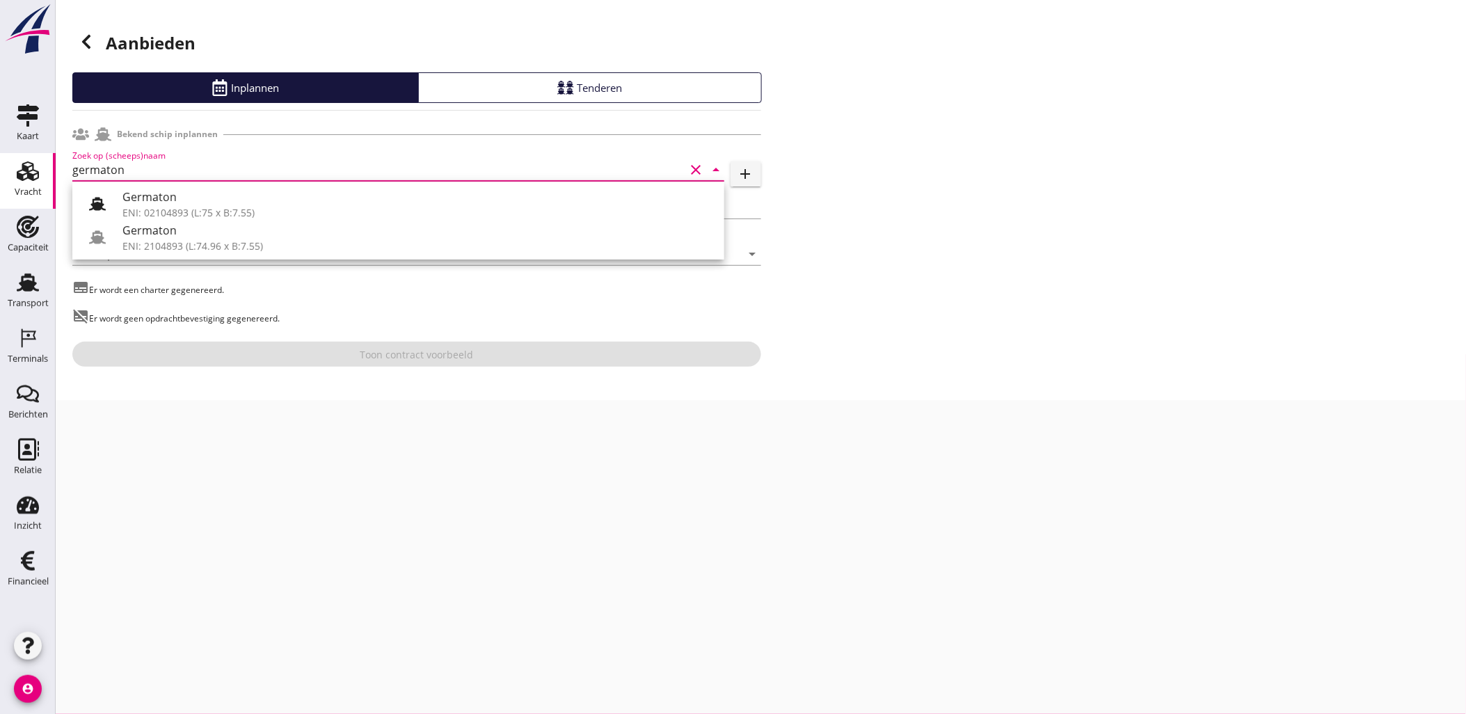
click at [186, 186] on div "Germaton ENI: 02104893 (L:75 x B:7.55) Germaton ENI: 2104893 (L:74.96 x B:7.55)" at bounding box center [398, 221] width 652 height 78
click at [190, 189] on div "Germaton" at bounding box center [417, 197] width 591 height 17
type input "Germaton"
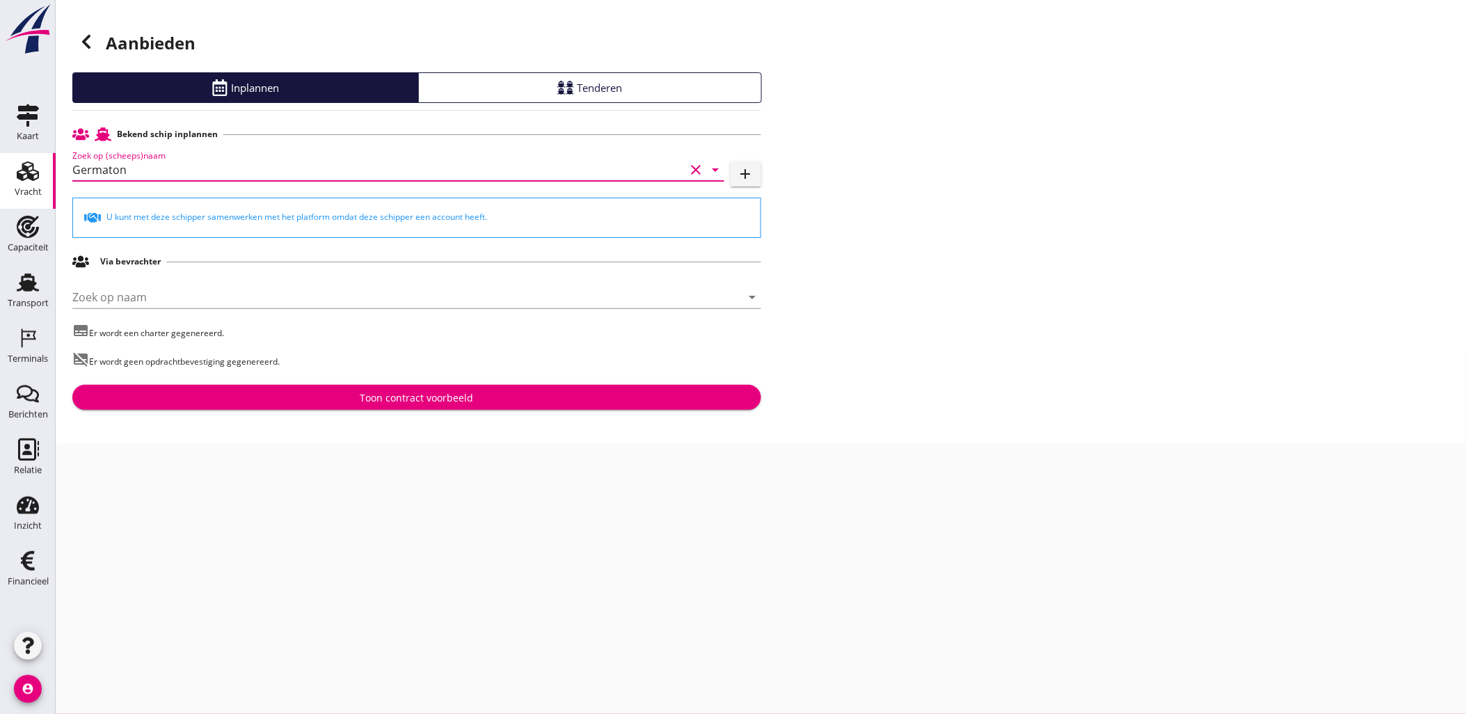
click at [441, 395] on div "Toon contract voorbeeld" at bounding box center [416, 397] width 113 height 15
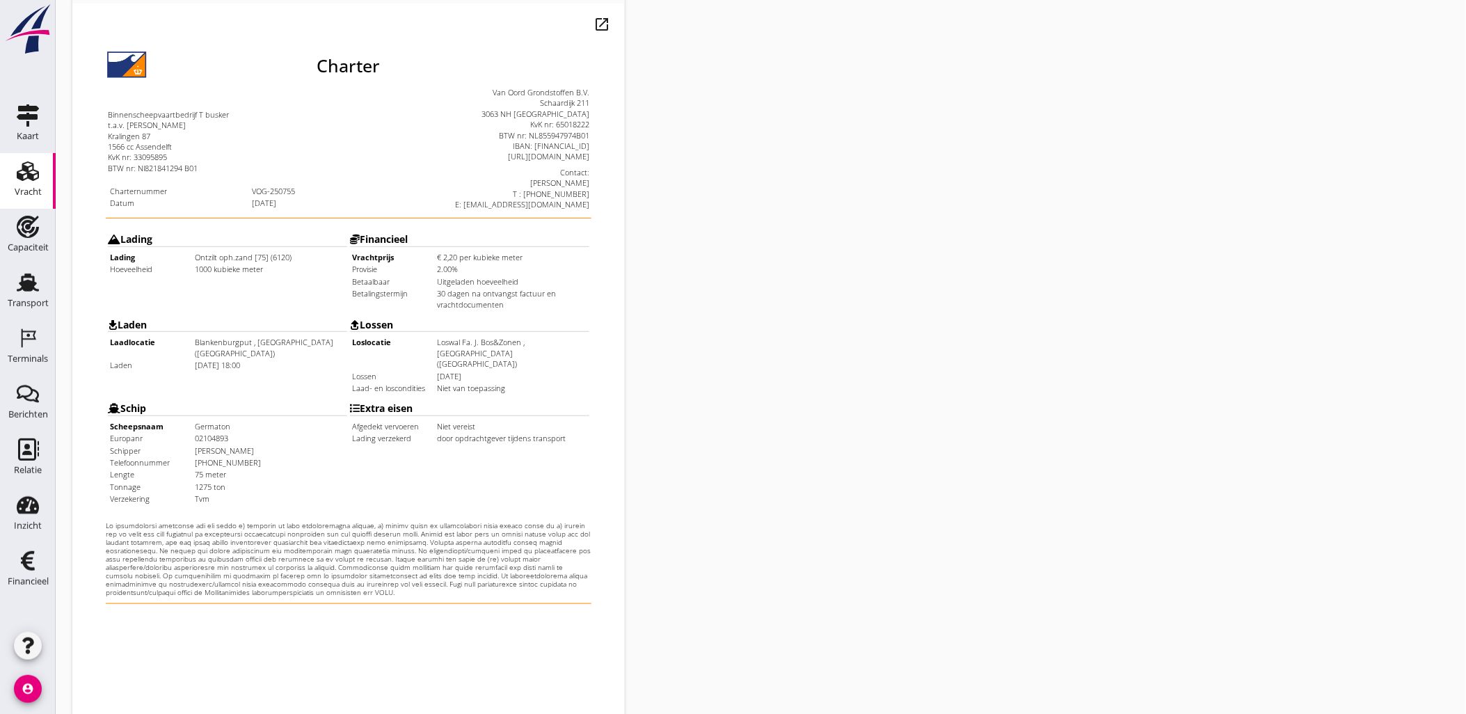
scroll to position [315, 0]
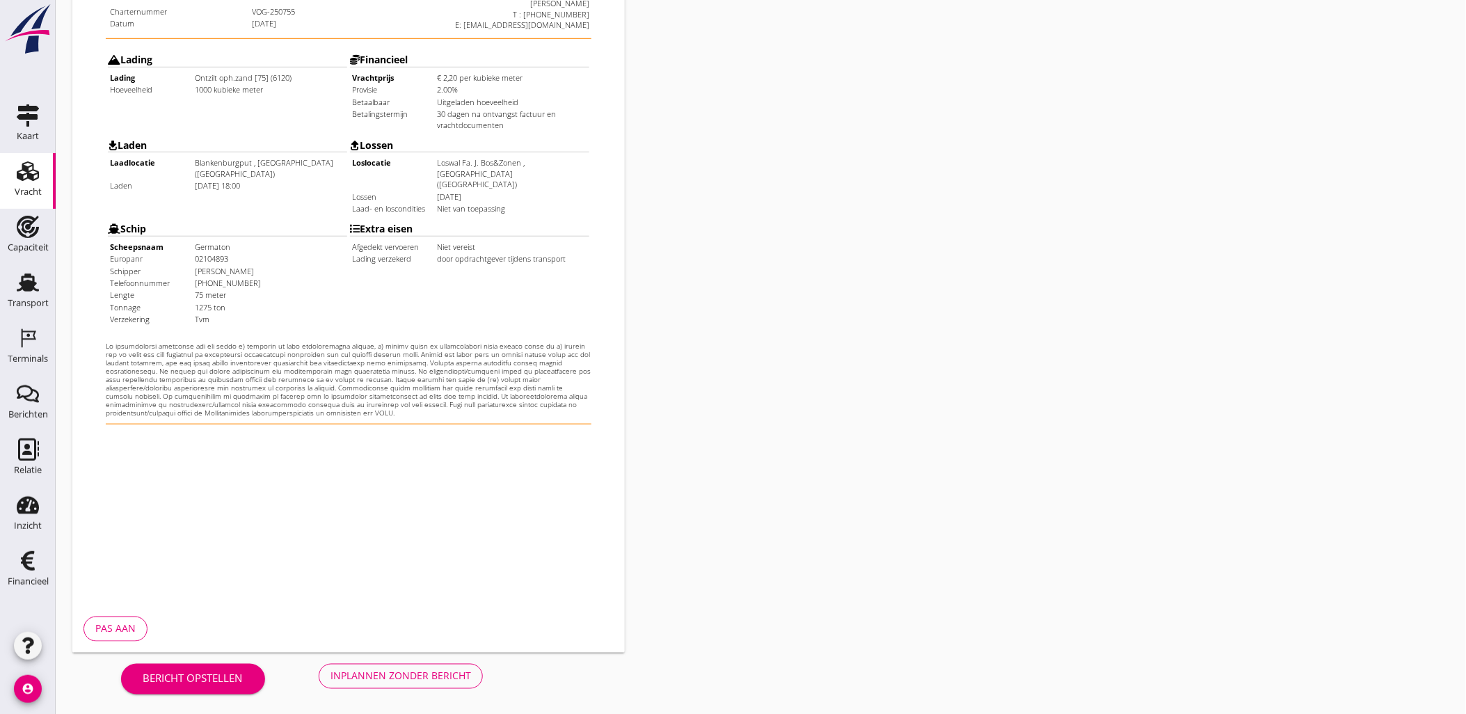
click at [412, 672] on div "Inplannen zonder bericht" at bounding box center [401, 676] width 141 height 15
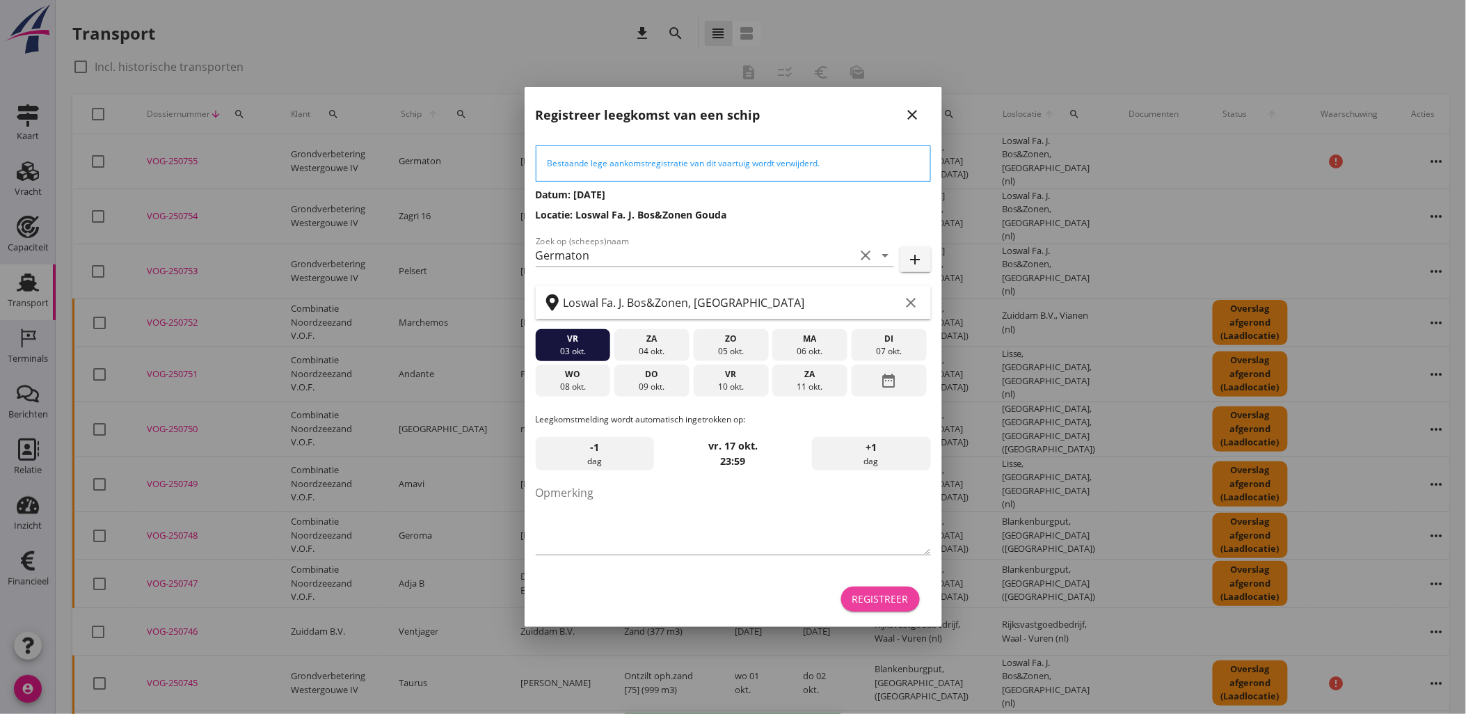
click at [896, 595] on div "Registreer" at bounding box center [881, 599] width 56 height 15
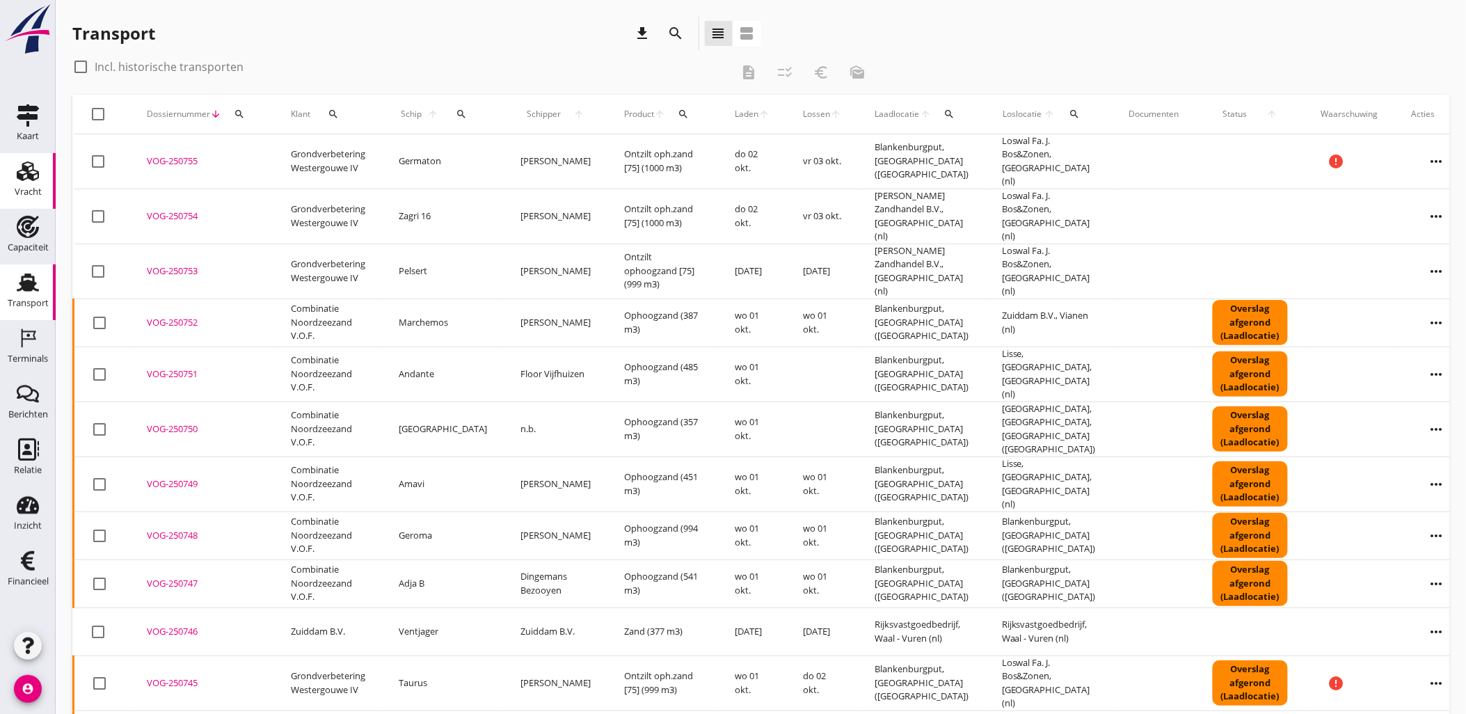
click at [22, 173] on icon "Vracht" at bounding box center [28, 171] width 22 height 22
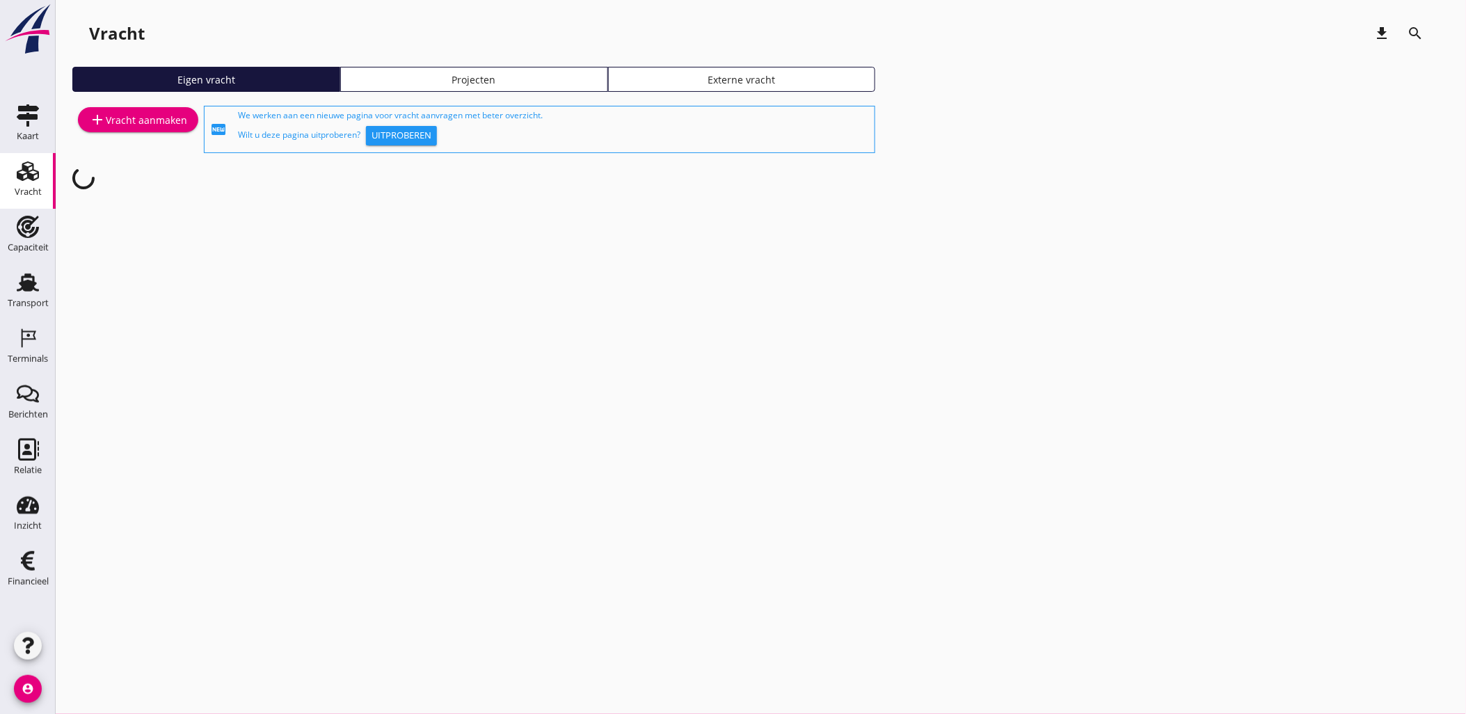
click at [546, 81] on div "Projecten" at bounding box center [474, 79] width 255 height 15
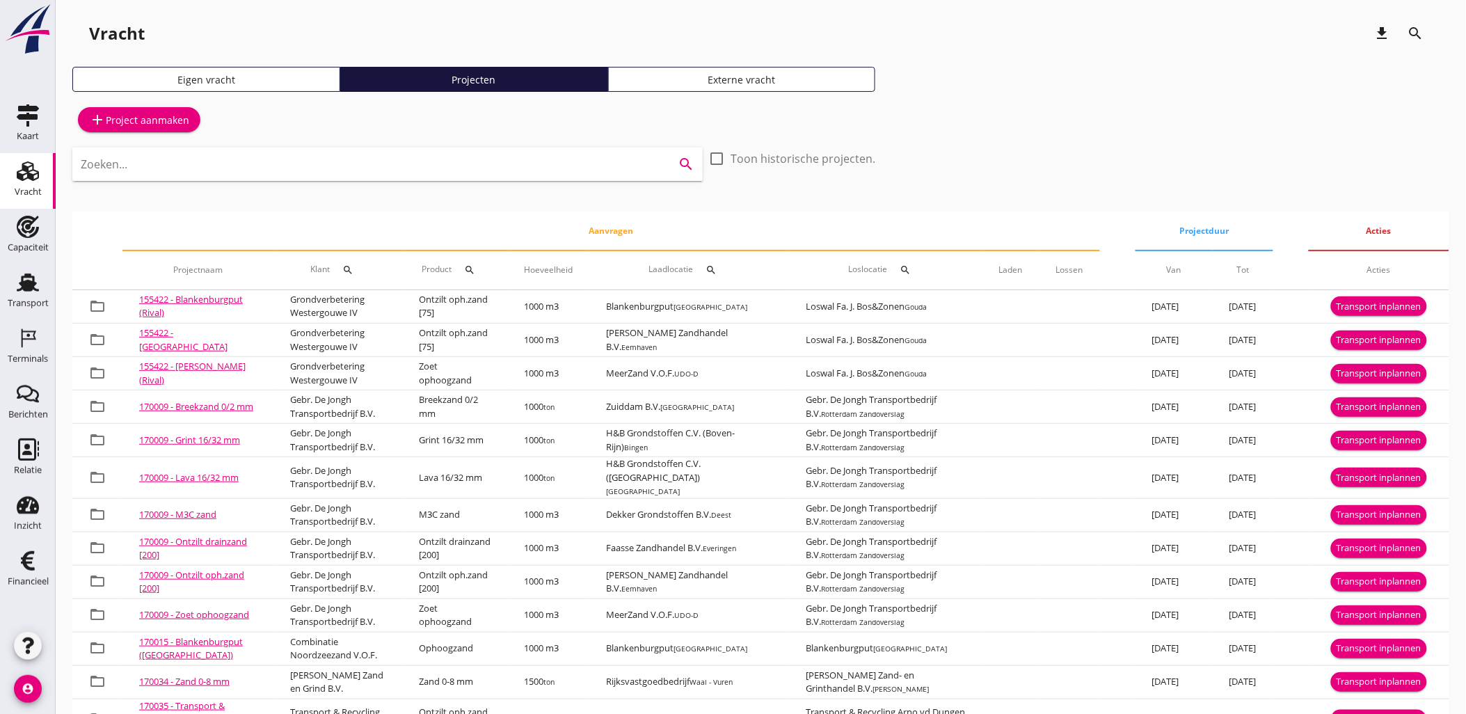
click at [456, 167] on input "Zoeken..." at bounding box center [368, 164] width 575 height 22
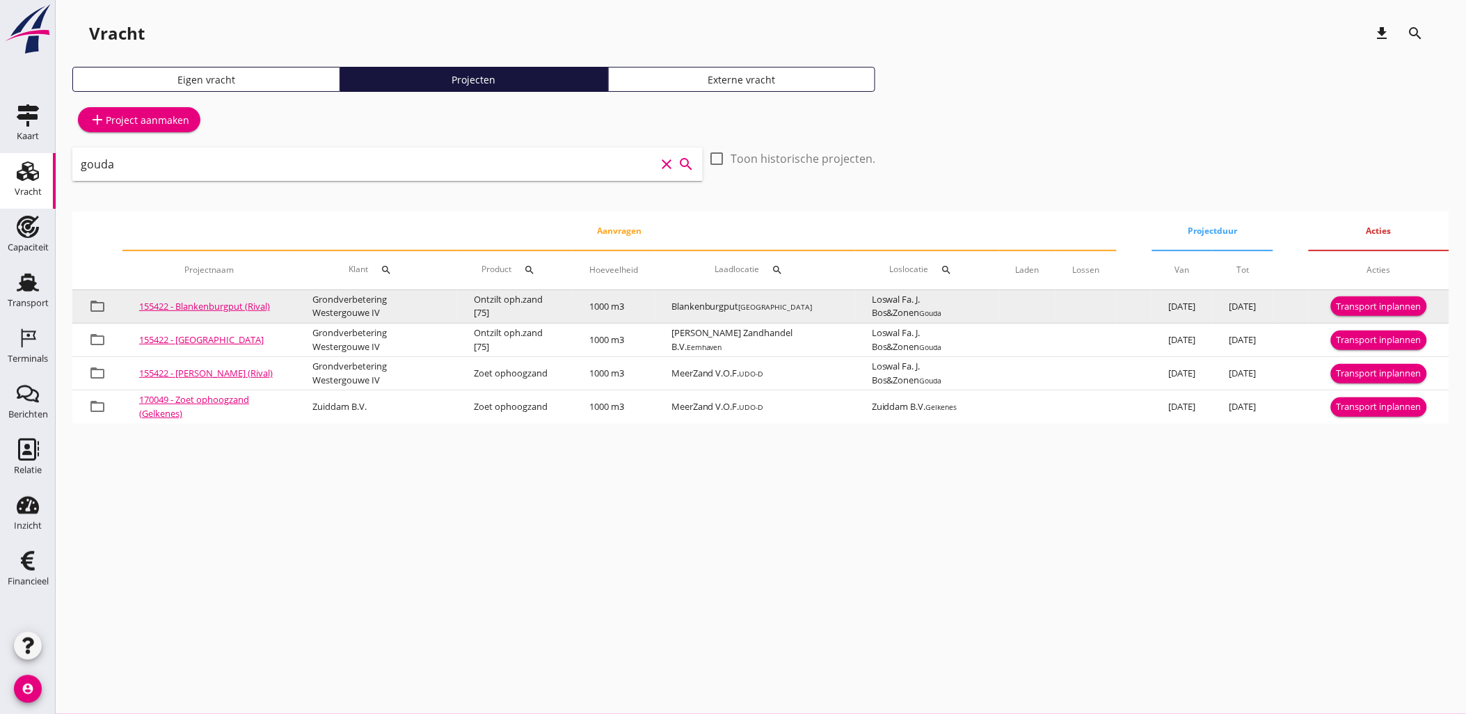
type input "gouda"
click at [1375, 308] on div "Transport inplannen" at bounding box center [1379, 307] width 85 height 14
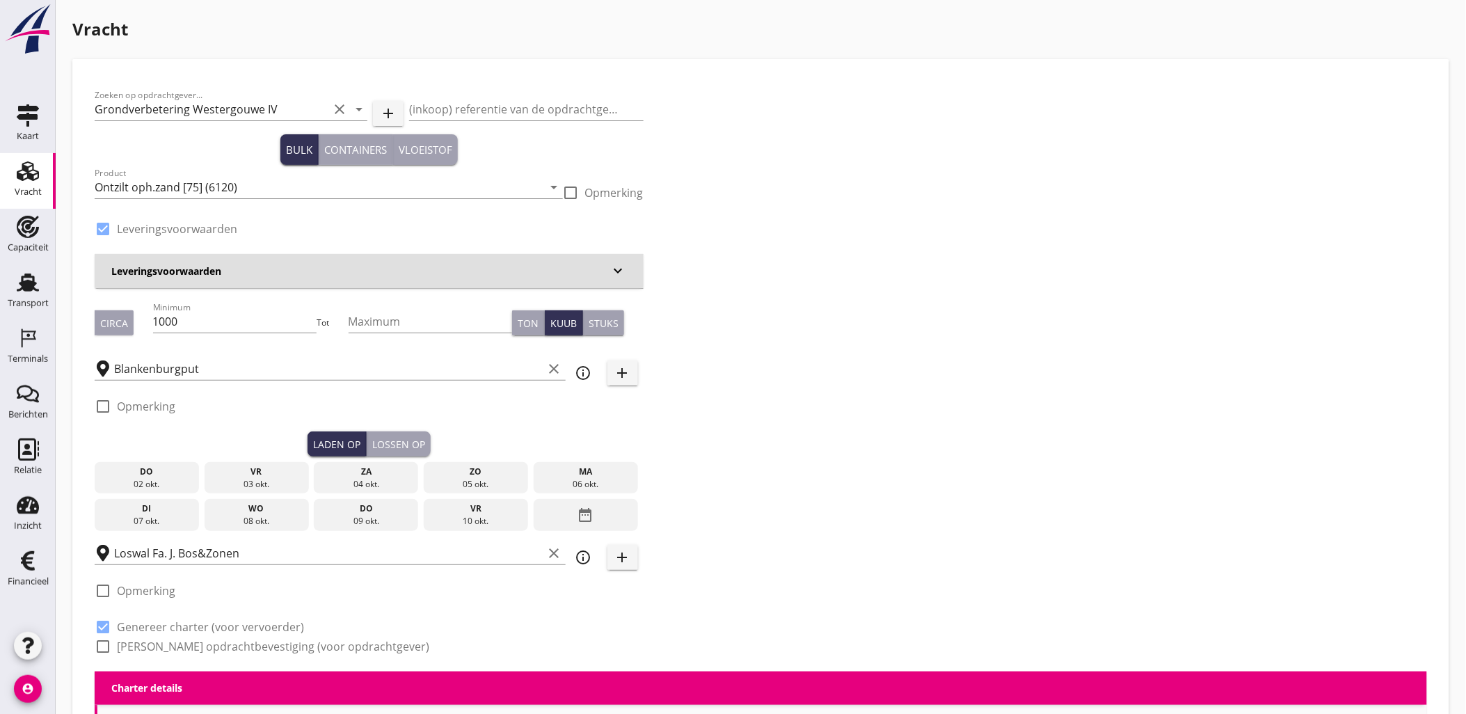
click at [168, 484] on div "02 okt." at bounding box center [146, 484] width 97 height 13
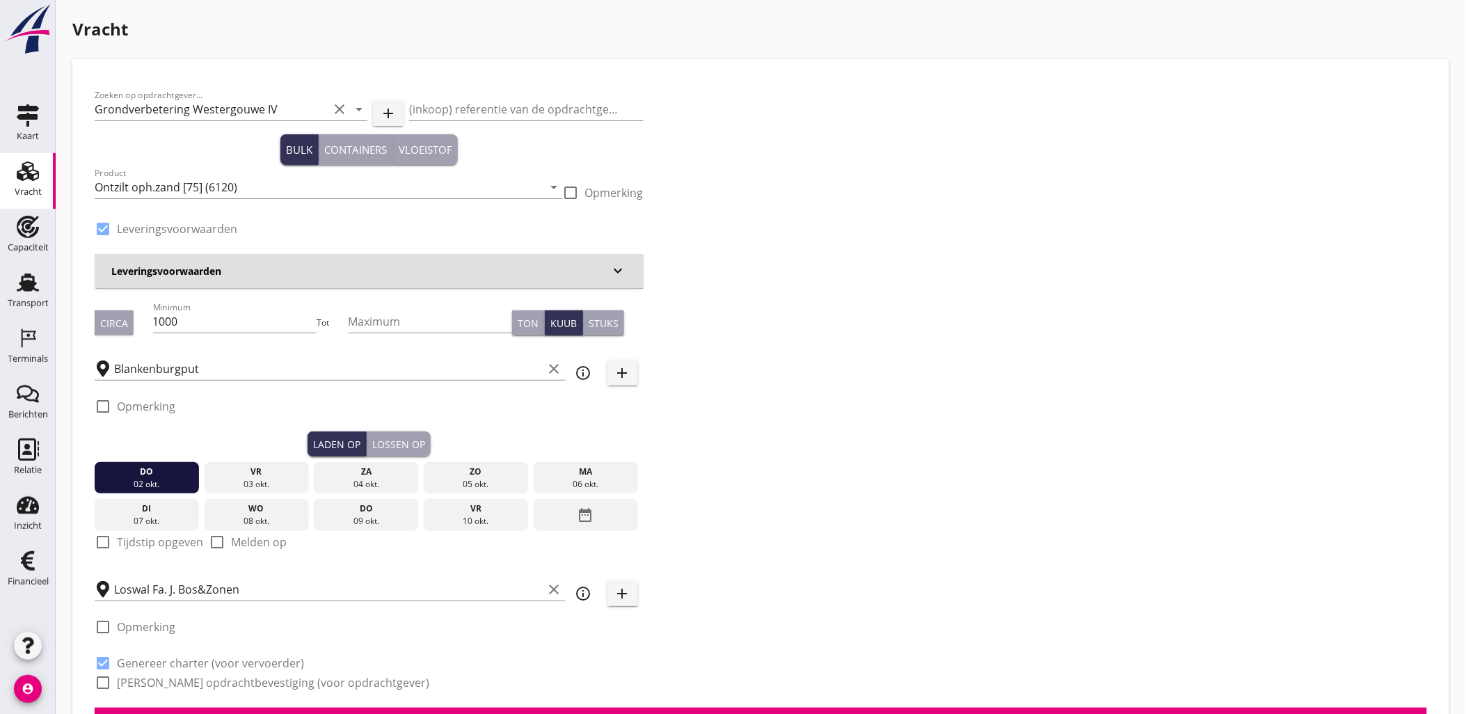
click at [392, 444] on div "Lossen op" at bounding box center [398, 444] width 53 height 15
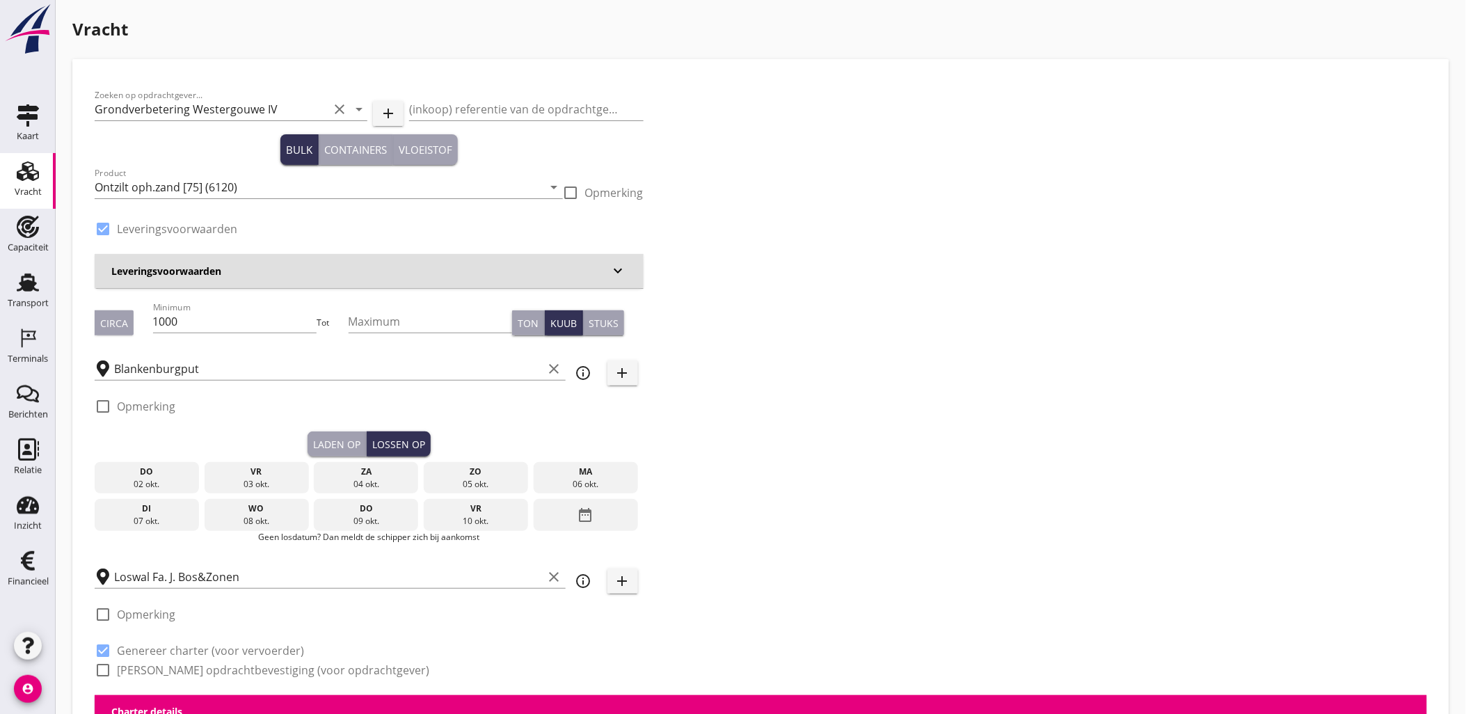
click at [280, 470] on div "vr" at bounding box center [256, 472] width 97 height 13
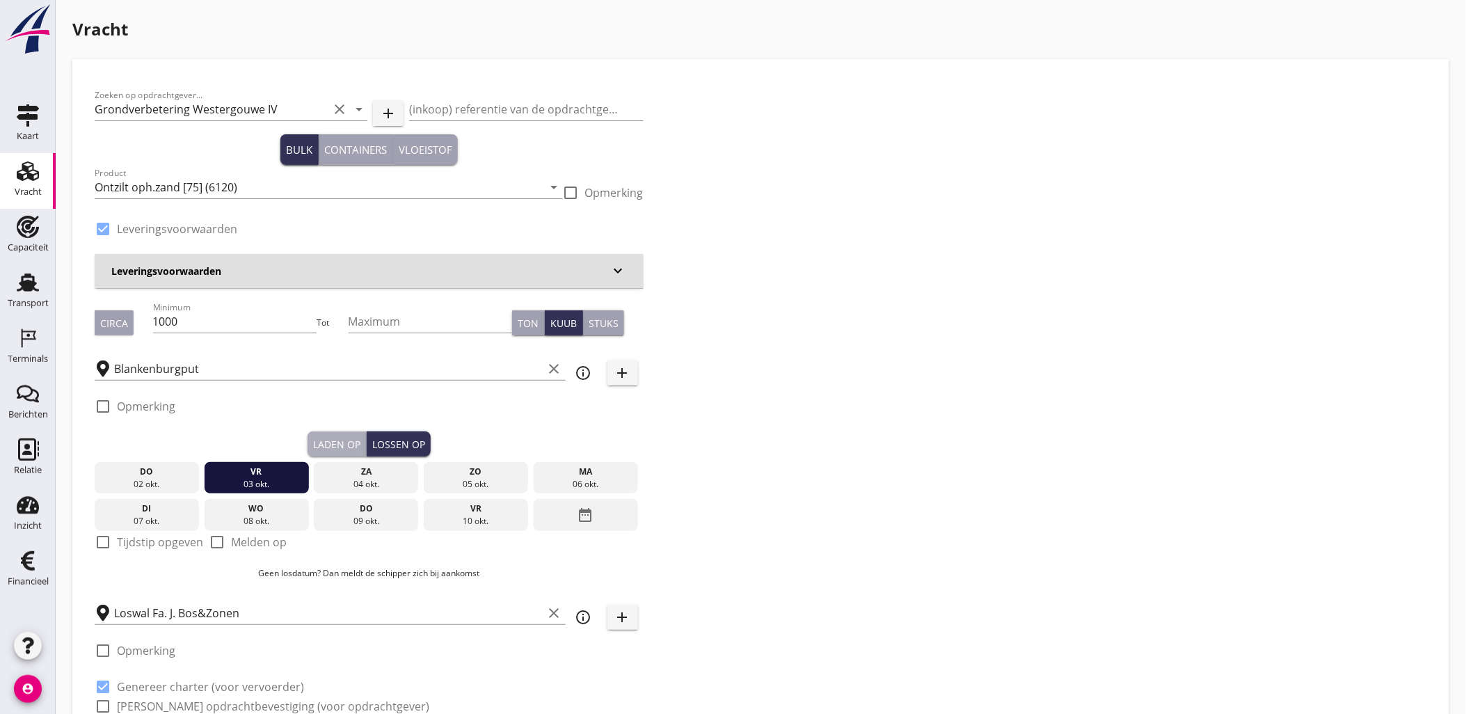
click at [328, 440] on div "Laden op" at bounding box center [336, 444] width 47 height 15
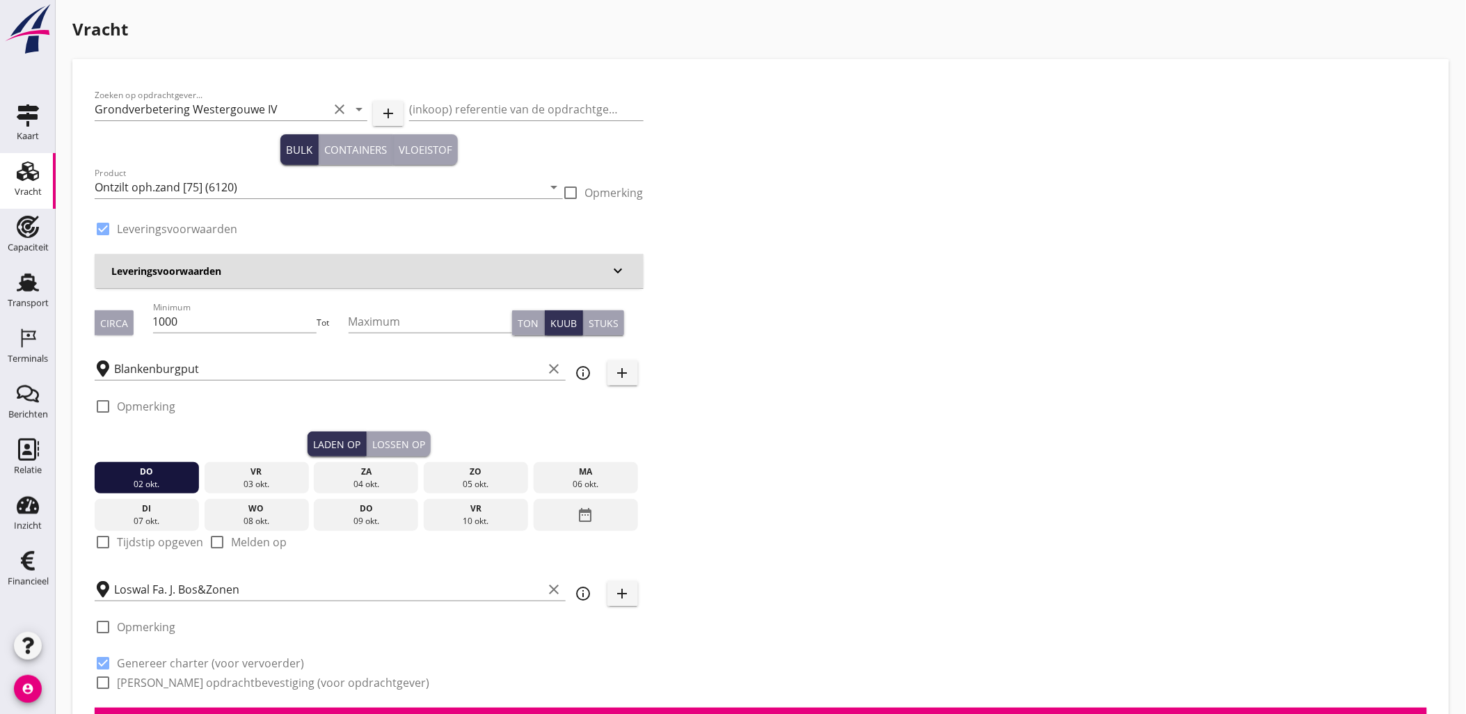
click at [146, 546] on label "Tijdstip opgeven" at bounding box center [160, 542] width 86 height 14
checkbox input "true"
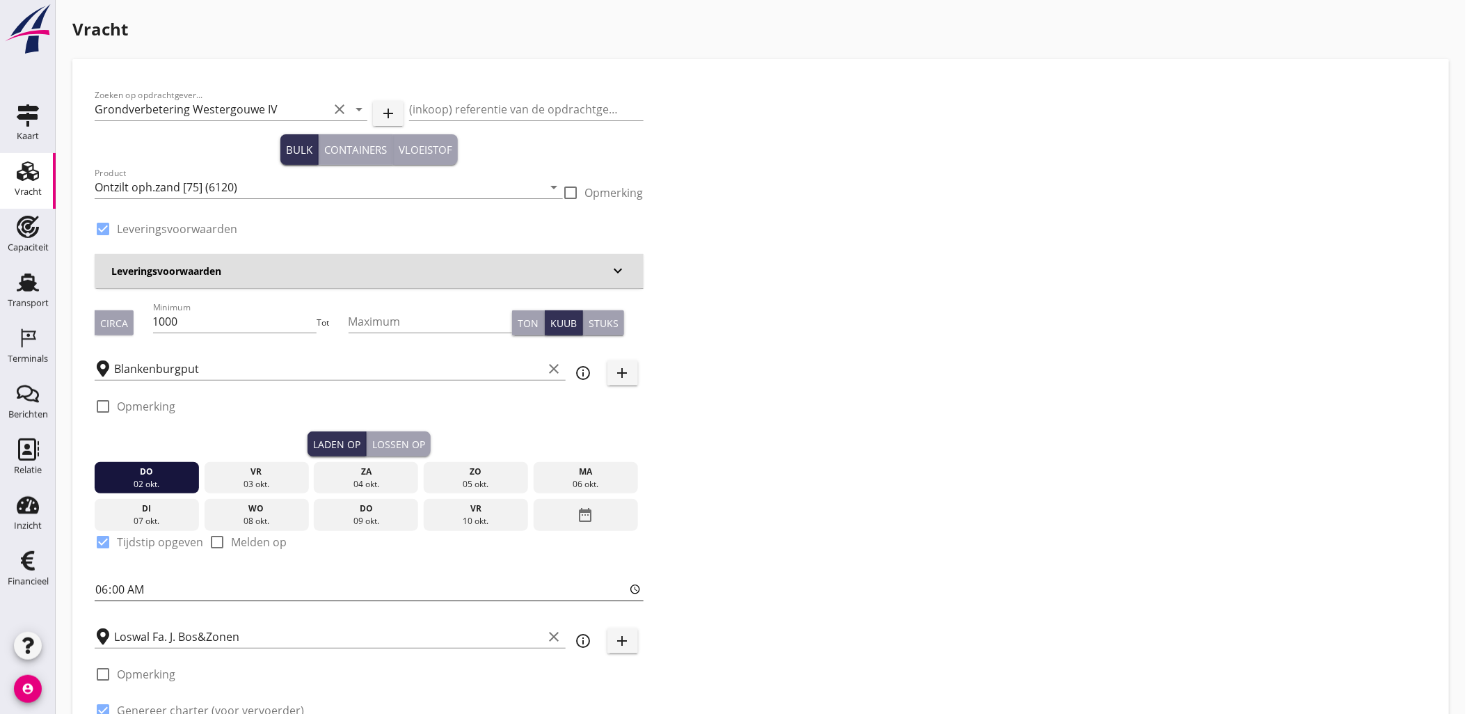
click at [104, 588] on input "06:00" at bounding box center [369, 589] width 549 height 22
type input "19:00"
click at [832, 479] on div "Zoeken op opdrachtgever... Grondverbetering Westergouwe IV clear arrow_drop_dow…" at bounding box center [761, 418] width 1344 height 674
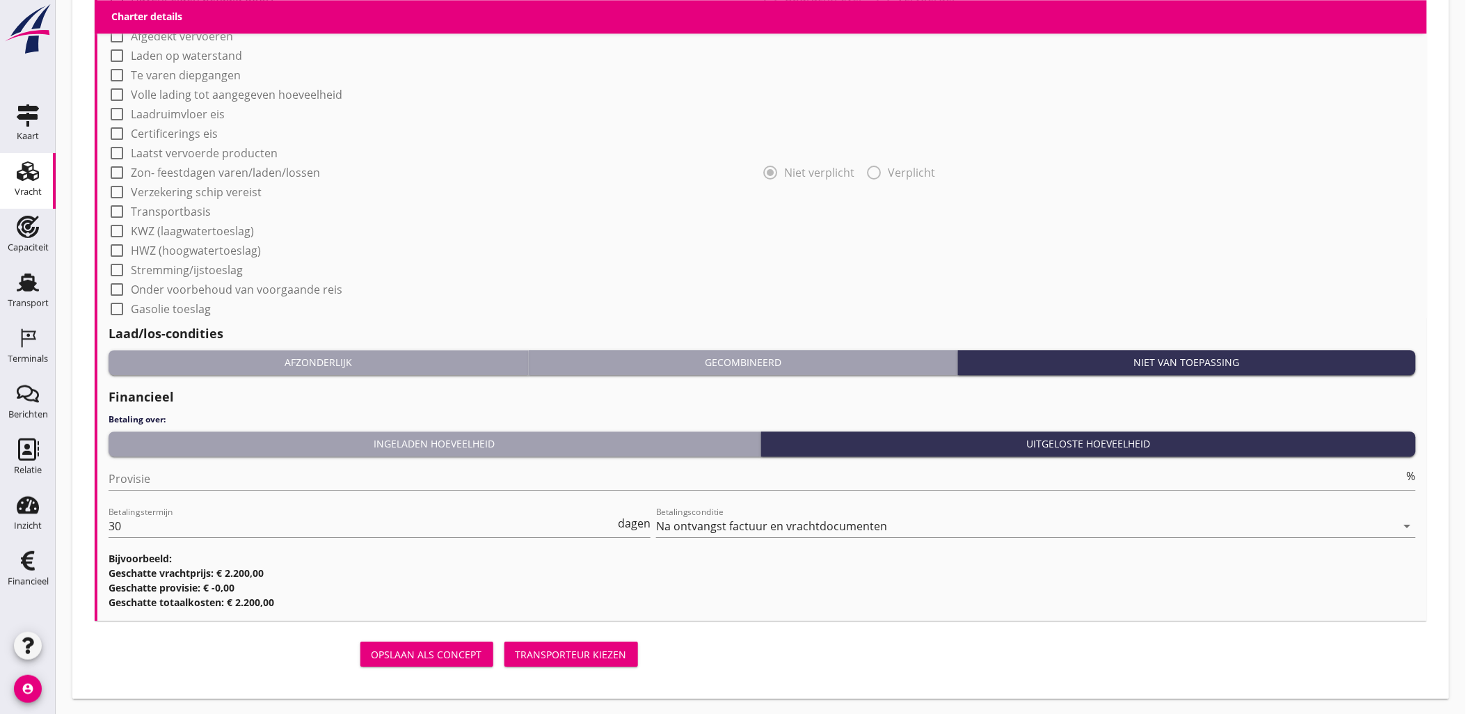
click at [562, 656] on div "Transporteur kiezen" at bounding box center [571, 654] width 111 height 15
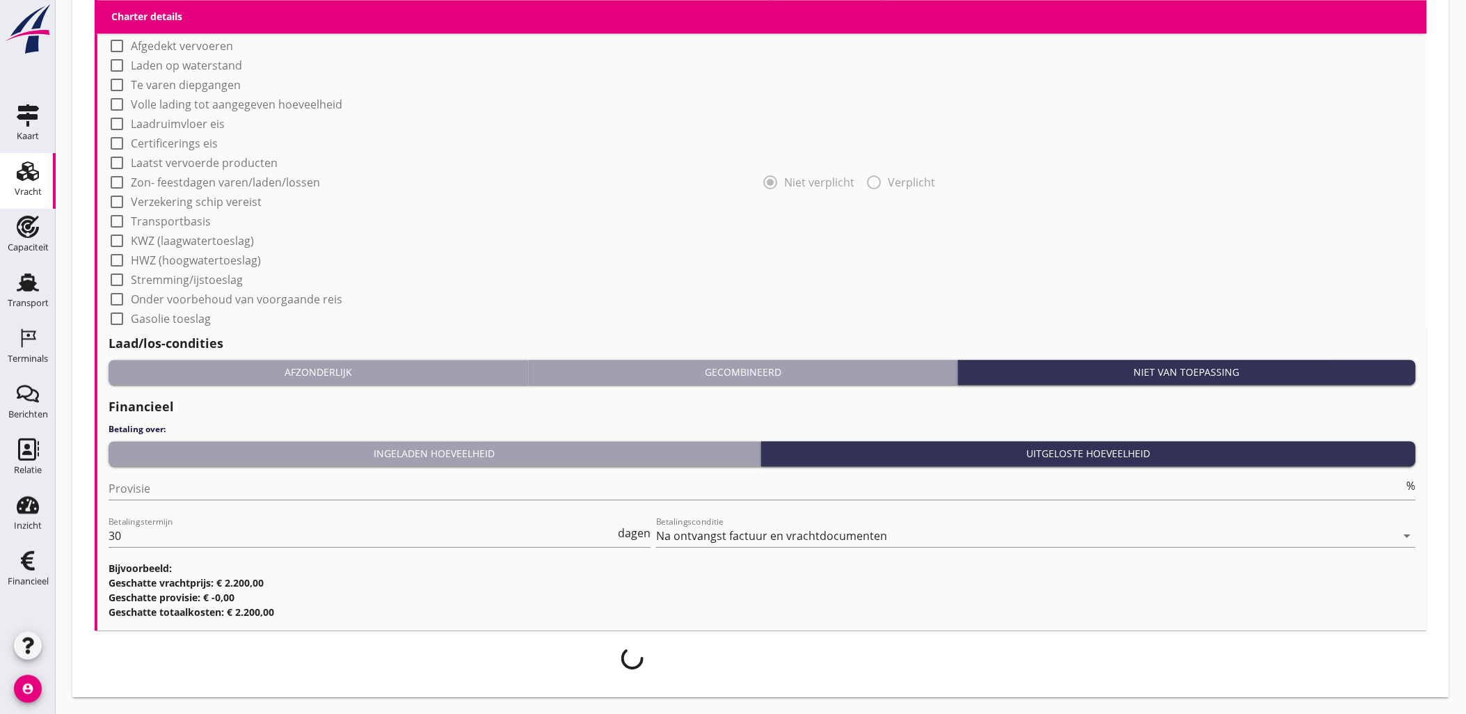
scroll to position [1166, 0]
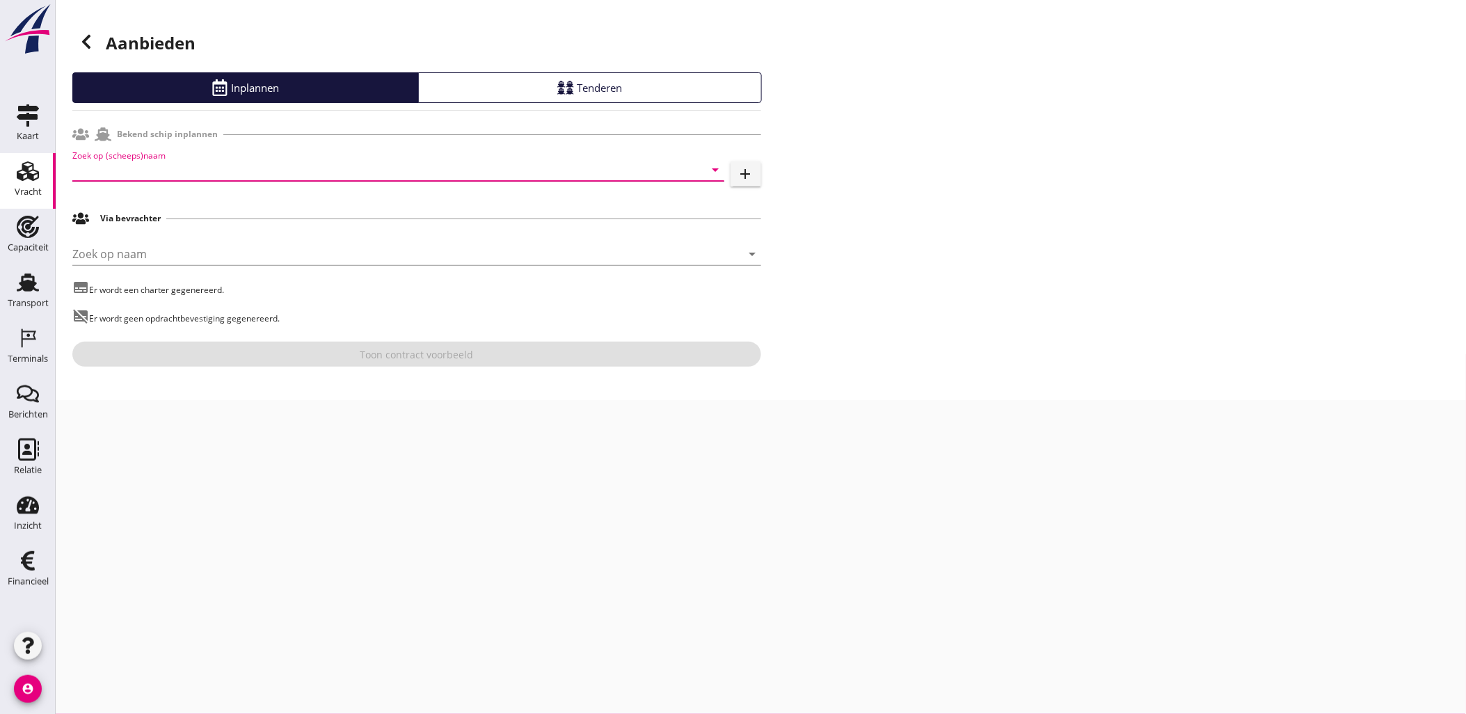
click at [245, 161] on input "Zoek op (scheeps)naam" at bounding box center [378, 170] width 613 height 22
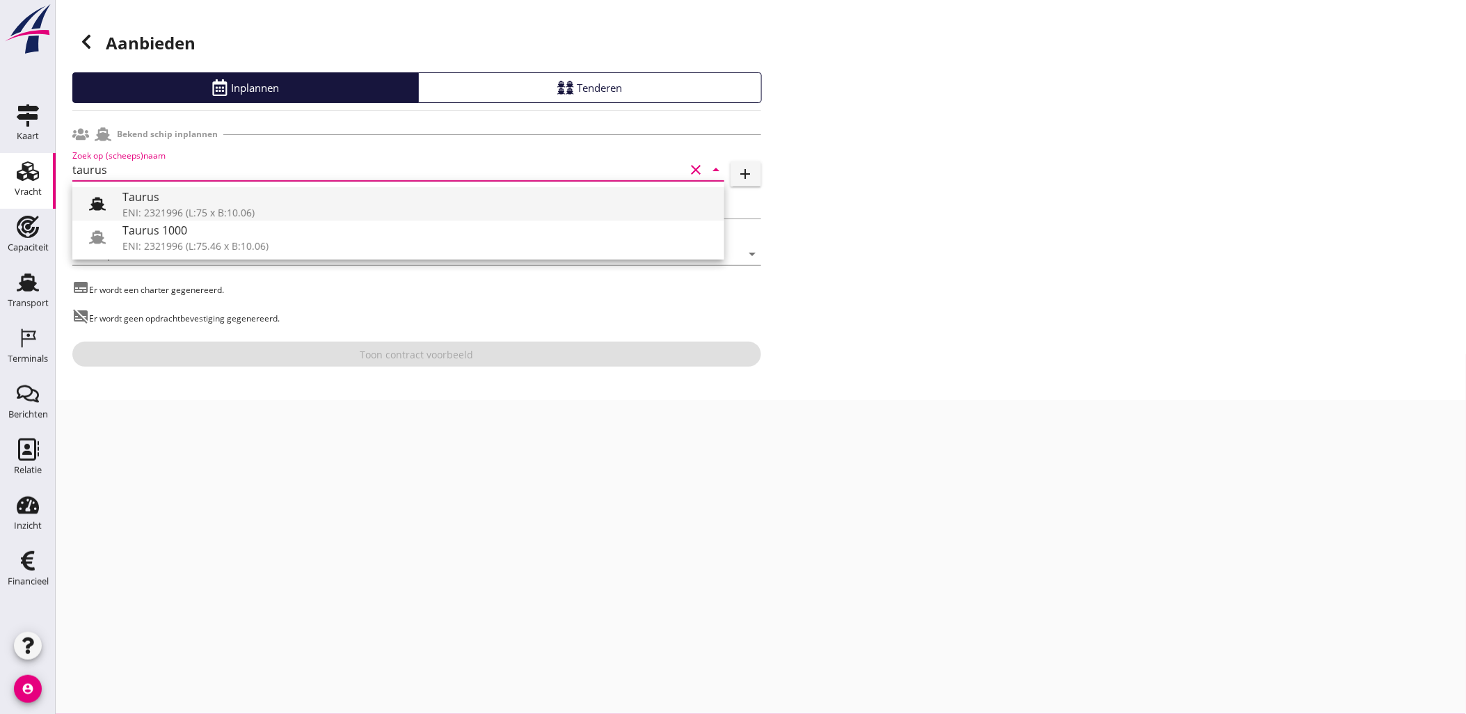
click at [251, 199] on div "Taurus" at bounding box center [417, 197] width 591 height 17
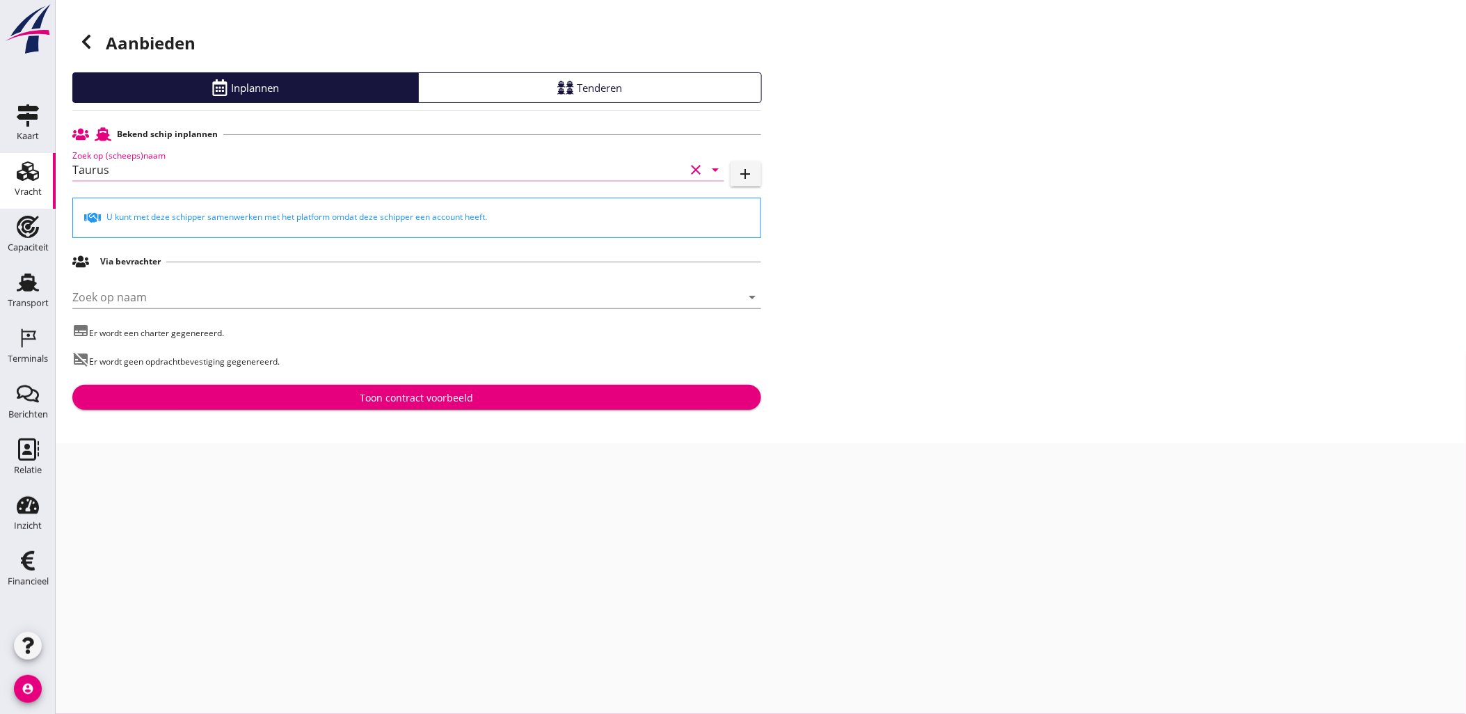
type input "Taurus"
click at [534, 398] on div "Toon contract voorbeeld" at bounding box center [417, 397] width 667 height 15
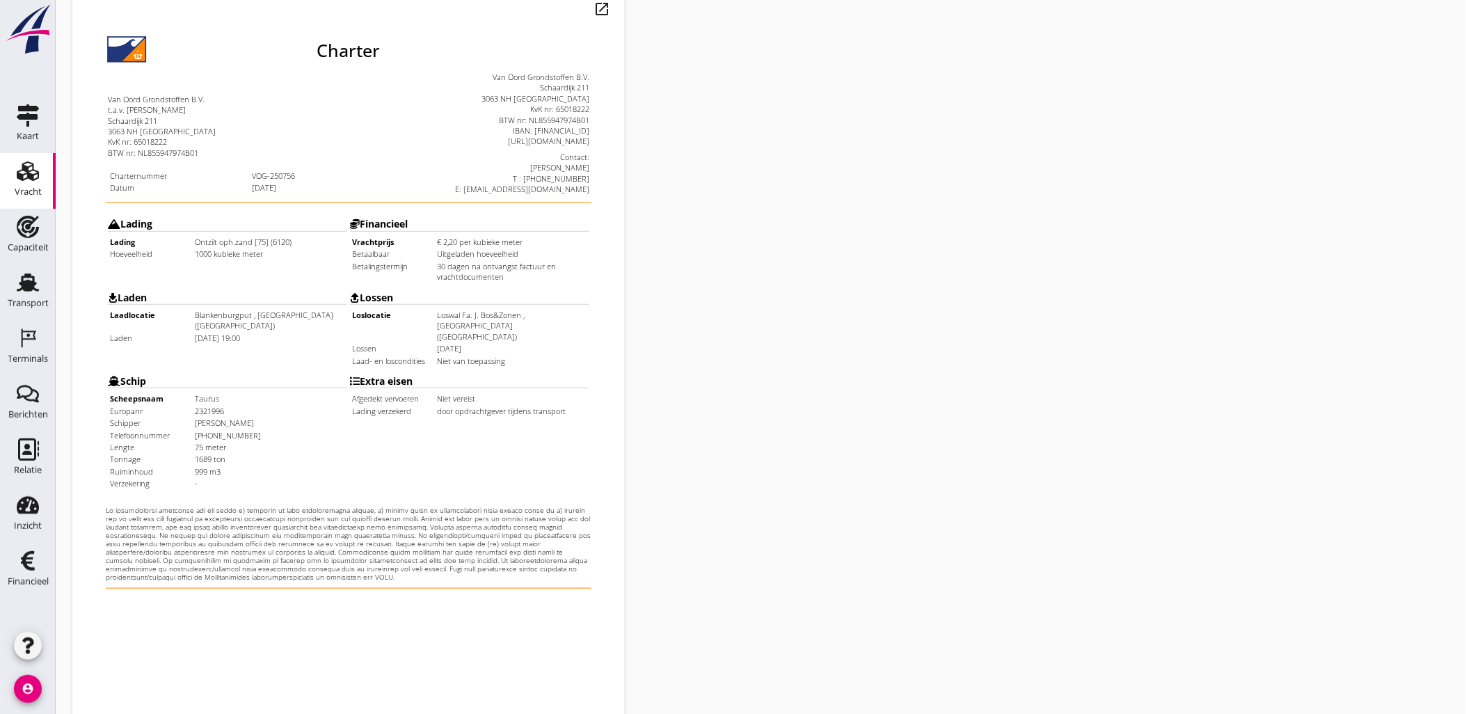
scroll to position [315, 0]
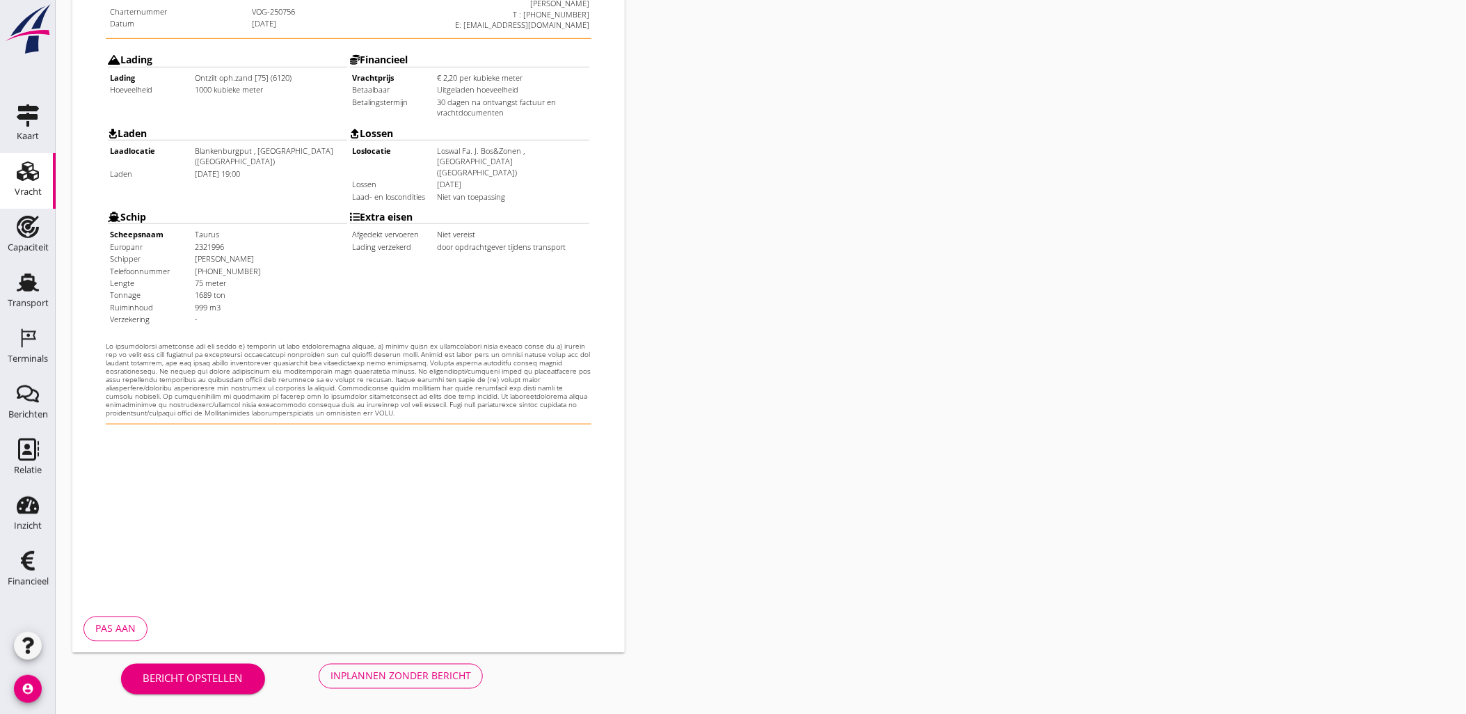
click at [428, 697] on div "Bericht opstellen Inplannen zonder bericht" at bounding box center [301, 676] width 459 height 46
click at [427, 683] on div "Inplannen zonder bericht" at bounding box center [401, 676] width 141 height 15
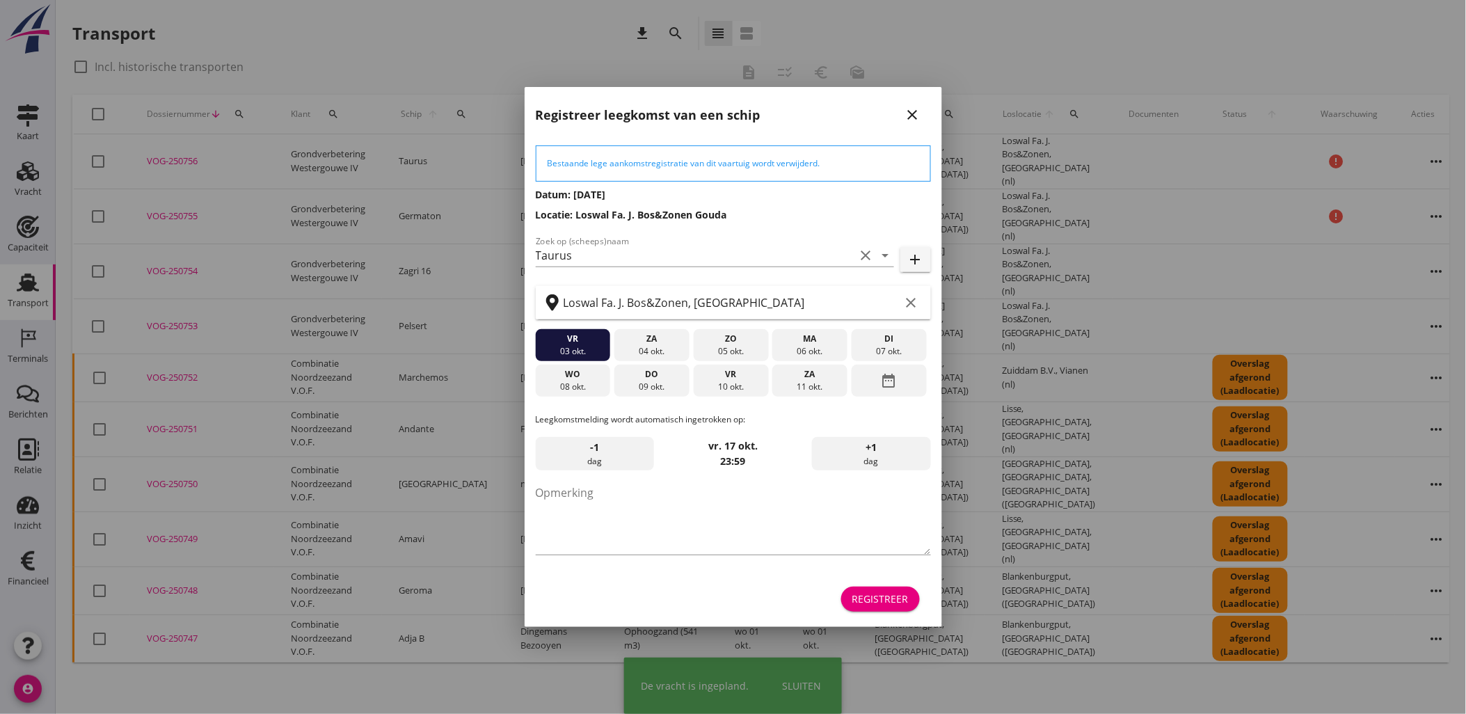
click at [874, 605] on div "Registreer" at bounding box center [881, 599] width 56 height 15
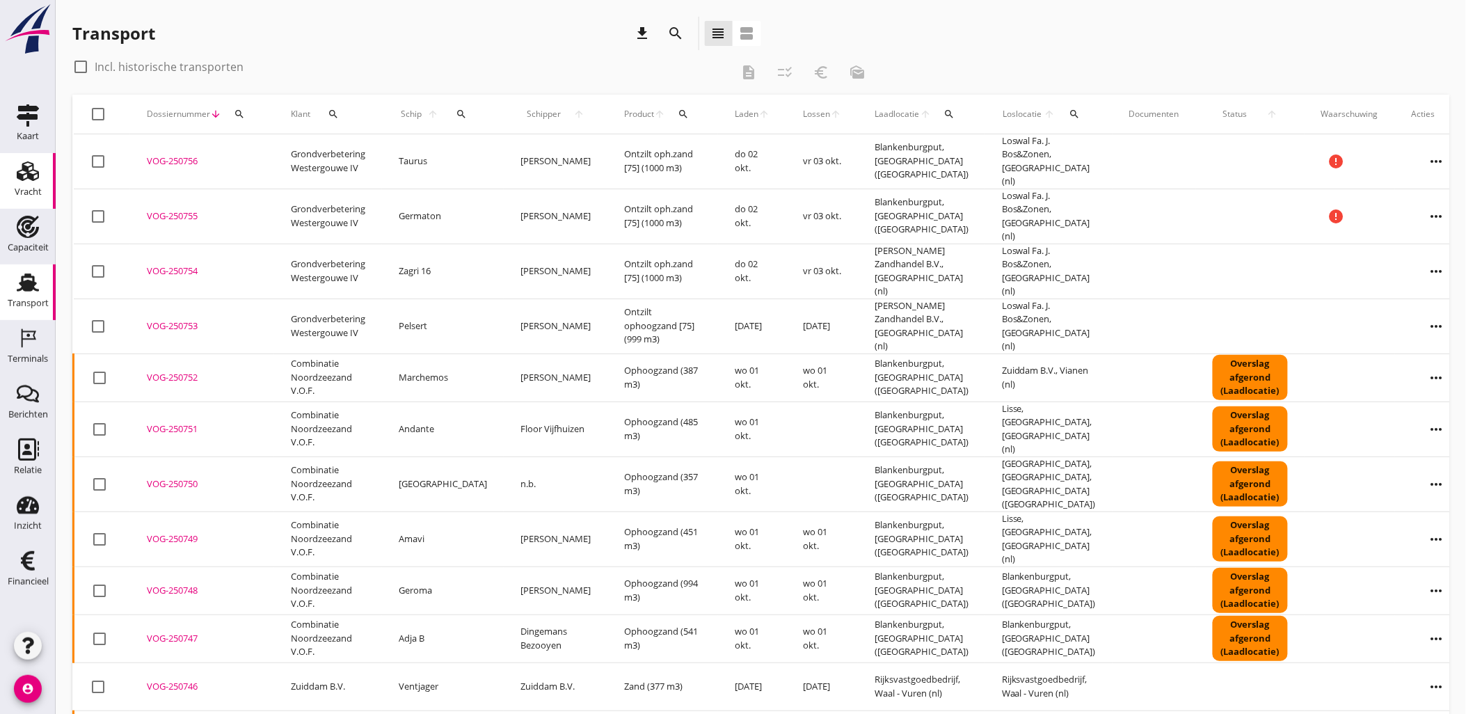
click at [40, 177] on div "Vracht" at bounding box center [27, 171] width 33 height 22
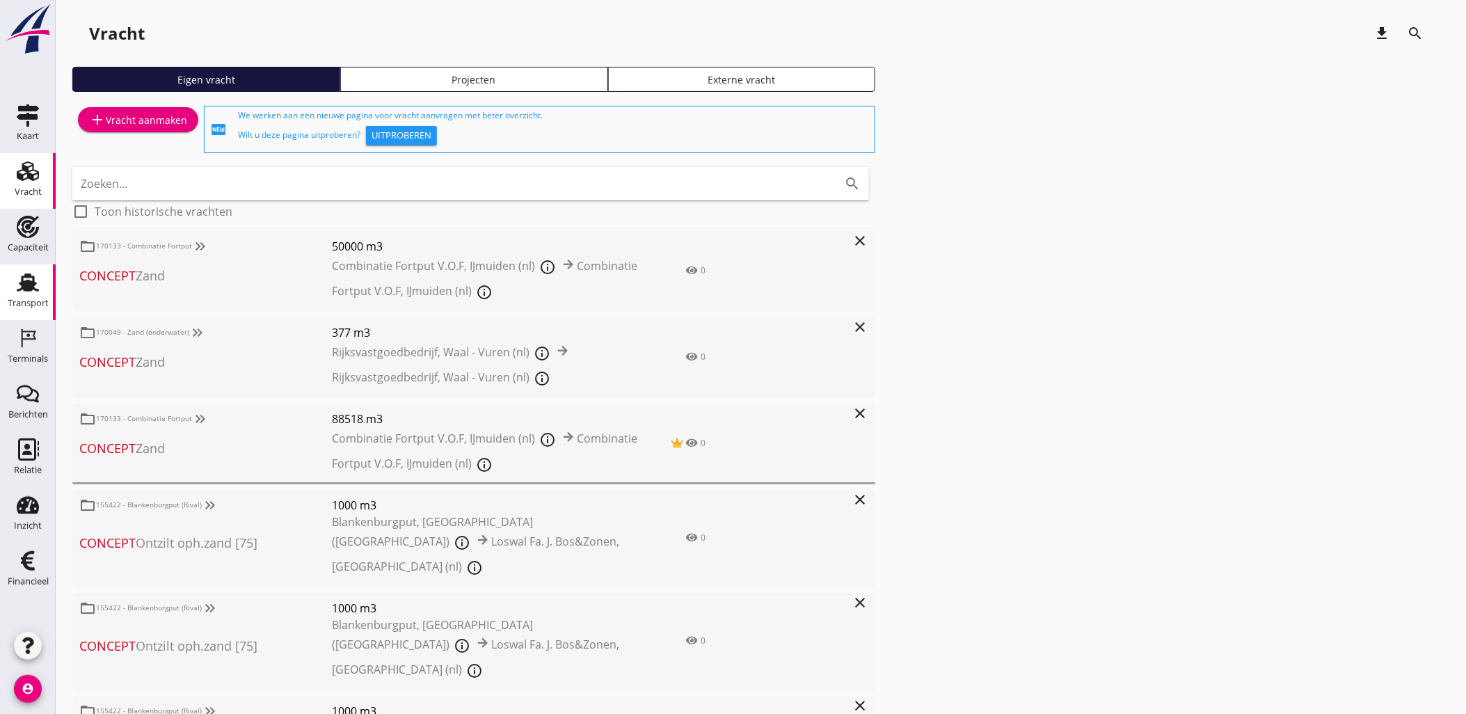
click at [35, 275] on icon "Transport" at bounding box center [28, 282] width 22 height 22
